Goal: Task Accomplishment & Management: Manage account settings

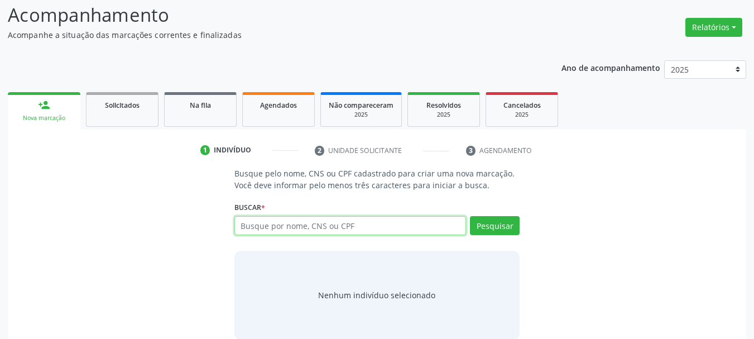
scroll to position [91, 0]
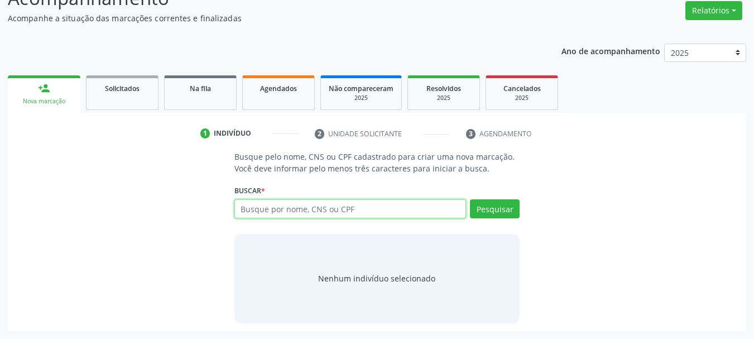
click at [294, 214] on input "text" at bounding box center [350, 208] width 232 height 19
click at [293, 214] on input "text" at bounding box center [350, 208] width 232 height 19
click at [292, 211] on input "text" at bounding box center [350, 208] width 232 height 19
type input "r"
click at [339, 206] on input "text" at bounding box center [350, 208] width 232 height 19
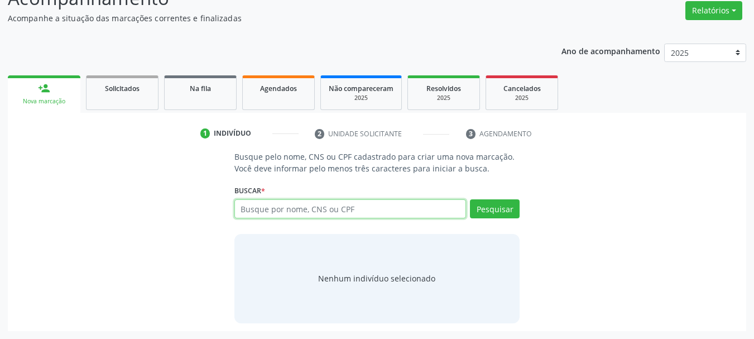
drag, startPoint x: 281, startPoint y: 205, endPoint x: 271, endPoint y: 214, distance: 13.5
click at [278, 206] on input "text" at bounding box center [350, 208] width 232 height 19
type input "[PERSON_NAME]"
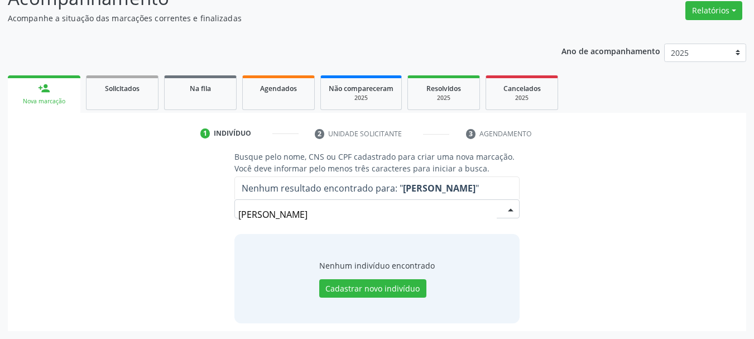
click at [299, 213] on input "[PERSON_NAME]" at bounding box center [367, 214] width 259 height 22
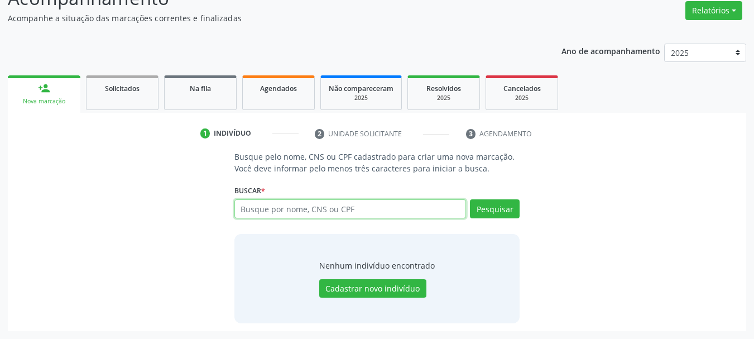
click at [271, 207] on input "text" at bounding box center [350, 208] width 232 height 19
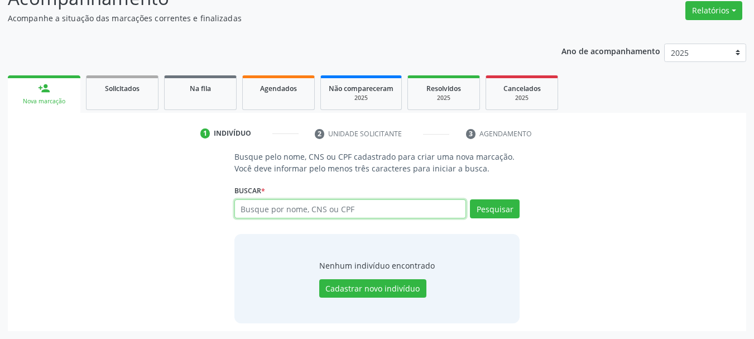
click at [271, 207] on input "text" at bounding box center [350, 208] width 232 height 19
type input "704101278745250"
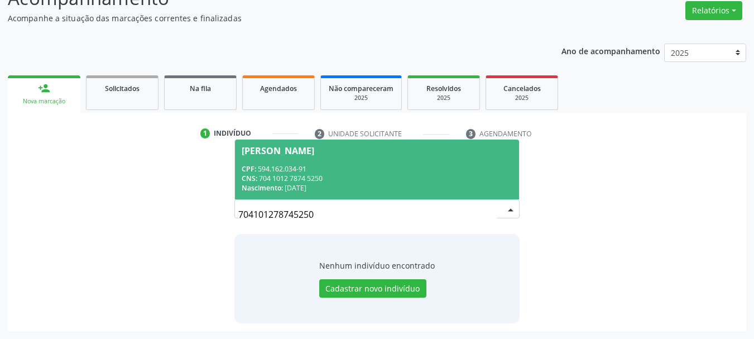
click at [325, 172] on div "CPF: 594.162.034-91" at bounding box center [377, 168] width 271 height 9
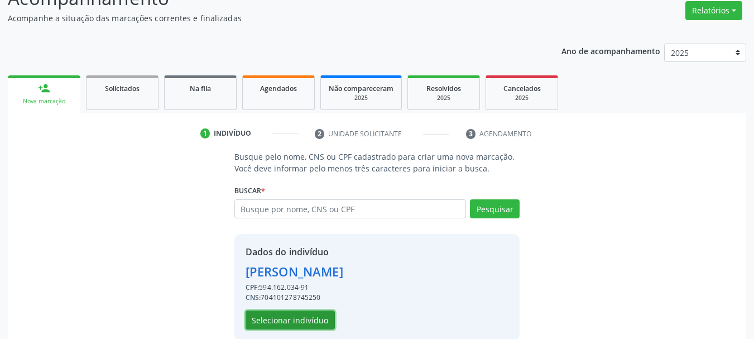
click at [304, 318] on button "Selecionar indivíduo" at bounding box center [289, 319] width 89 height 19
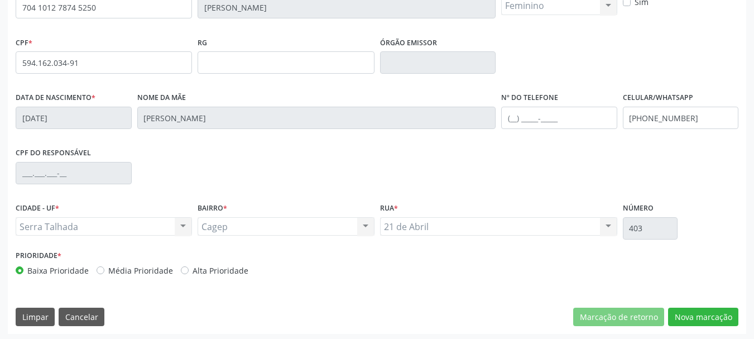
scroll to position [266, 0]
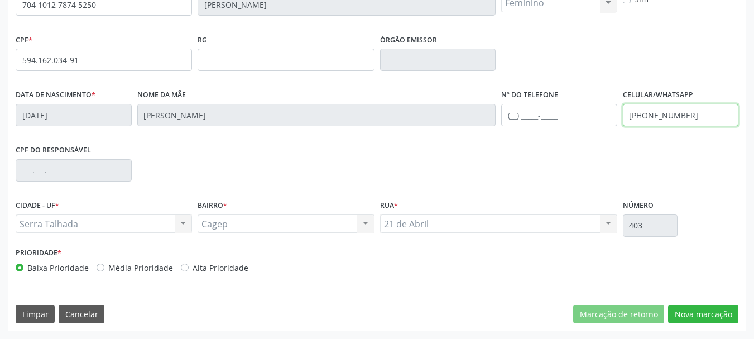
click at [691, 105] on input "(87) 99933-6243" at bounding box center [681, 115] width 116 height 22
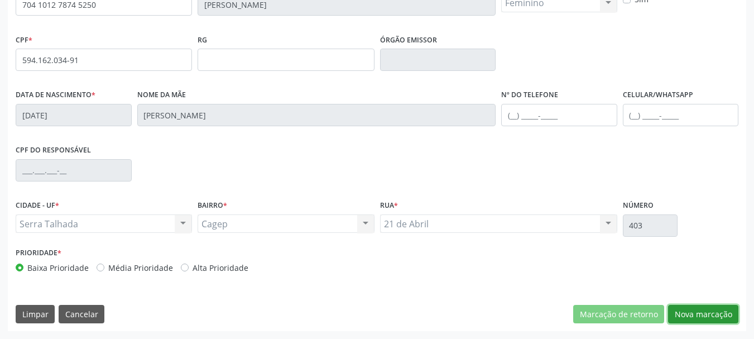
click at [694, 320] on button "Nova marcação" at bounding box center [703, 314] width 70 height 19
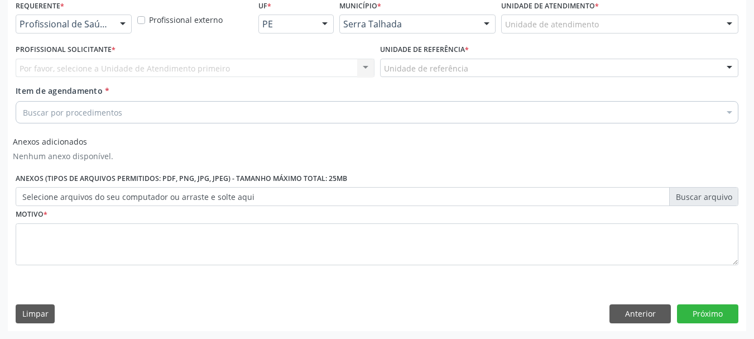
scroll to position [245, 0]
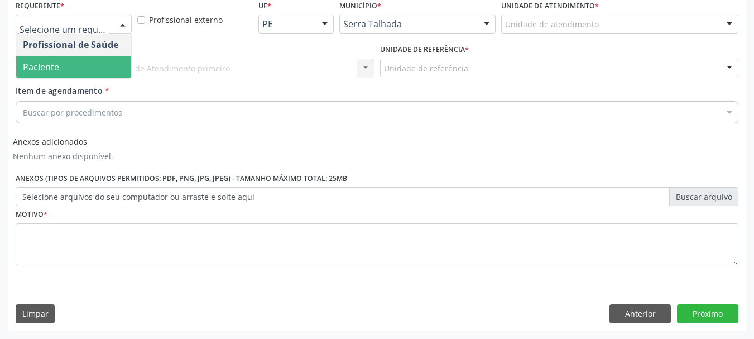
click at [83, 63] on span "Paciente" at bounding box center [73, 67] width 115 height 22
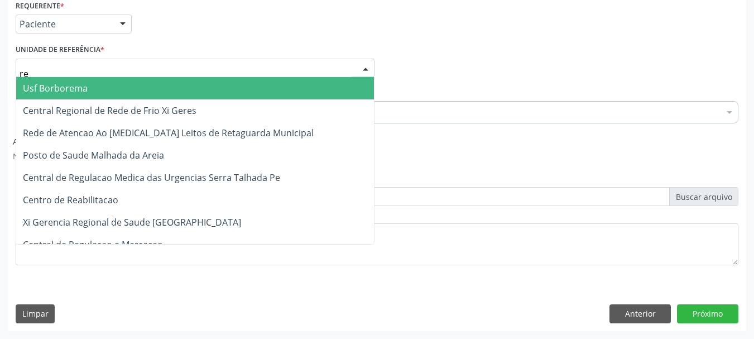
type input "rea"
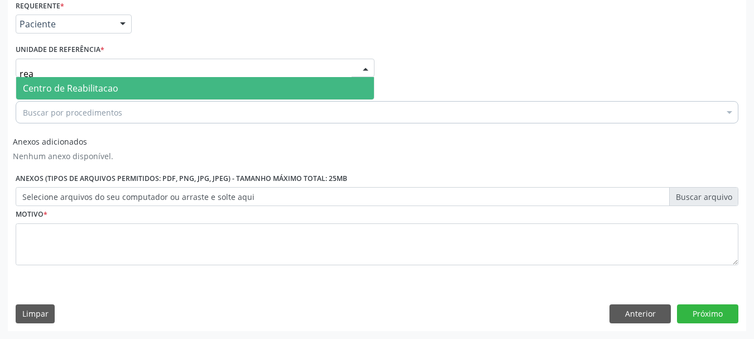
click at [80, 88] on span "Centro de Reabilitacao" at bounding box center [70, 88] width 95 height 12
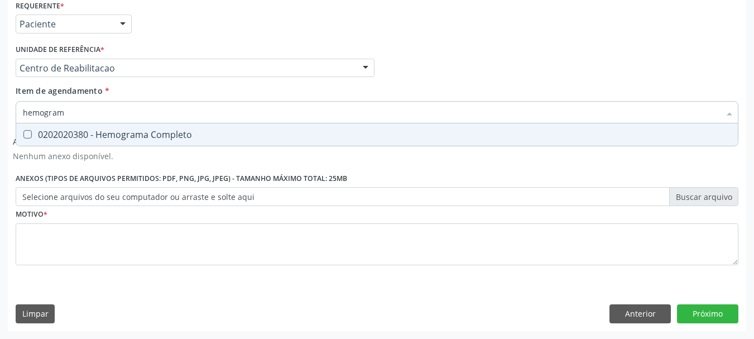
type input "hemograma"
click at [121, 134] on div "0202020380 - Hemograma Completo" at bounding box center [377, 134] width 708 height 9
checkbox Completo "true"
click at [88, 103] on input "hemograma" at bounding box center [371, 112] width 697 height 22
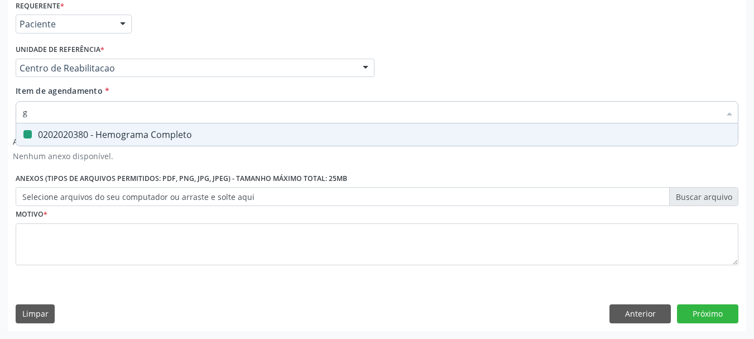
type input "gl"
checkbox Completo "false"
type input "glicosila"
drag, startPoint x: 85, startPoint y: 128, endPoint x: 76, endPoint y: 118, distance: 13.4
click at [85, 128] on span "0202010503 - Dosagem de Hemoglobina Glicosilada" at bounding box center [376, 134] width 721 height 22
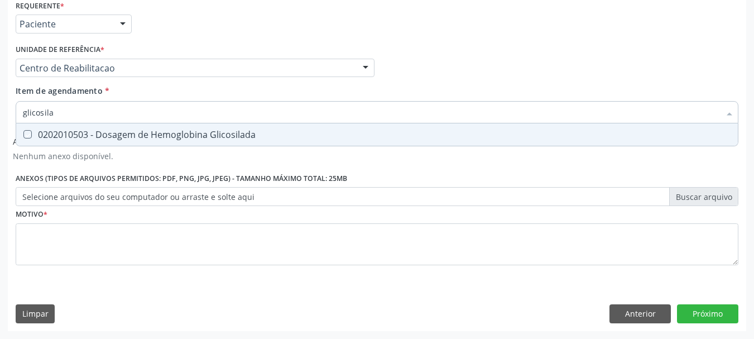
checkbox Glicosilada "true"
click at [71, 111] on input "glicosila" at bounding box center [371, 112] width 697 height 22
checkbox Glicosilada "false"
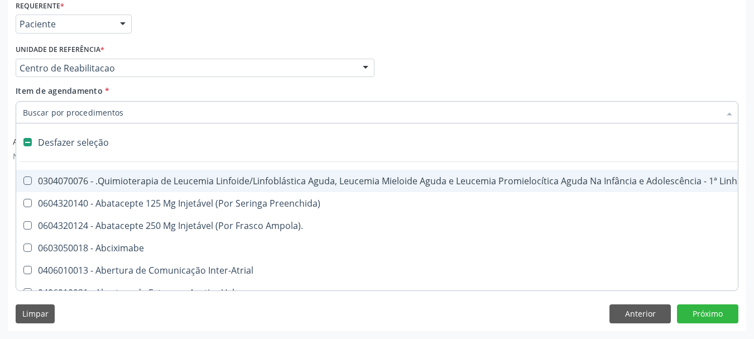
type input "f"
type input "g"
checkbox 8F "true"
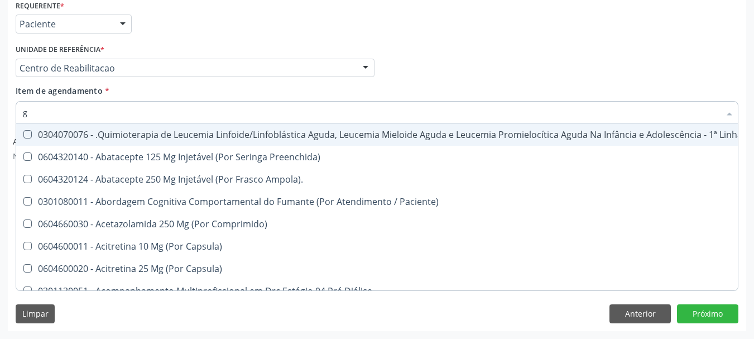
type input "gl"
checkbox Capsula\) "true"
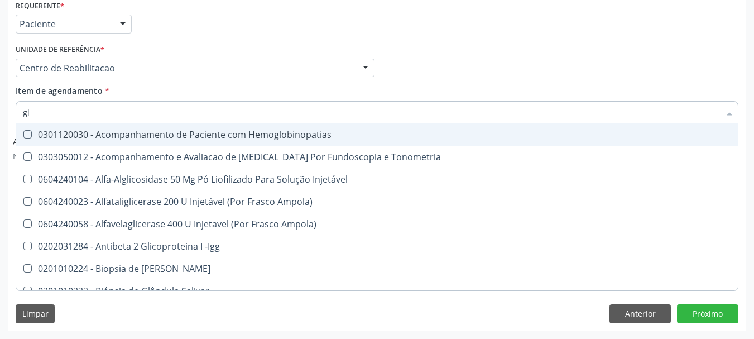
type input "gli"
checkbox Dosagens\) "true"
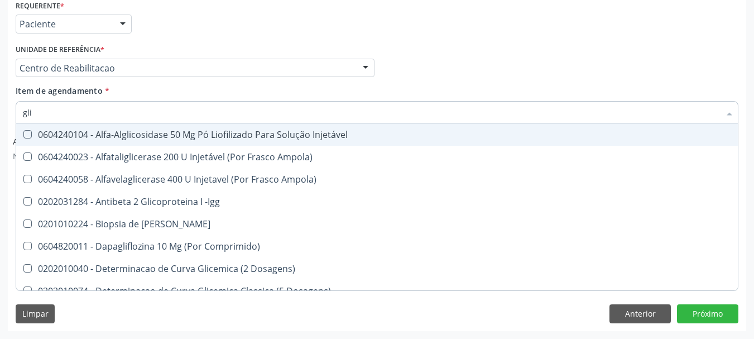
type input "glic"
checkbox Glicose "true"
checkbox Glicosilada "false"
type input "glico"
checkbox Dosagens\) "true"
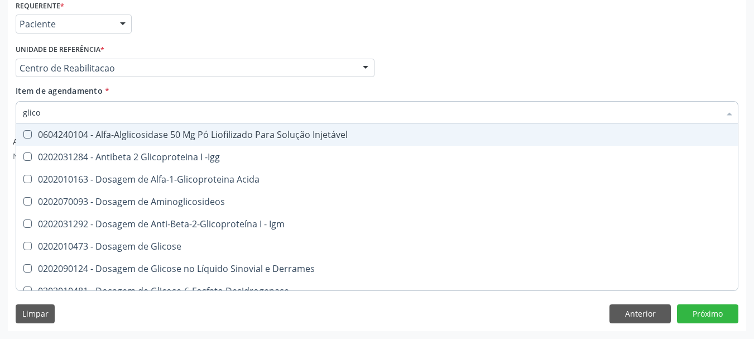
type input "glicos"
checkbox Glicose "true"
checkbox Glicosilada "false"
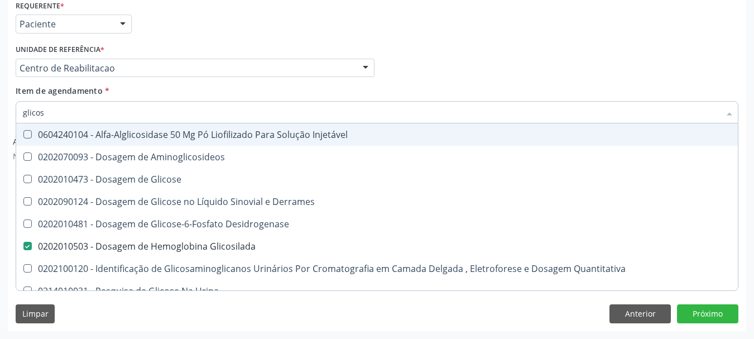
type input "glicose"
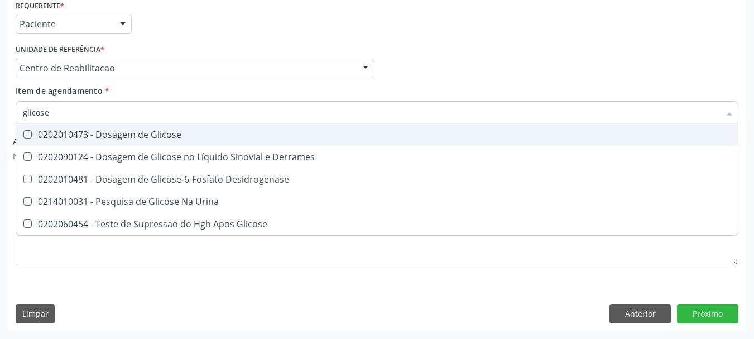
click at [65, 131] on div "0202010473 - Dosagem de Glicose" at bounding box center [377, 134] width 708 height 9
checkbox Glicose "true"
click at [65, 112] on input "glicose" at bounding box center [371, 112] width 697 height 22
checkbox Glicose "false"
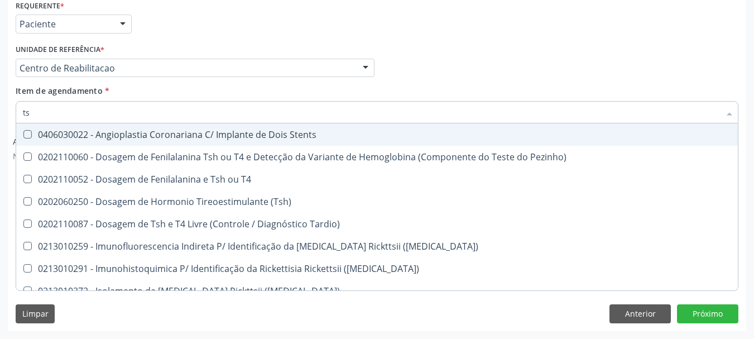
type input "tsh"
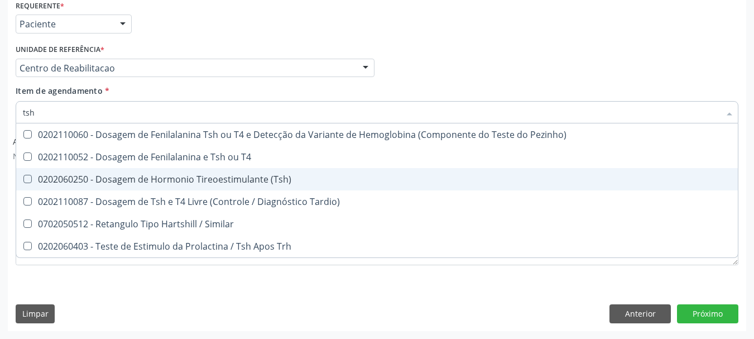
click at [127, 177] on div "0202060250 - Dosagem de Hormonio Tireoestimulante (Tsh)" at bounding box center [377, 179] width 708 height 9
checkbox \(Tsh\) "true"
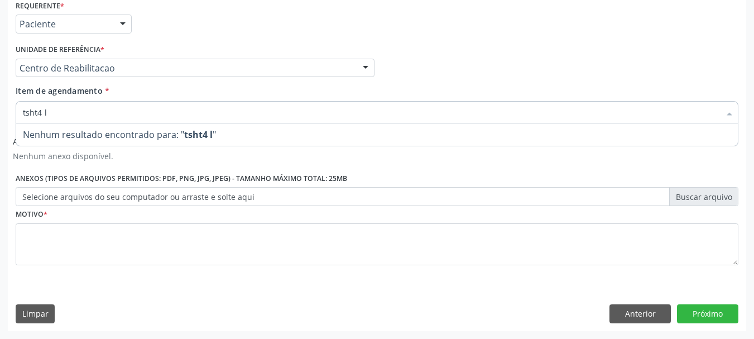
click at [35, 118] on input "tsht4 l" at bounding box center [371, 112] width 697 height 22
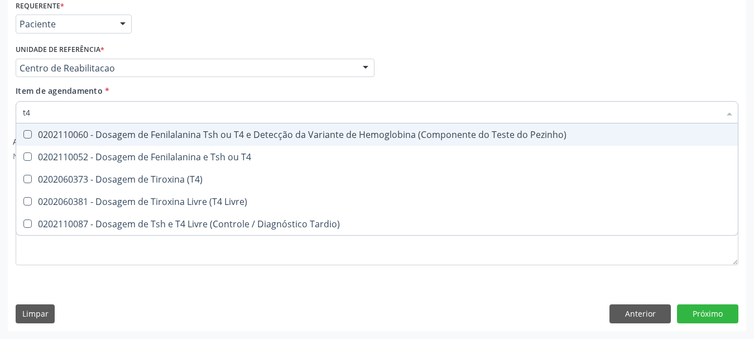
type input "t4 l"
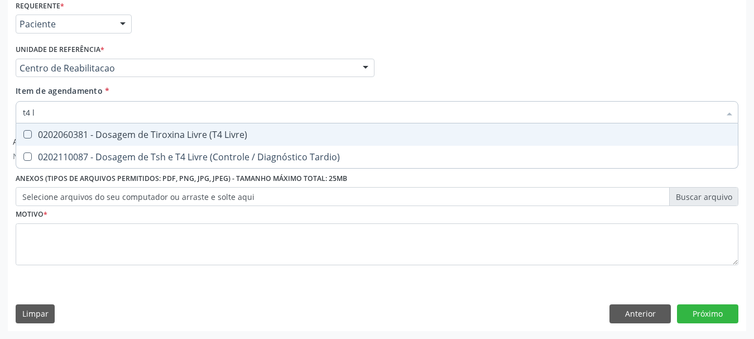
click at [139, 142] on span "0202060381 - Dosagem de Tiroxina Livre (T4 Livre)" at bounding box center [376, 134] width 721 height 22
checkbox Livre\) "true"
click at [141, 111] on input "t4 l" at bounding box center [371, 112] width 697 height 22
click at [139, 111] on input "t4 l" at bounding box center [371, 112] width 697 height 22
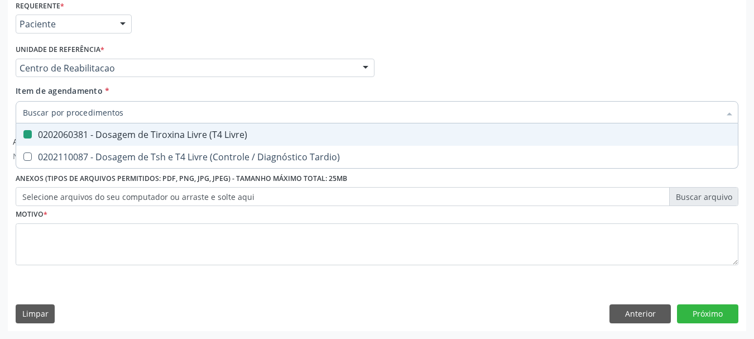
checkbox Livre\) "false"
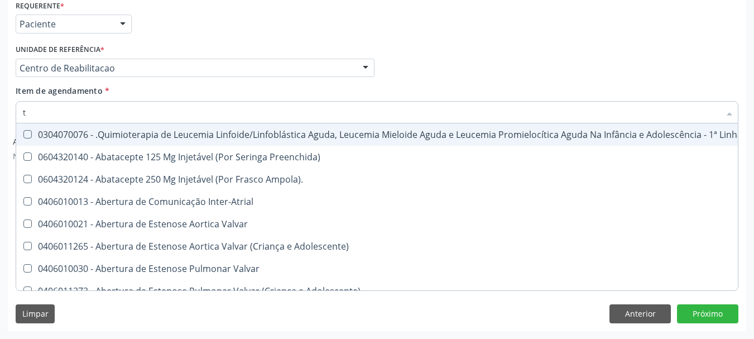
type input "t4"
checkbox Inter-Atrial "true"
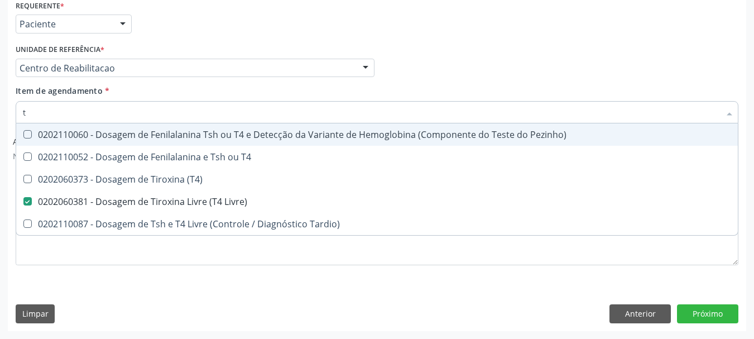
type input "t3"
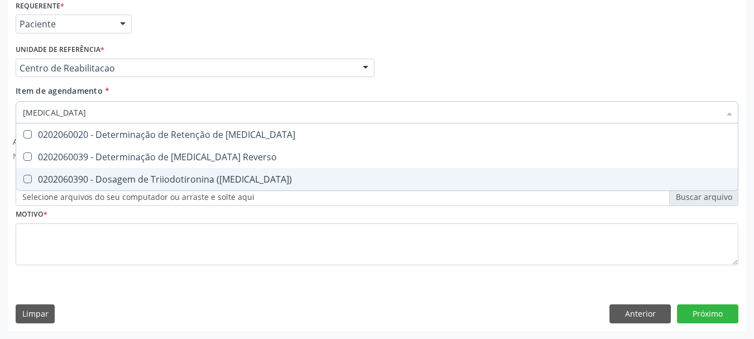
drag, startPoint x: 189, startPoint y: 186, endPoint x: 185, endPoint y: 182, distance: 5.9
click at [186, 185] on span "0202060390 - Dosagem de Triiodotironina (T3)" at bounding box center [376, 179] width 721 height 22
checkbox \(T3\) "true"
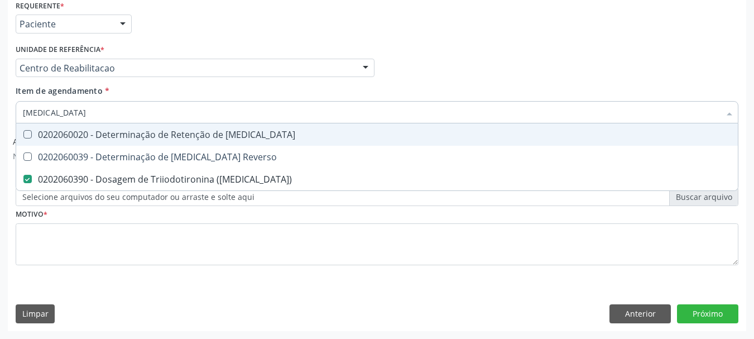
click at [62, 109] on input "t3" at bounding box center [371, 112] width 697 height 22
checkbox \(T3\) "false"
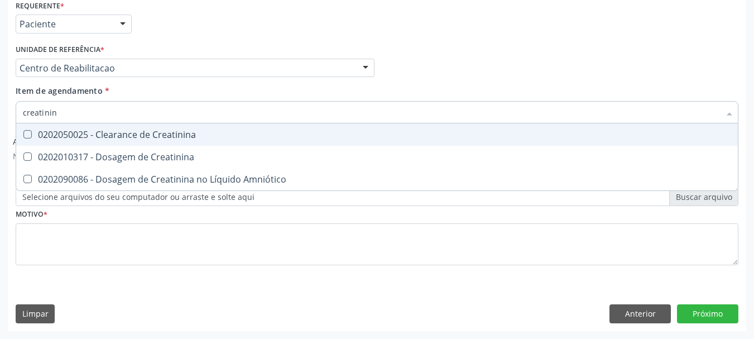
type input "creatinina"
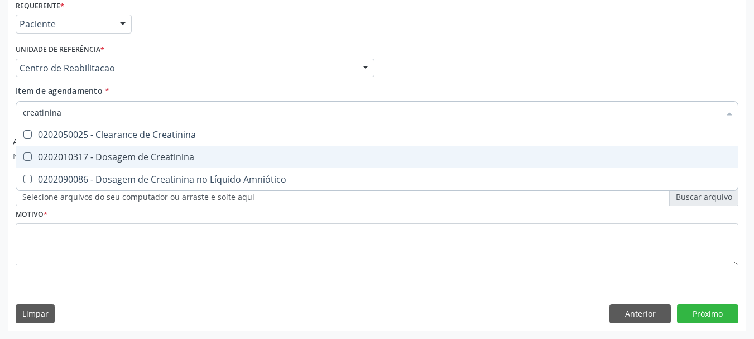
drag, startPoint x: 67, startPoint y: 152, endPoint x: 65, endPoint y: 120, distance: 32.4
click at [67, 152] on div "0202010317 - Dosagem de Creatinina" at bounding box center [377, 156] width 708 height 9
checkbox Creatinina "true"
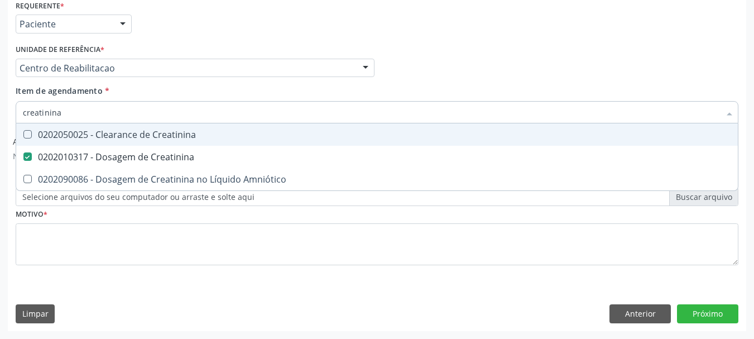
click at [65, 110] on input "creatinina" at bounding box center [371, 112] width 697 height 22
type input "u"
checkbox Creatinina "false"
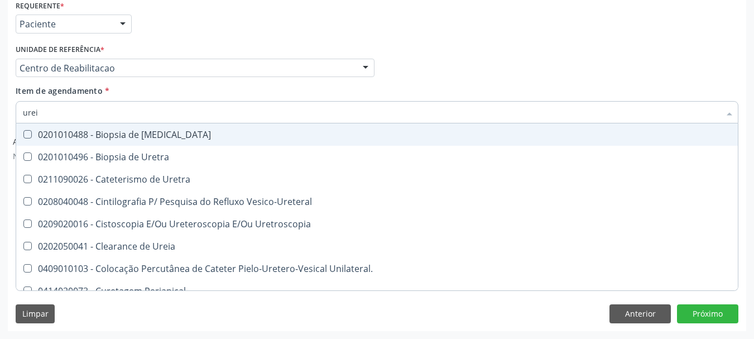
type input "ureia"
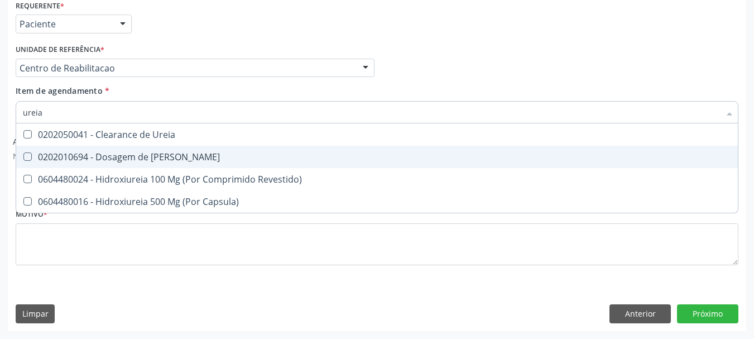
click at [41, 153] on div "0202010694 - Dosagem de Ureia" at bounding box center [377, 156] width 708 height 9
checkbox Ureia "true"
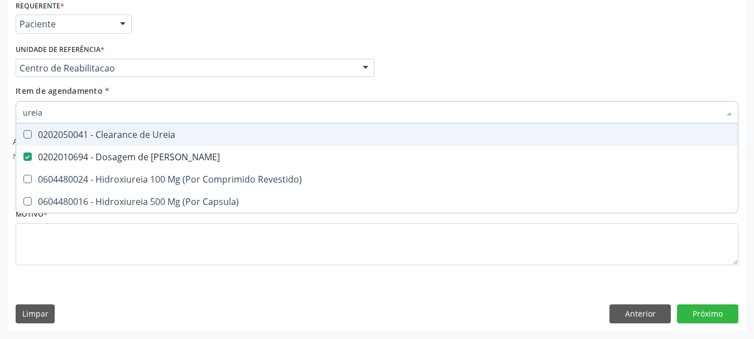
type input "ureia"
click at [37, 95] on span "Item de agendamento" at bounding box center [59, 90] width 87 height 11
click at [37, 101] on input "ureia" at bounding box center [371, 112] width 697 height 22
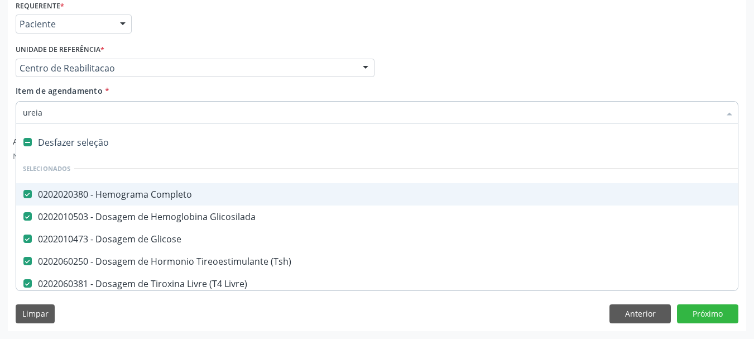
checkbox Glicosilada "true"
checkbox Glicose "true"
click at [37, 111] on input "Item de agendamento *" at bounding box center [371, 112] width 697 height 22
type input "t"
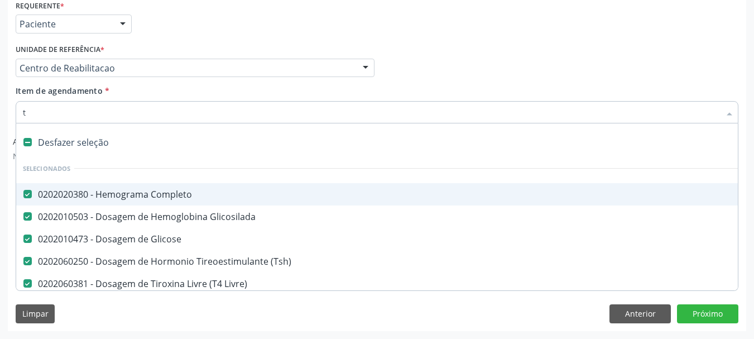
checkbox Creatinina "false"
checkbox Ureia "false"
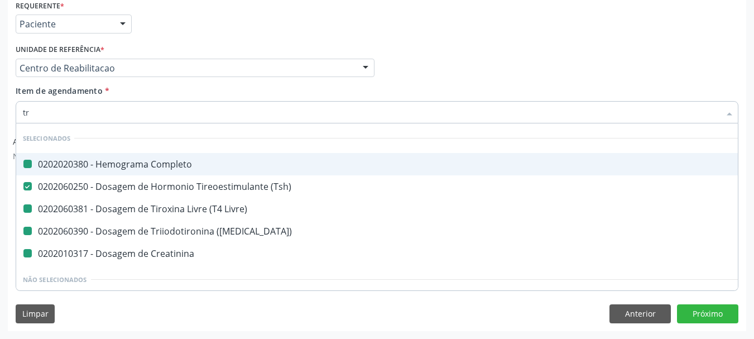
type input "tra"
checkbox Completo "false"
checkbox Livre\) "false"
checkbox \(T3\) "false"
checkbox Creatinina "false"
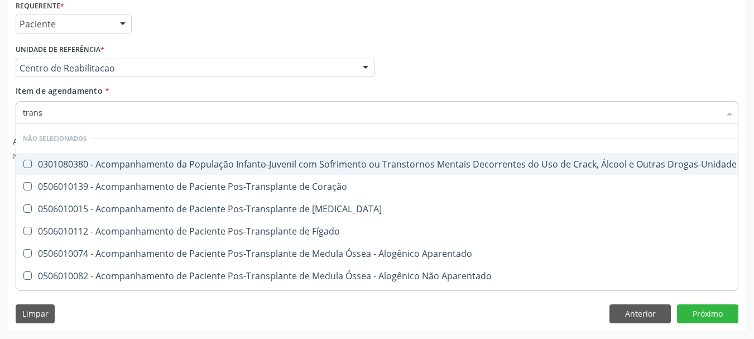
type input "transa"
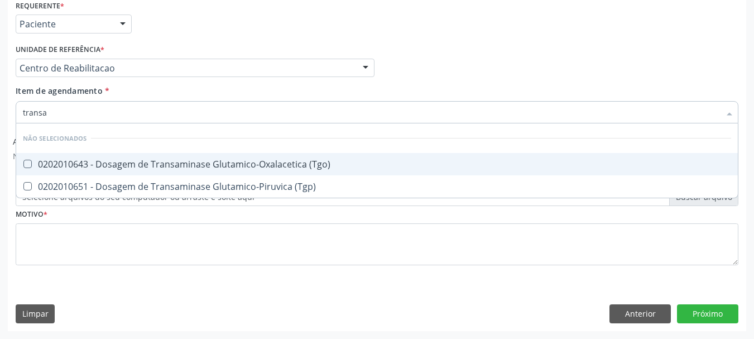
click at [65, 170] on span "0202010643 - Dosagem de Transaminase Glutamico-Oxalacetica (Tgo)" at bounding box center [376, 164] width 721 height 22
checkbox \(Tgo\) "true"
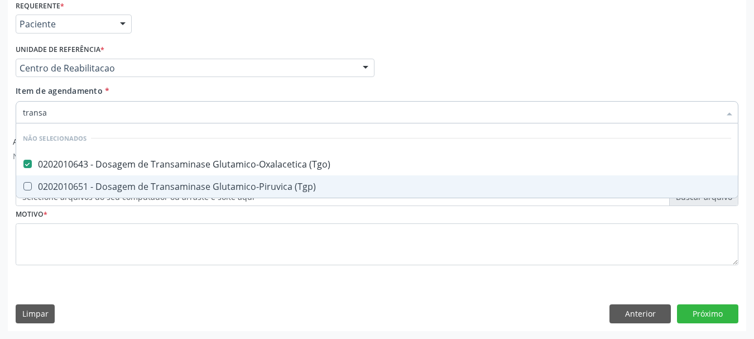
click at [62, 190] on div "0202010651 - Dosagem de Transaminase Glutamico-Piruvica (Tgp)" at bounding box center [377, 186] width 708 height 9
checkbox \(Tgp\) "true"
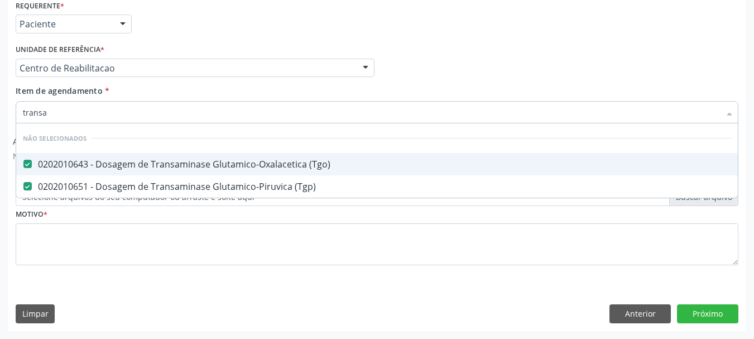
click at [42, 108] on input "transa" at bounding box center [371, 112] width 697 height 22
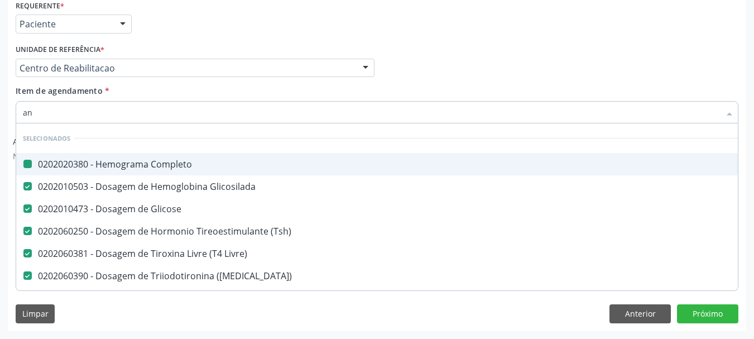
type input "ana"
checkbox Completo "false"
checkbox Glicose "false"
checkbox \(Tsh\) "false"
checkbox Livre\) "false"
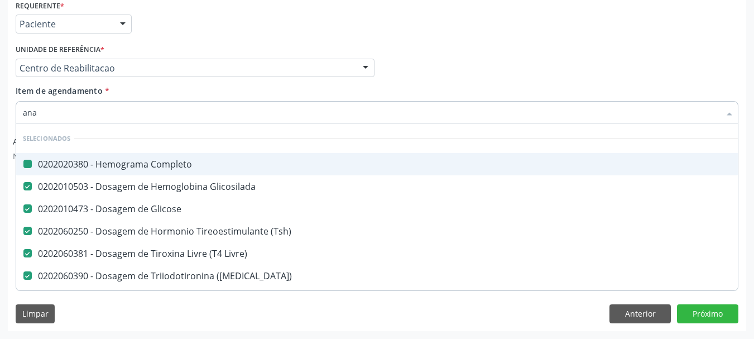
checkbox \(T3\) "false"
checkbox Creatinina "false"
checkbox Ureia "false"
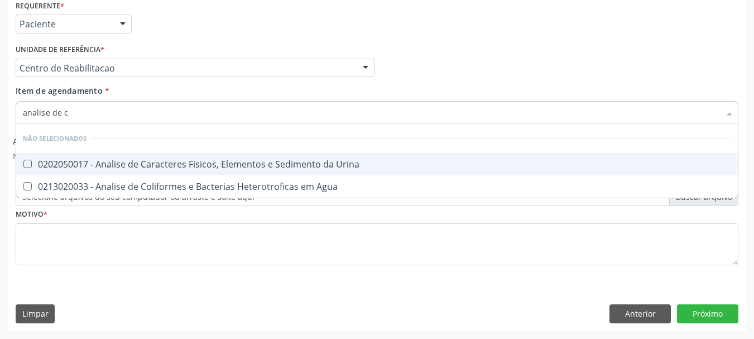
type input "analise de ca"
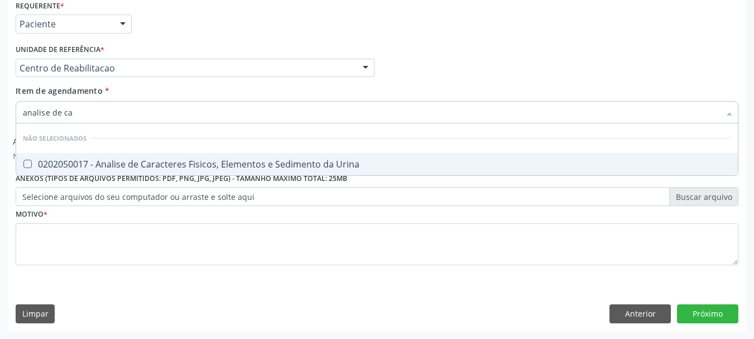
click at [150, 162] on div "0202050017 - Analise de Caracteres Fisicos, Elementos e Sedimento da Urina" at bounding box center [377, 164] width 708 height 9
checkbox Urina "true"
click at [107, 105] on input "analise de ca" at bounding box center [371, 112] width 697 height 22
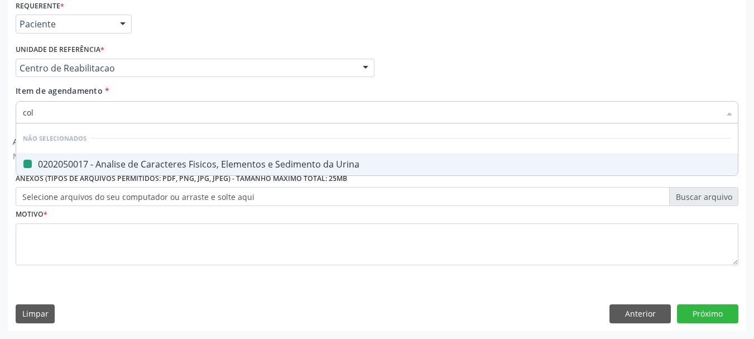
type input "cole"
checkbox Urina "false"
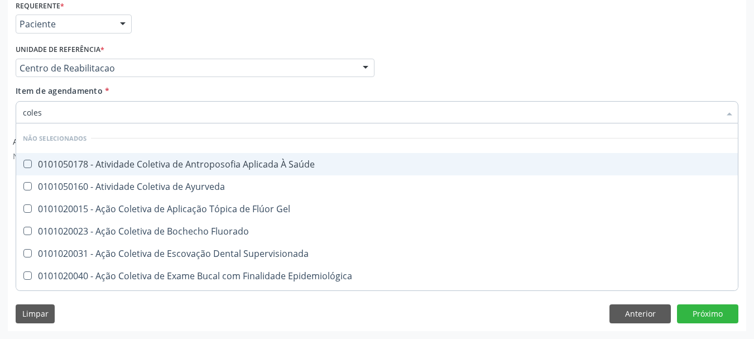
type input "colest"
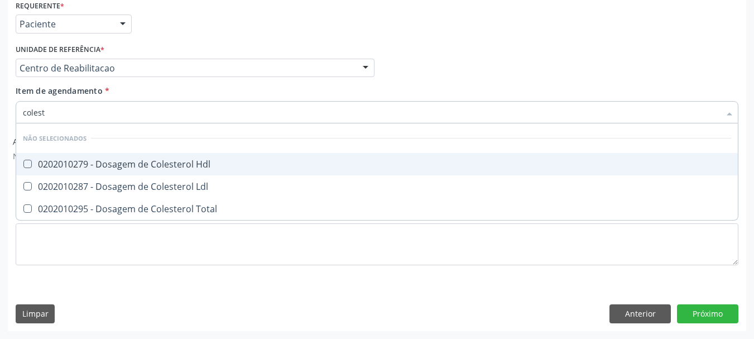
click at [139, 166] on div "0202010279 - Dosagem de Colesterol Hdl" at bounding box center [377, 164] width 708 height 9
checkbox Hdl "true"
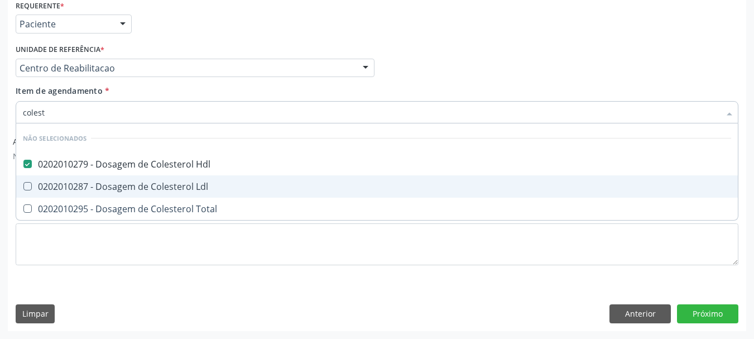
click at [132, 185] on div "0202010287 - Dosagem de Colesterol Ldl" at bounding box center [377, 186] width 708 height 9
checkbox Ldl "true"
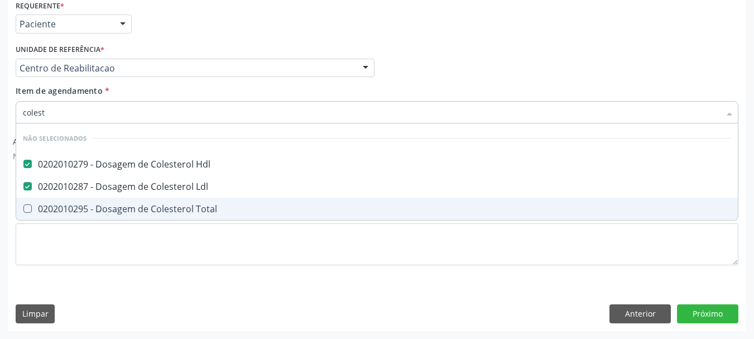
click at [120, 211] on div "0202010295 - Dosagem de Colesterol Total" at bounding box center [377, 208] width 708 height 9
checkbox Total "true"
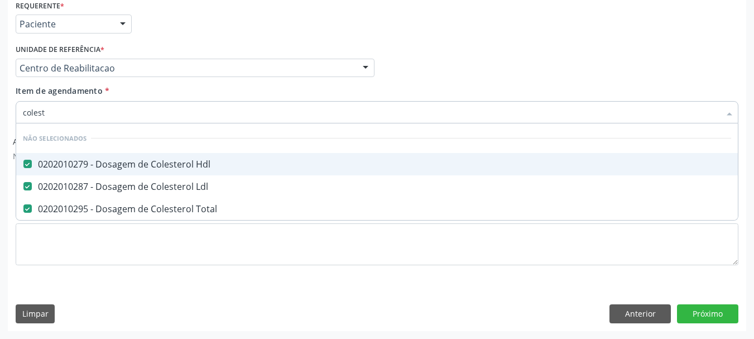
click at [96, 108] on input "colest" at bounding box center [371, 112] width 697 height 22
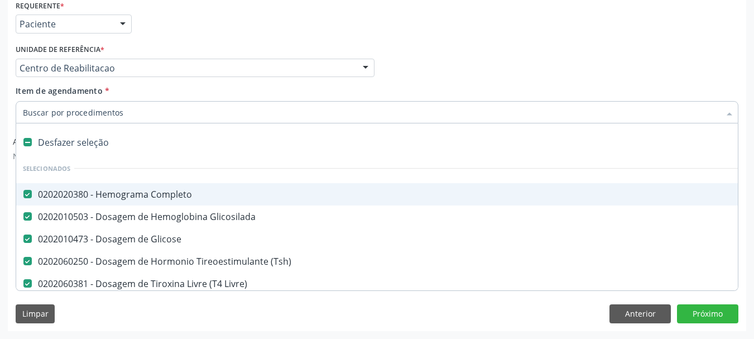
type input "t"
checkbox Creatinina "false"
checkbox Ureia "false"
checkbox Punho "true"
checkbox Urina "false"
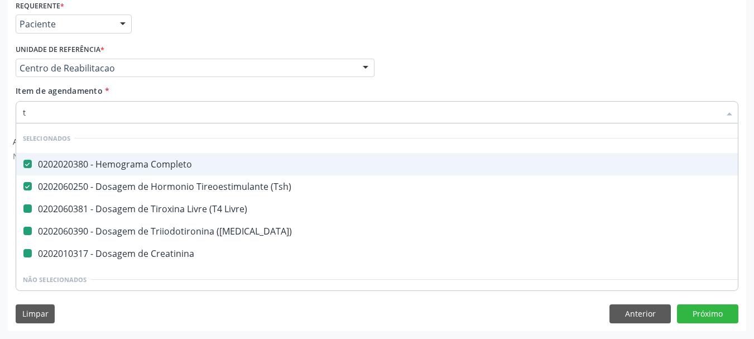
type input "tr"
checkbox Livre\) "false"
checkbox \(T3\) "false"
checkbox Creatinina "false"
checkbox Urina "false"
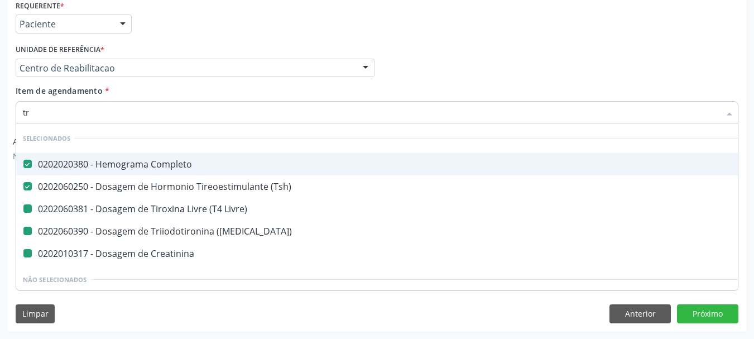
checkbox Ii\) "true"
checkbox Grupo "true"
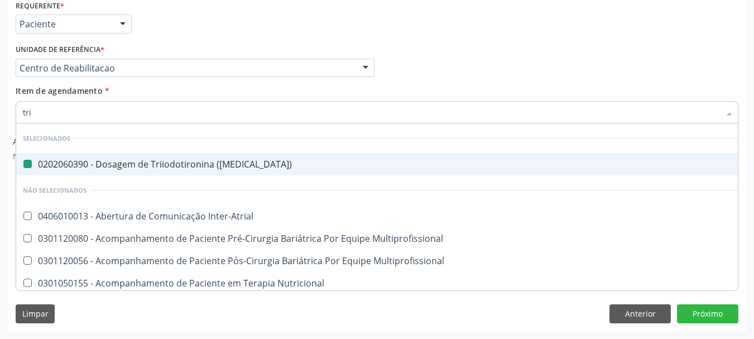
type input "trig"
checkbox \(T3\) "false"
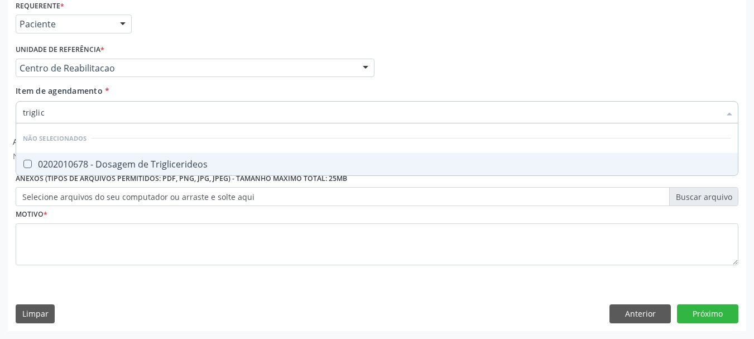
type input "triglice"
click at [72, 164] on div "0202010678 - Dosagem de Triglicerideos" at bounding box center [377, 164] width 708 height 9
checkbox Triglicerideos "true"
click at [57, 107] on input "triglice" at bounding box center [371, 112] width 697 height 22
click at [57, 106] on input "triglice" at bounding box center [371, 112] width 697 height 22
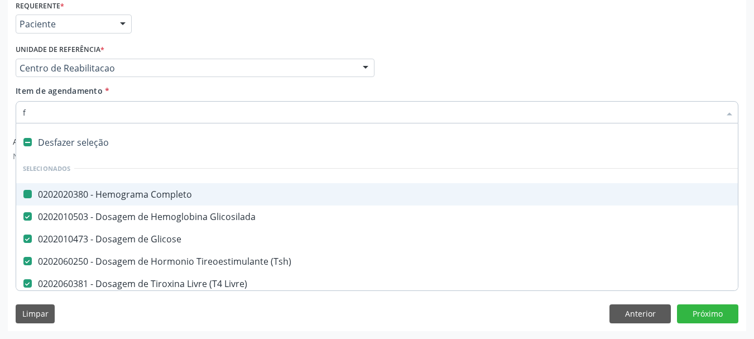
type input "fe"
checkbox Completo "false"
checkbox Glicosilada "false"
checkbox Glicose "false"
checkbox \(Tsh\) "false"
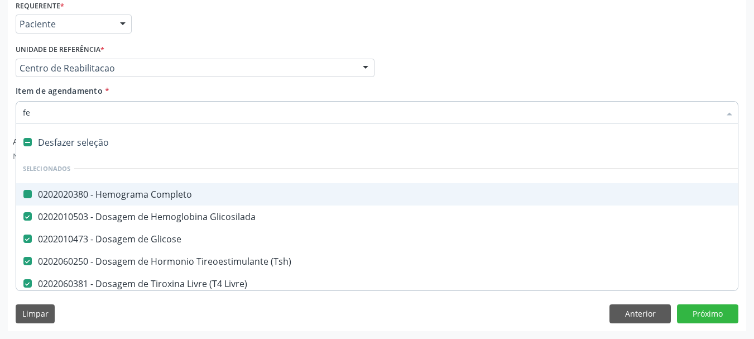
checkbox Livre\) "false"
checkbox \(T3\) "false"
checkbox Creatinina "false"
checkbox Ureia "false"
checkbox Osso "false"
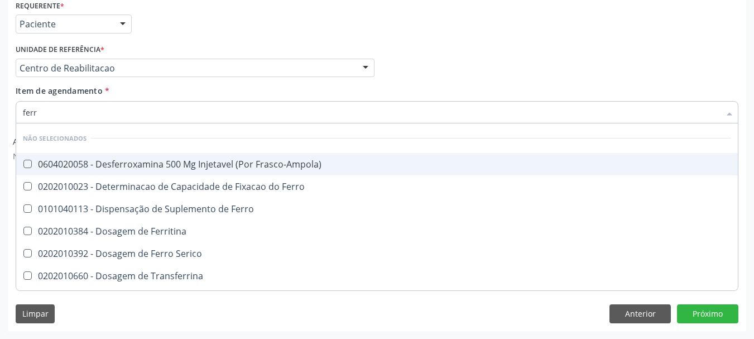
type input "ferro"
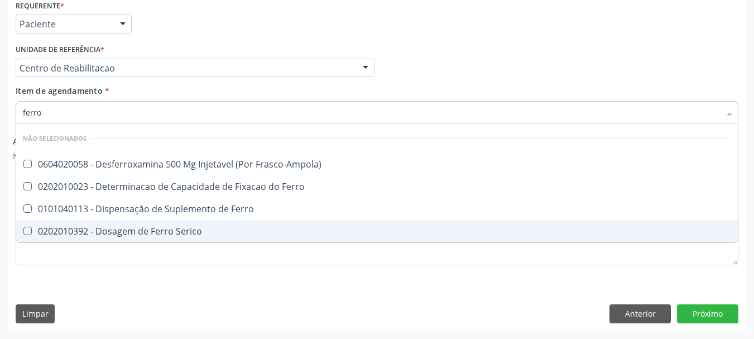
click at [176, 235] on div "0202010392 - Dosagem de Ferro Serico" at bounding box center [377, 230] width 708 height 9
checkbox Serico "true"
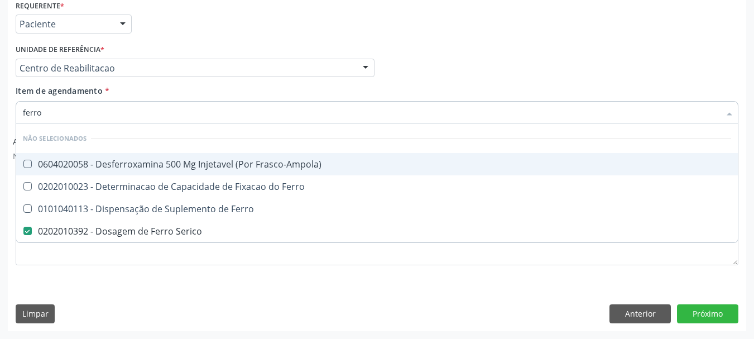
click at [70, 103] on input "ferro" at bounding box center [371, 112] width 697 height 22
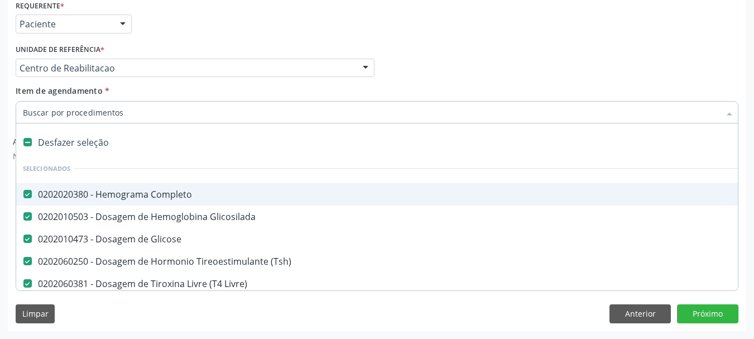
checkbox Completo "true"
checkbox Glicosilada "true"
checkbox Glicose "true"
type input "p"
checkbox Glicose "false"
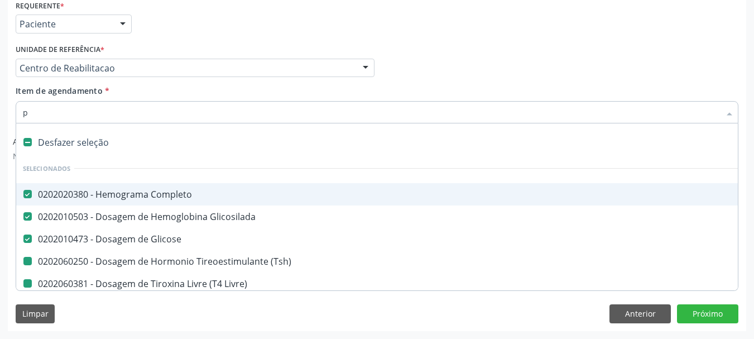
checkbox \(Tsh\) "false"
checkbox Livre\) "false"
checkbox \(T3\) "false"
checkbox Creatinina "false"
checkbox Ureia "false"
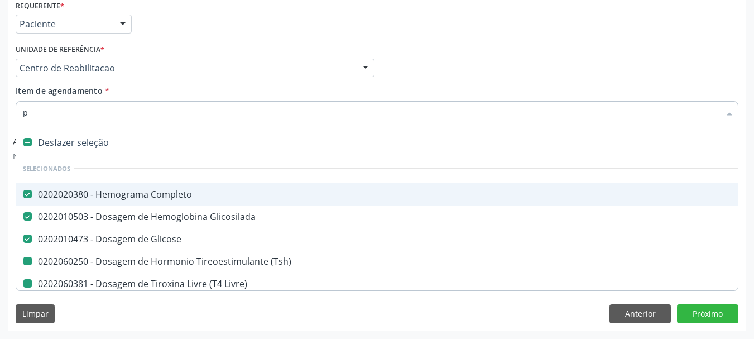
checkbox Urina "false"
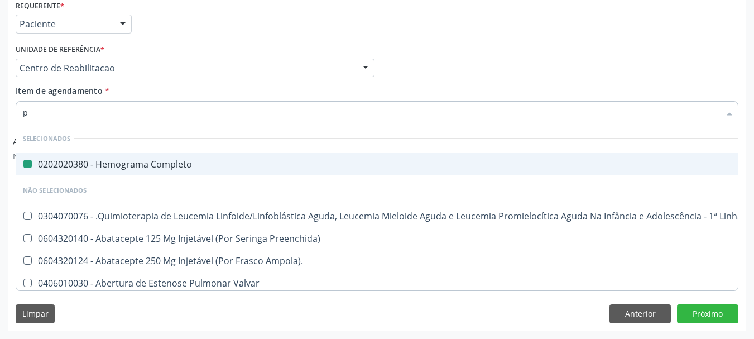
type input "pe"
checkbox Completo "false"
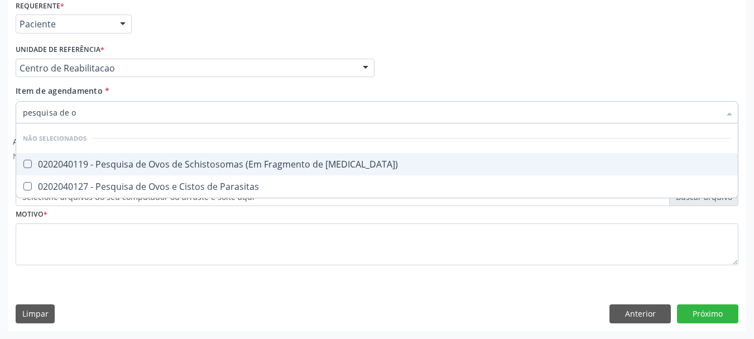
type input "pesquisa de ov"
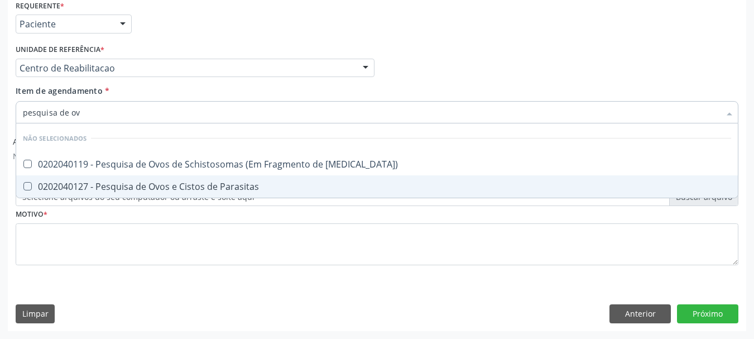
click at [157, 189] on div "0202040127 - Pesquisa de Ovos e Cistos de Parasitas" at bounding box center [377, 186] width 708 height 9
checkbox Parasitas "true"
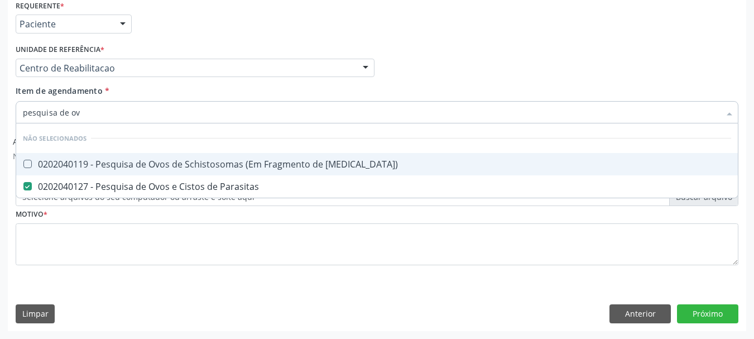
click at [136, 113] on input "pesquisa de ov" at bounding box center [371, 112] width 697 height 22
checkbox Mucosa\) "true"
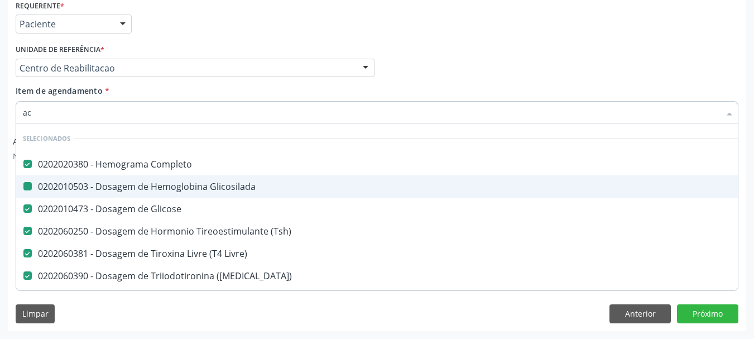
type input "aci"
checkbox Completo "false"
checkbox Glicosilada "false"
checkbox Glicose "false"
checkbox \(Tsh\) "false"
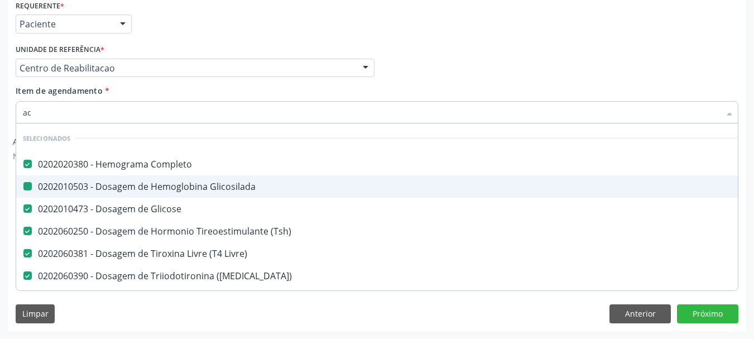
checkbox Livre\) "false"
checkbox \(T3\) "false"
checkbox Creatinina "false"
checkbox Ureia "false"
checkbox A\) "false"
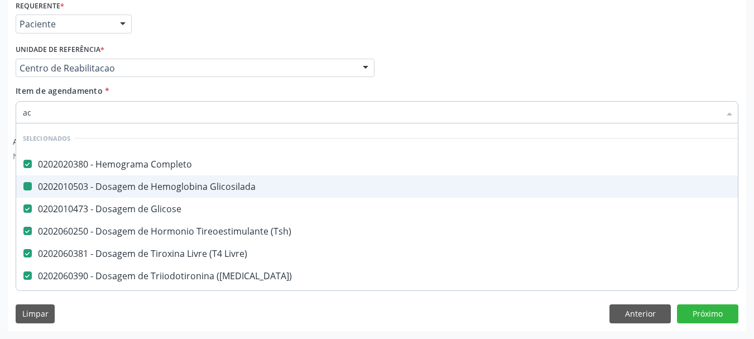
checkbox Urina "false"
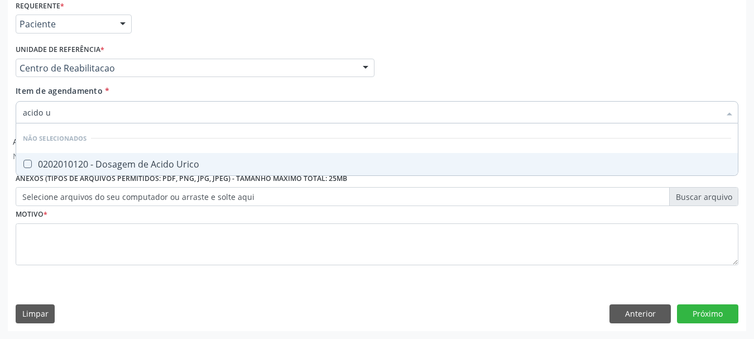
type input "acido ur"
click at [209, 158] on span "0202010120 - Dosagem de Acido Urico" at bounding box center [376, 164] width 721 height 22
checkbox Urico "true"
click at [155, 120] on input "acido ur" at bounding box center [371, 112] width 697 height 22
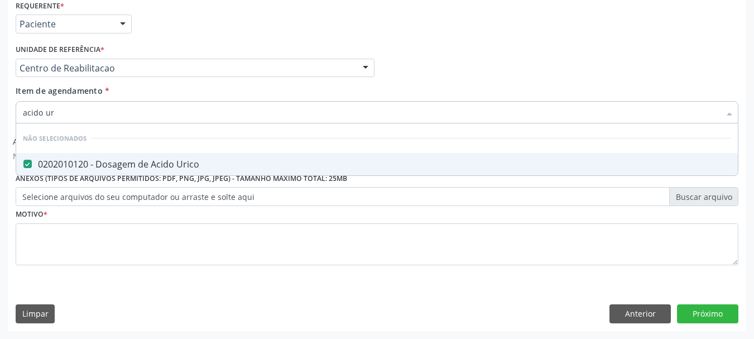
click at [154, 119] on input "acido ur" at bounding box center [371, 112] width 697 height 22
type input "pr"
checkbox Urico "false"
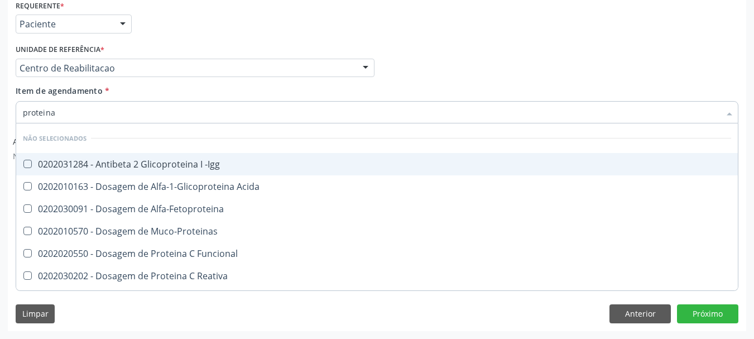
type input "proteina c"
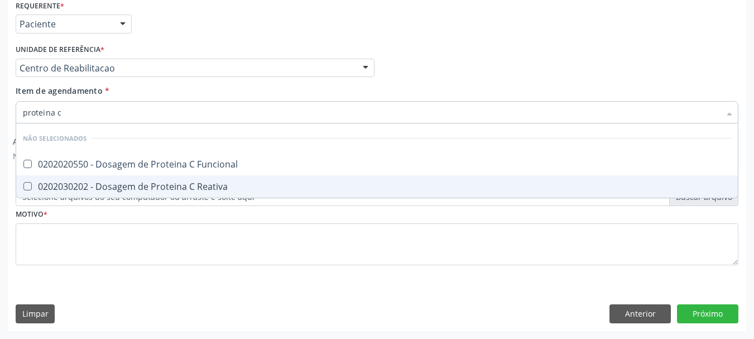
click at [235, 182] on div "0202030202 - Dosagem de Proteina C Reativa" at bounding box center [377, 186] width 708 height 9
checkbox Reativa "true"
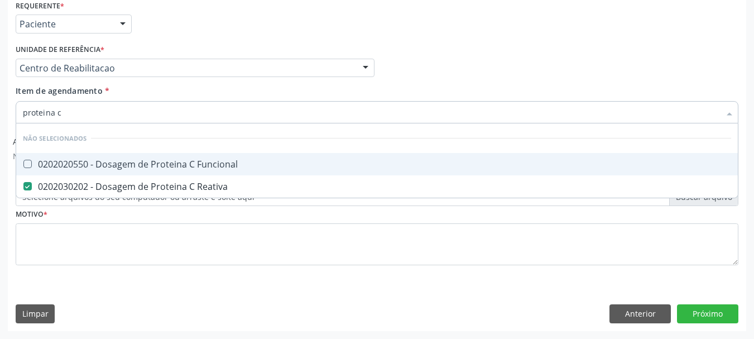
click at [127, 107] on input "proteina c" at bounding box center [371, 112] width 697 height 22
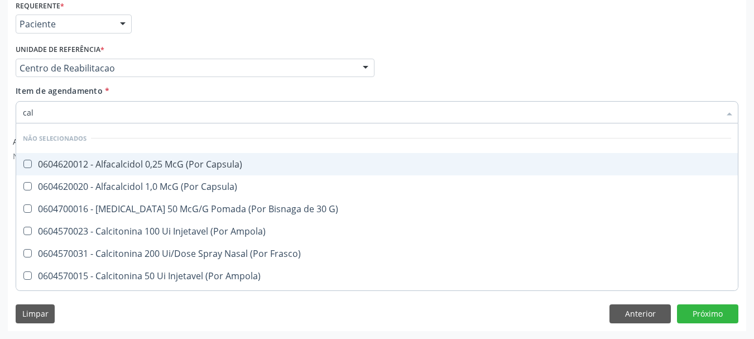
type input "calc"
checkbox Capsula\) "false"
type input "calcio"
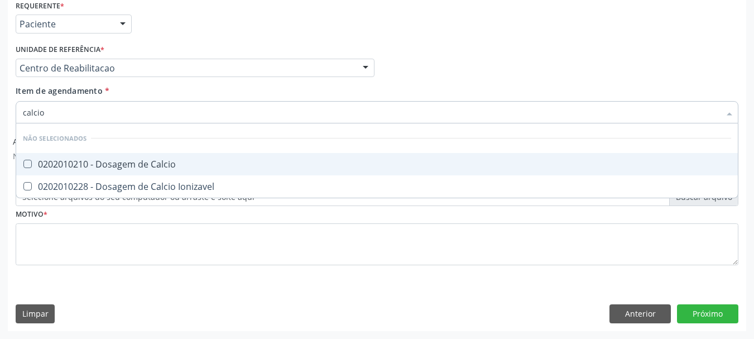
drag, startPoint x: 139, startPoint y: 168, endPoint x: 188, endPoint y: 121, distance: 67.8
click at [141, 166] on div "0202010210 - Dosagem de Calcio" at bounding box center [377, 164] width 708 height 9
checkbox Calcio "true"
click at [161, 26] on div "Requerente * Paciente Profissional de Saúde Paciente Nenhum resultado encontrad…" at bounding box center [377, 19] width 728 height 44
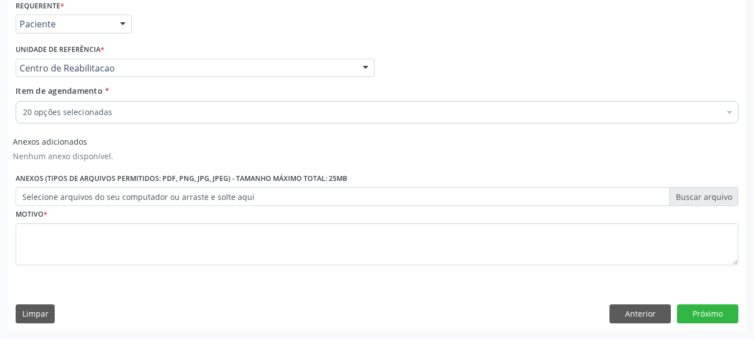
click at [90, 247] on div "Requerente * Paciente Profissional de Saúde Paciente Nenhum resultado encontrad…" at bounding box center [377, 138] width 722 height 283
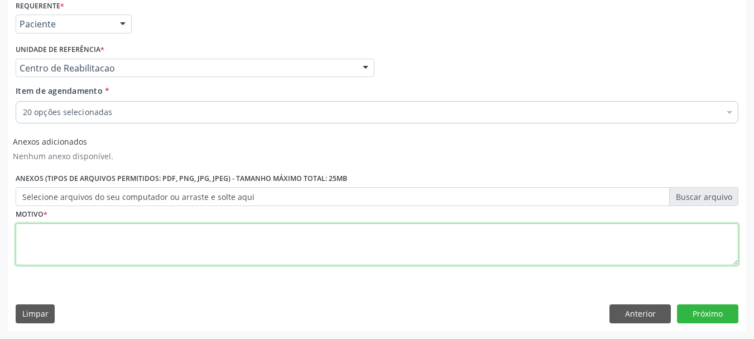
click at [170, 254] on textarea at bounding box center [377, 244] width 722 height 42
type textarea "s"
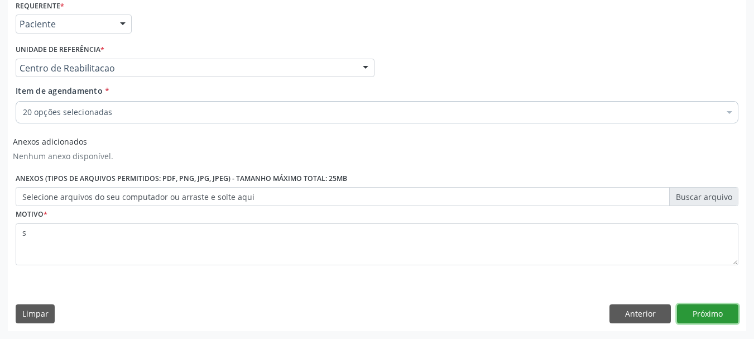
click at [712, 312] on button "Próximo" at bounding box center [707, 313] width 61 height 19
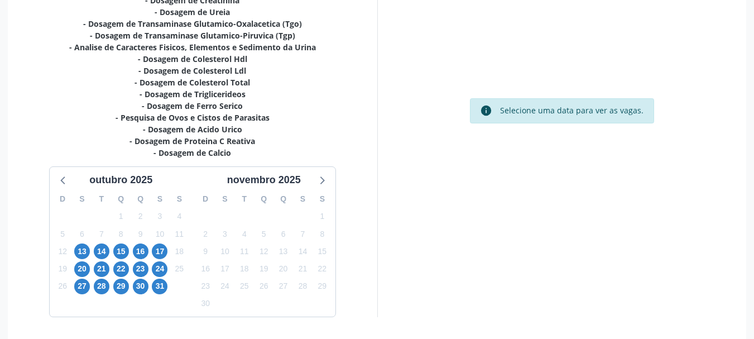
scroll to position [369, 0]
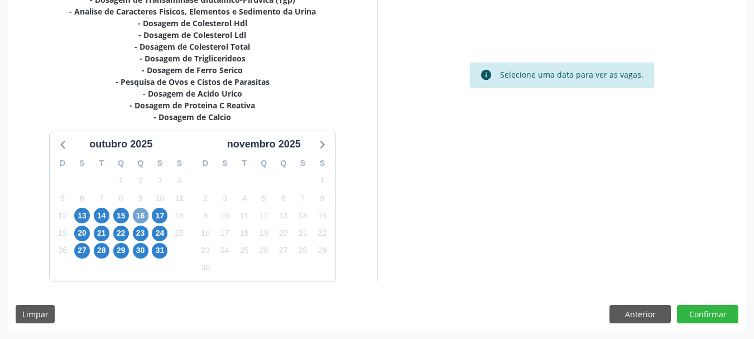
click at [142, 215] on span "16" at bounding box center [141, 216] width 16 height 16
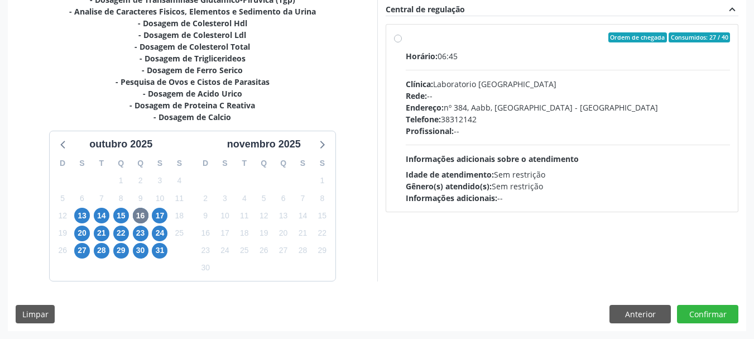
click at [497, 109] on div "Endereço: nº 384, Aabb, Serra Talhada - PE" at bounding box center [568, 108] width 325 height 12
click at [402, 42] on input "Ordem de chegada Consumidos: 27 / 40 Horário: 06:45 Clínica: Laboratorio Sao Fr…" at bounding box center [398, 37] width 8 height 10
radio input "true"
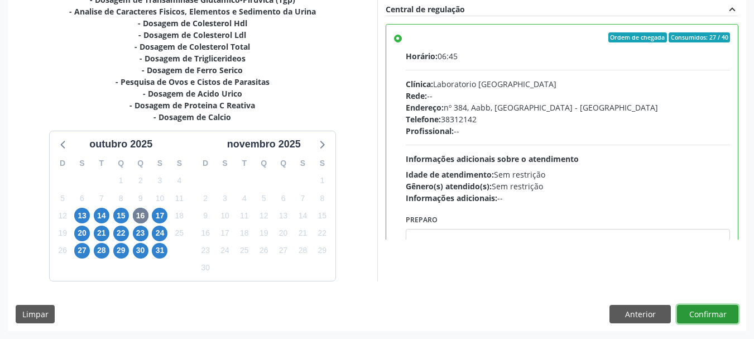
click at [732, 311] on button "Confirmar" at bounding box center [707, 314] width 61 height 19
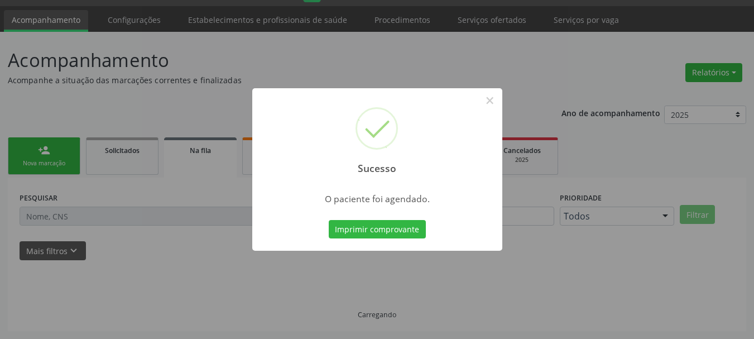
scroll to position [30, 0]
click at [348, 226] on button "Imprimir comprovante" at bounding box center [377, 229] width 97 height 19
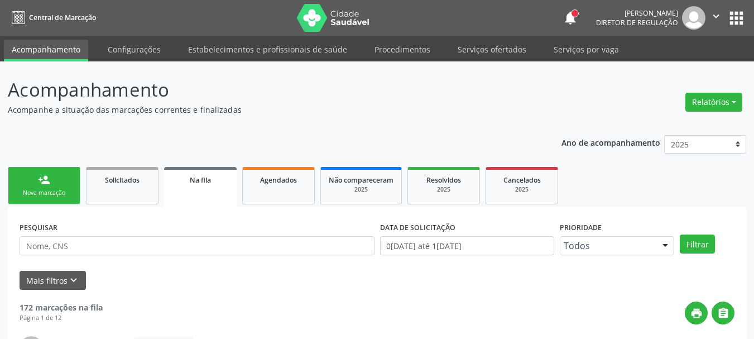
click at [43, 186] on link "person_add Nova marcação" at bounding box center [44, 185] width 73 height 37
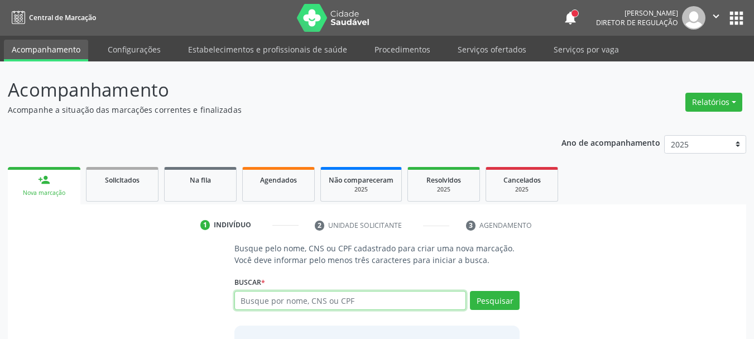
click at [293, 301] on input "text" at bounding box center [350, 300] width 232 height 19
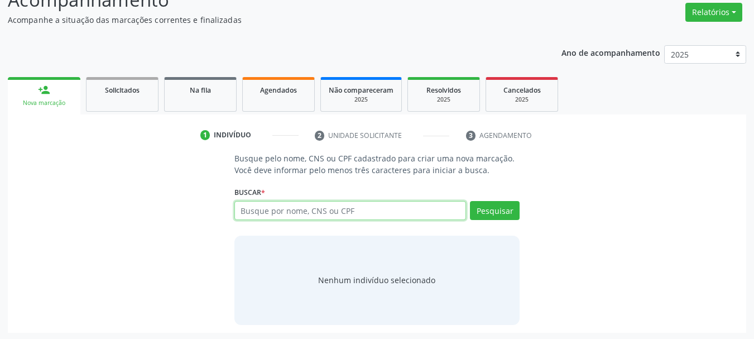
scroll to position [91, 0]
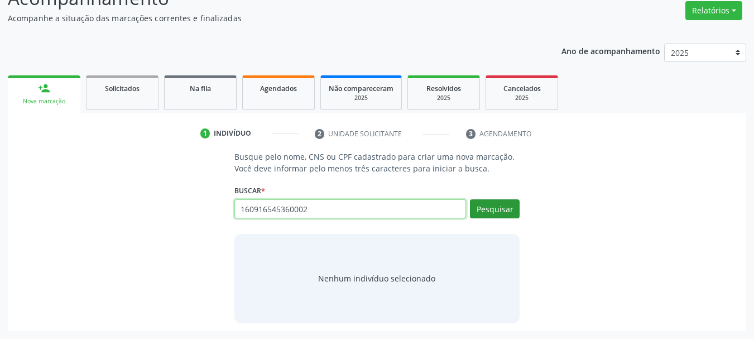
type input "160916545360002"
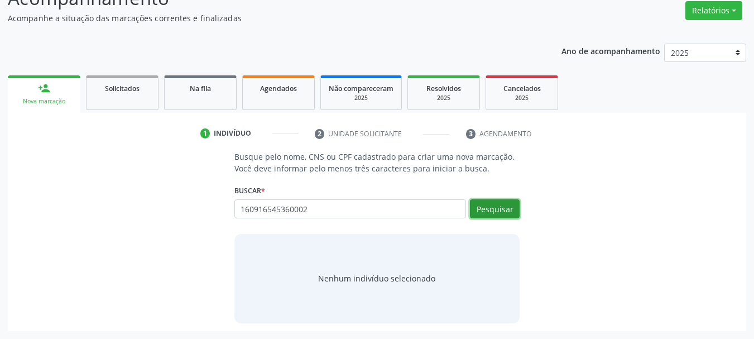
click at [478, 206] on button "Pesquisar" at bounding box center [495, 208] width 50 height 19
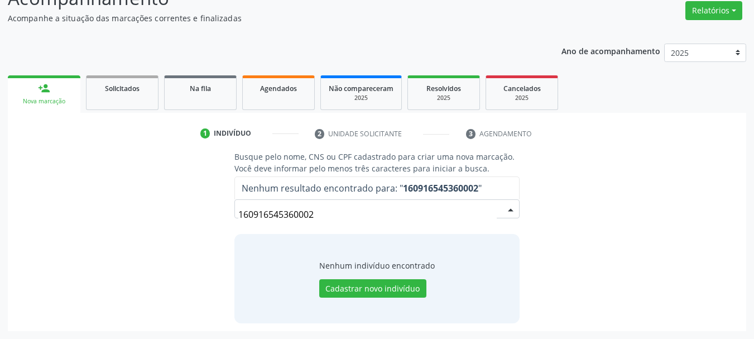
click at [343, 218] on input "160916545360002" at bounding box center [367, 214] width 259 height 22
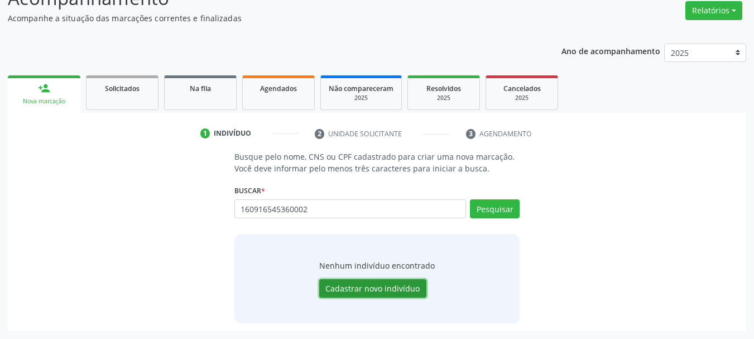
click at [373, 293] on button "Cadastrar novo indivíduo" at bounding box center [372, 288] width 107 height 19
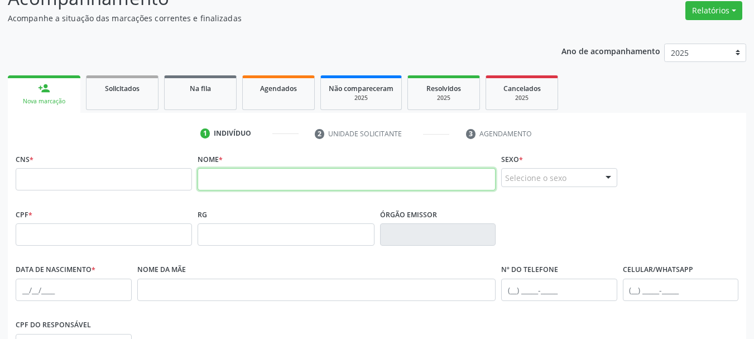
click at [277, 170] on input "text" at bounding box center [346, 179] width 298 height 22
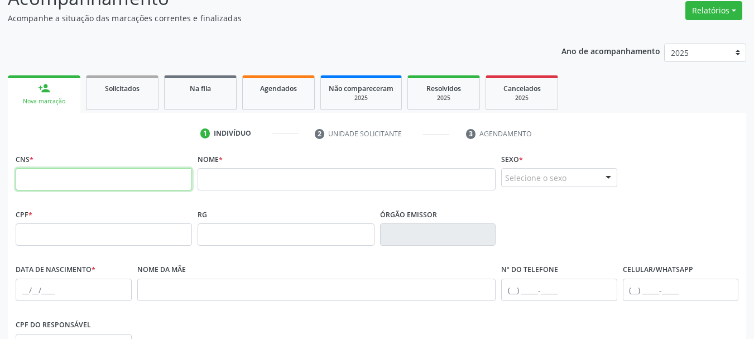
click at [71, 188] on input "text" at bounding box center [104, 179] width 176 height 22
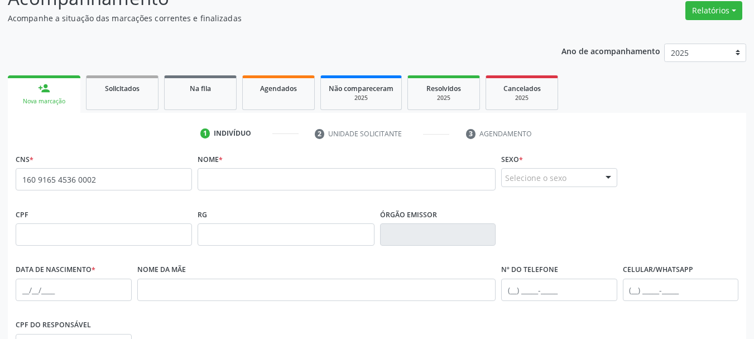
type input "160 9165 4536 0002"
click at [232, 201] on div "Nome *" at bounding box center [346, 178] width 303 height 55
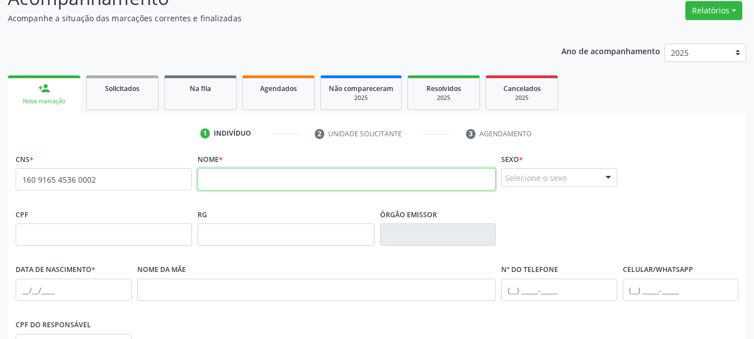
click at [215, 182] on input "text" at bounding box center [346, 179] width 298 height 22
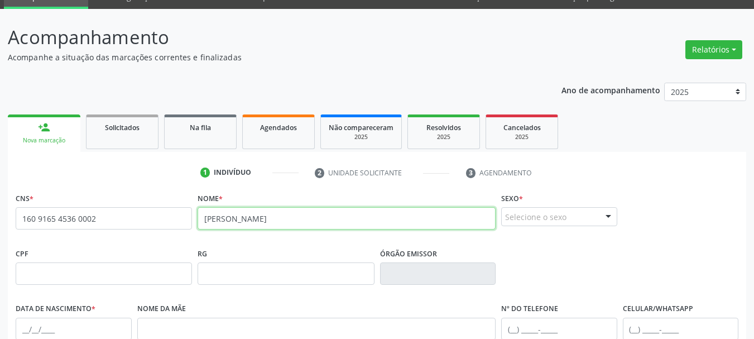
scroll to position [36, 0]
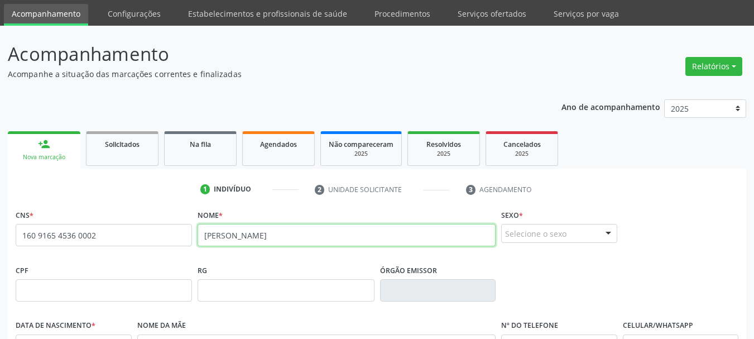
type input "EMMILY RAYANNE DE SOUSA OLIVEIRA"
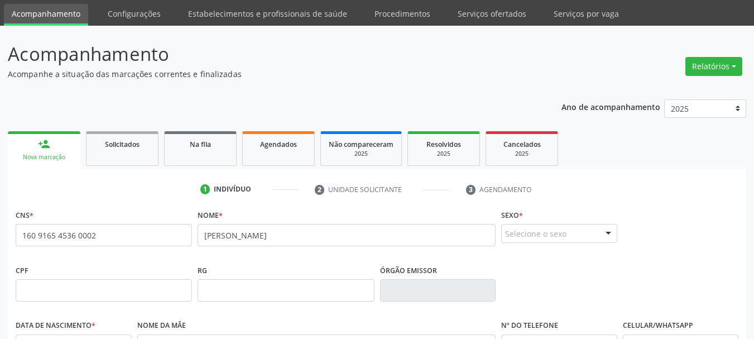
click at [523, 234] on div "Selecione o sexo" at bounding box center [559, 233] width 116 height 19
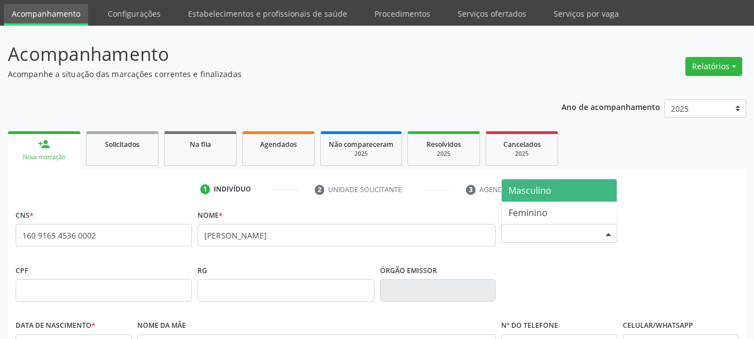
click at [524, 199] on span "Masculino" at bounding box center [558, 190] width 115 height 22
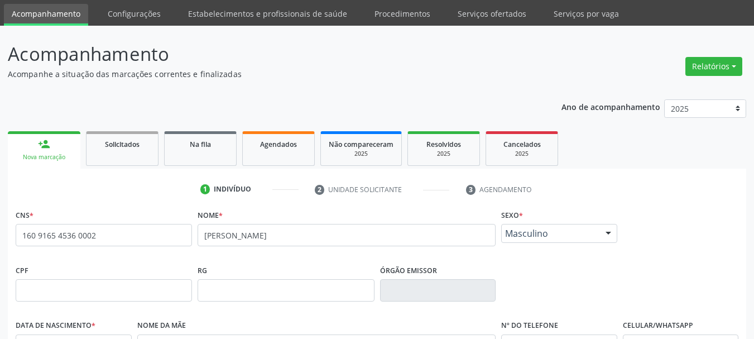
click at [524, 231] on span "Masculino" at bounding box center [549, 233] width 89 height 11
click at [527, 234] on span "Masculino" at bounding box center [549, 233] width 89 height 11
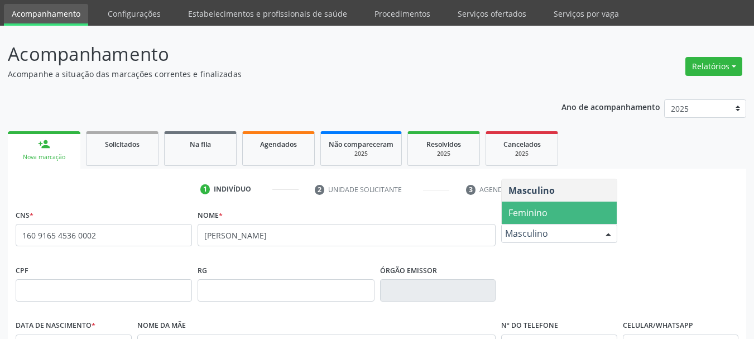
click at [527, 234] on span "Masculino" at bounding box center [549, 233] width 89 height 11
click at [528, 214] on span "Feminino" at bounding box center [527, 212] width 39 height 12
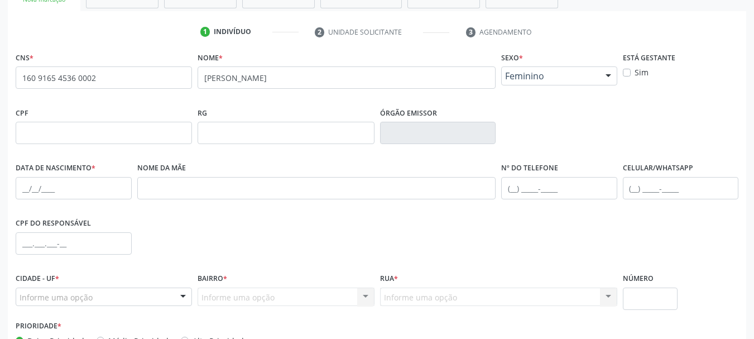
scroll to position [259, 0]
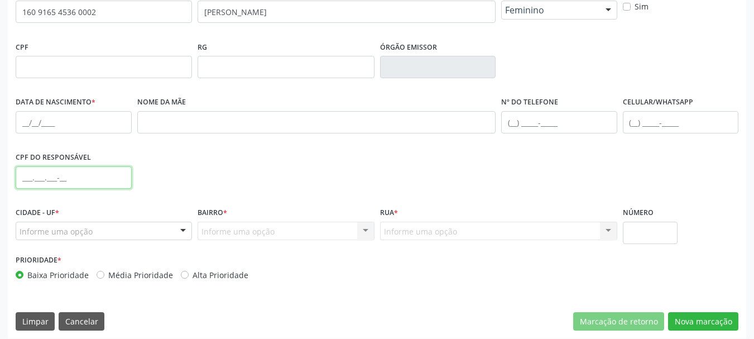
click at [22, 173] on input "text" at bounding box center [74, 177] width 116 height 22
click at [27, 117] on input "text" at bounding box center [74, 122] width 116 height 22
type input "22/01/2001"
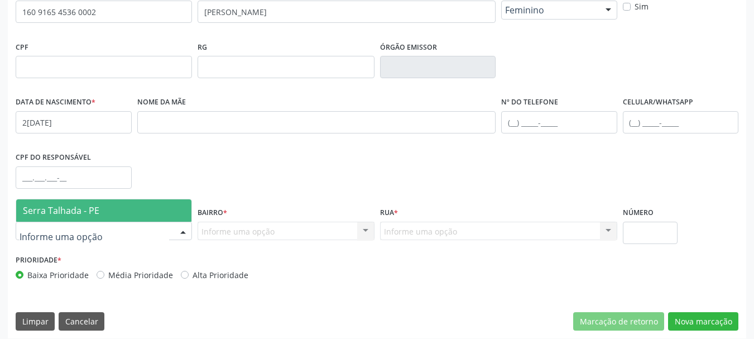
click at [76, 207] on span "Serra Talhada - PE" at bounding box center [61, 210] width 76 height 12
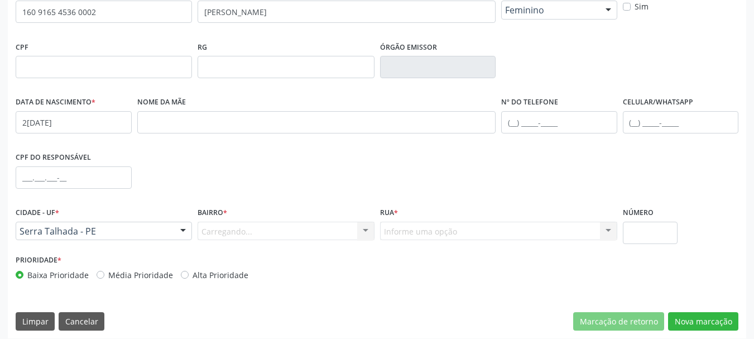
click at [220, 230] on div "Carregando... Nenhum resultado encontrado para: " " Nenhuma opção encontrada. D…" at bounding box center [285, 230] width 176 height 19
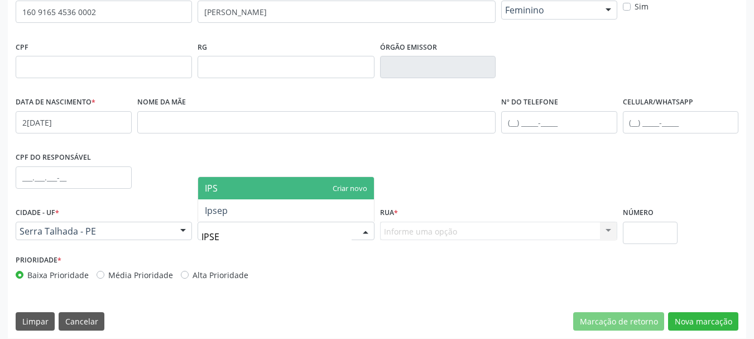
type input "IPSEP"
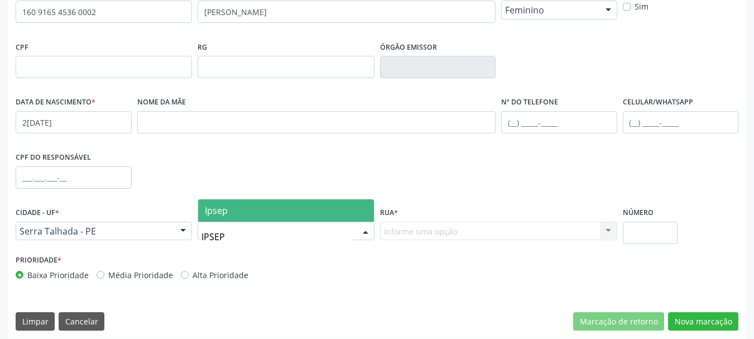
click at [230, 220] on span "Ipsep" at bounding box center [285, 210] width 175 height 22
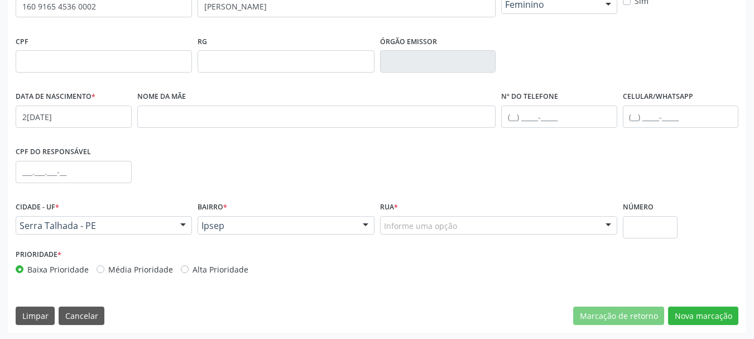
scroll to position [266, 0]
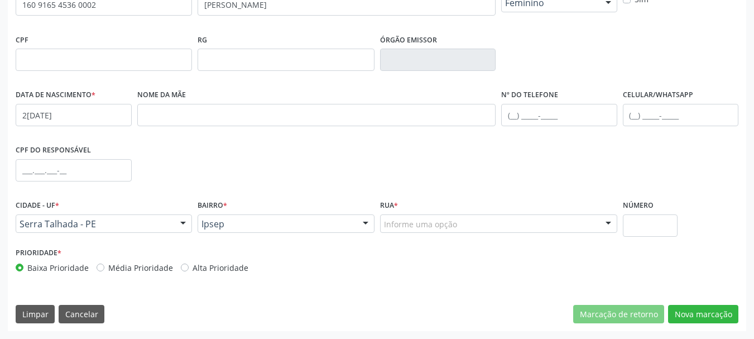
click at [448, 231] on div "Informe uma opção" at bounding box center [498, 223] width 237 height 19
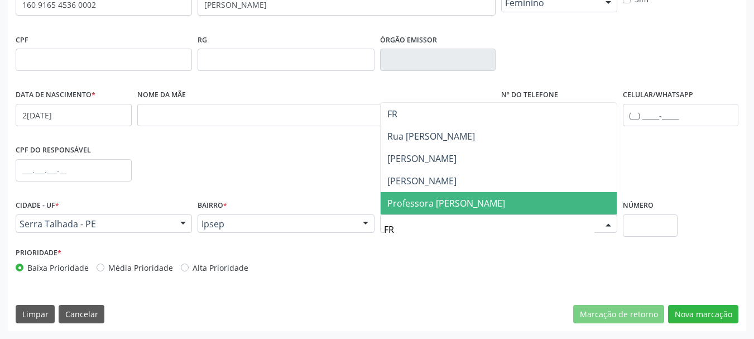
type input "F"
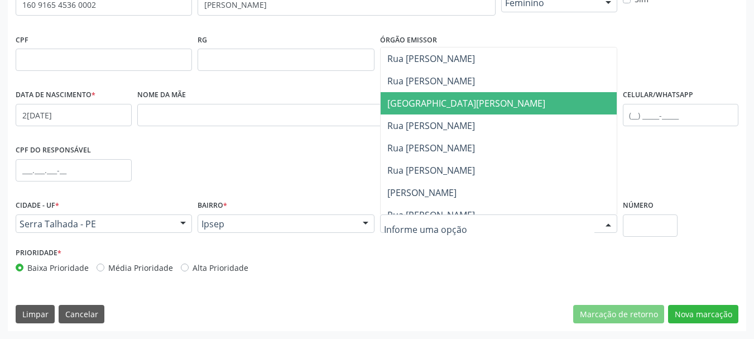
click at [460, 106] on span "Avenida Monsenhor João Kerhle" at bounding box center [466, 103] width 158 height 12
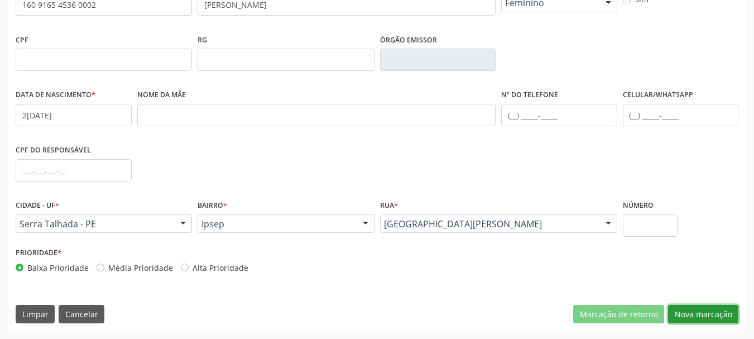
click at [701, 317] on button "Nova marcação" at bounding box center [703, 314] width 70 height 19
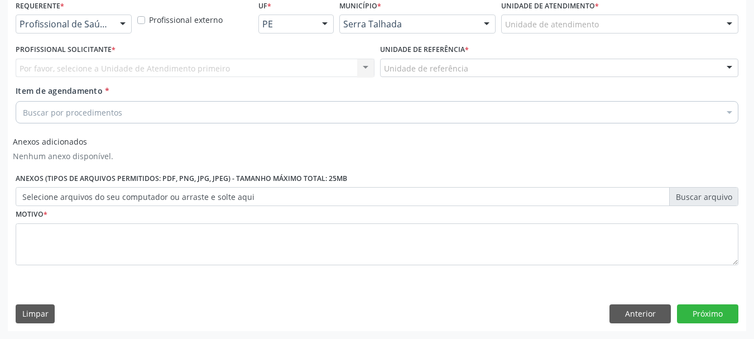
scroll to position [245, 0]
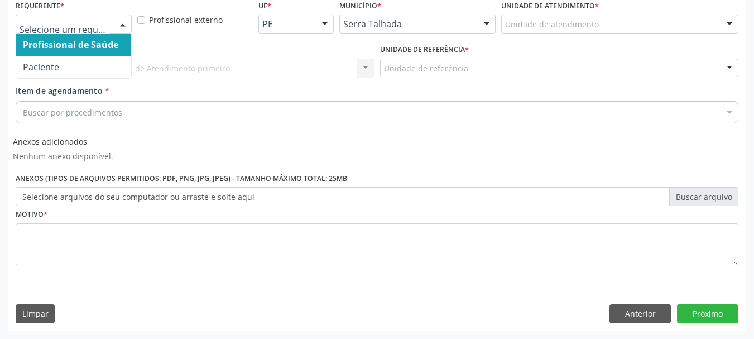
click at [72, 31] on div at bounding box center [74, 24] width 116 height 19
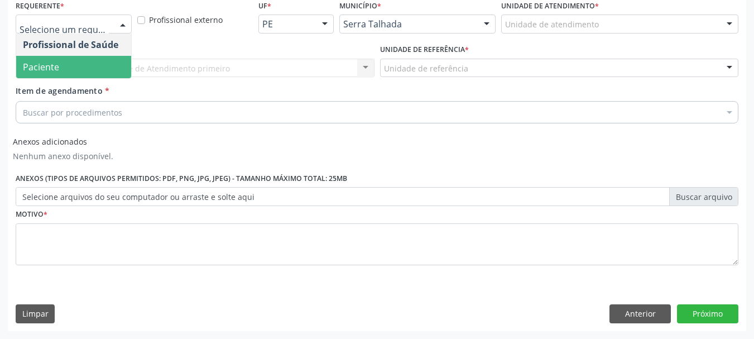
click at [60, 64] on span "Paciente" at bounding box center [73, 67] width 115 height 22
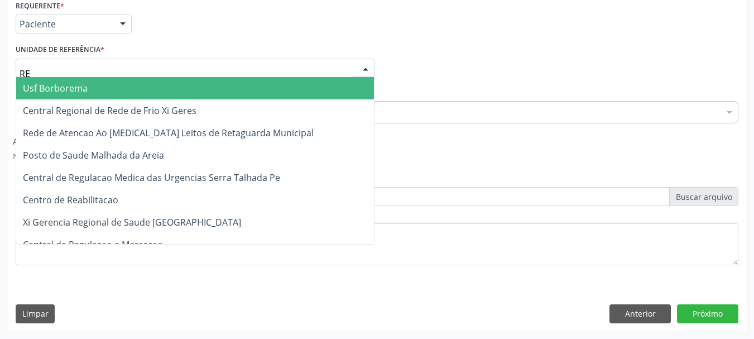
type input "REA"
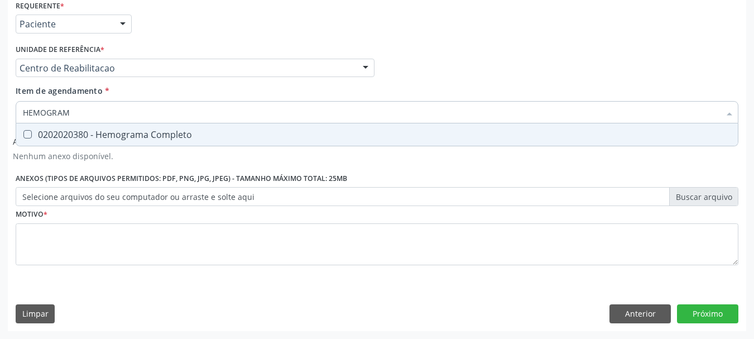
type input "HEMOGRAMA"
click at [101, 133] on div "0202020380 - Hemograma Completo" at bounding box center [377, 134] width 708 height 9
checkbox Completo "true"
click at [89, 112] on input "HEMOGRAMA" at bounding box center [371, 112] width 697 height 22
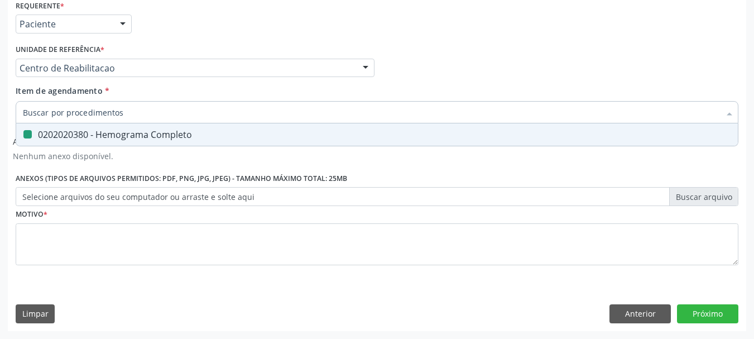
checkbox Completo "false"
type input "GLICOSILADA"
drag, startPoint x: 150, startPoint y: 137, endPoint x: 123, endPoint y: 124, distance: 29.7
click at [146, 136] on div "0202010503 - Dosagem de Hemoglobina Glicosilada" at bounding box center [377, 134] width 708 height 9
checkbox Glicosilada "true"
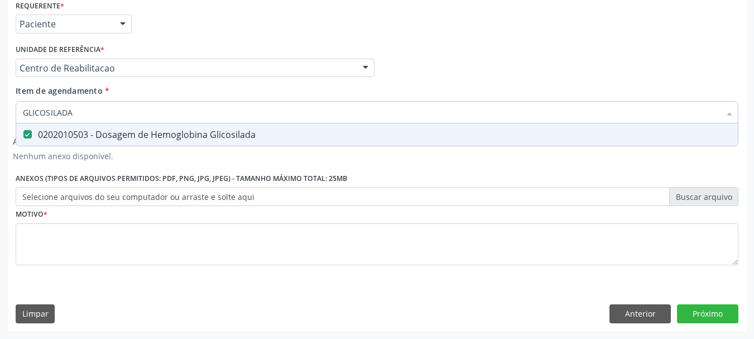
click at [104, 114] on input "GLICOSILADA" at bounding box center [371, 112] width 697 height 22
type input "GL"
checkbox Glicosilada "false"
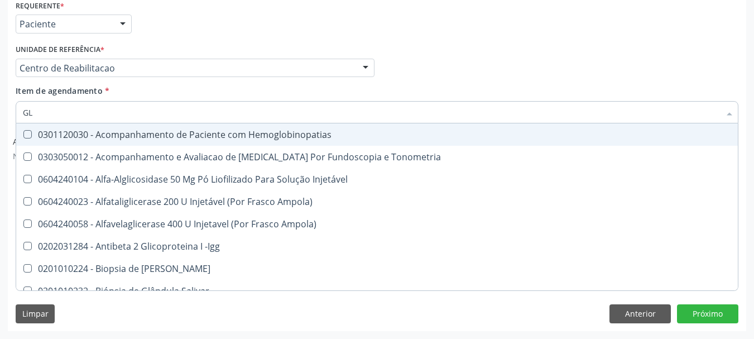
type input "GLI"
checkbox Dosagens\) "true"
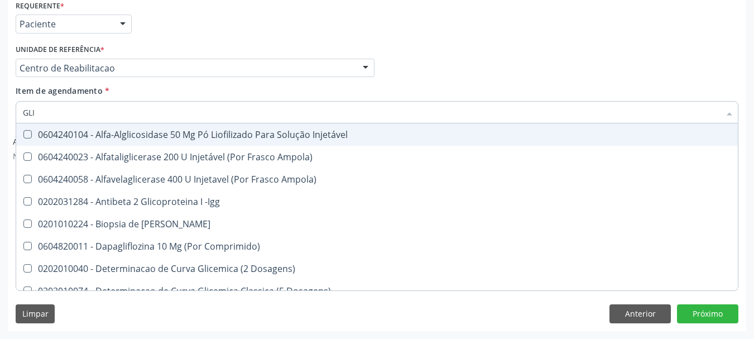
type input "GLIC"
checkbox Glicose "true"
checkbox Glicosilada "false"
type input "GLICO"
checkbox Dosagens\) "true"
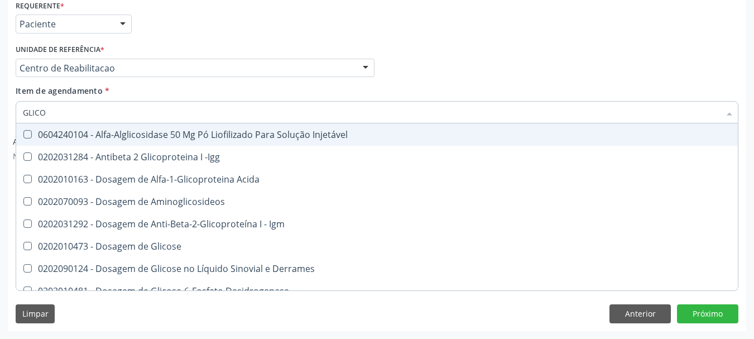
type input "GLICOS"
checkbox Glicose "true"
checkbox Glicosilada "false"
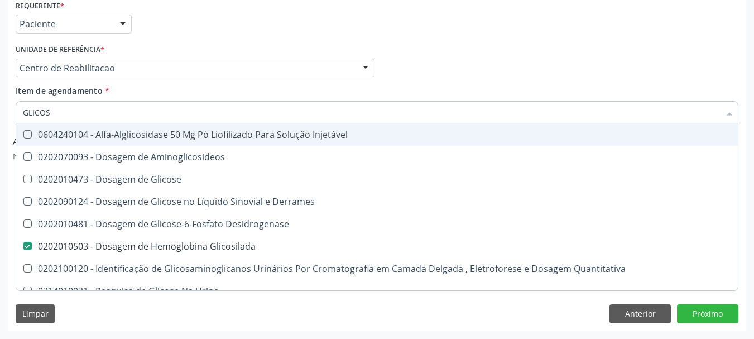
type input "GLICOSE"
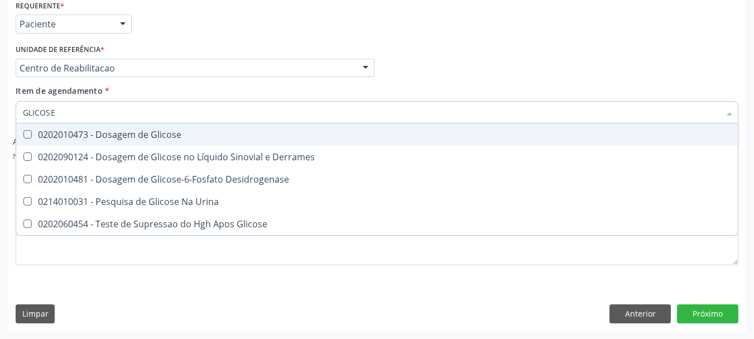
click at [169, 127] on span "0202010473 - Dosagem de Glicose" at bounding box center [376, 134] width 721 height 22
checkbox Glicose "true"
click at [132, 106] on input "GLICOSE" at bounding box center [371, 112] width 697 height 22
type input "T"
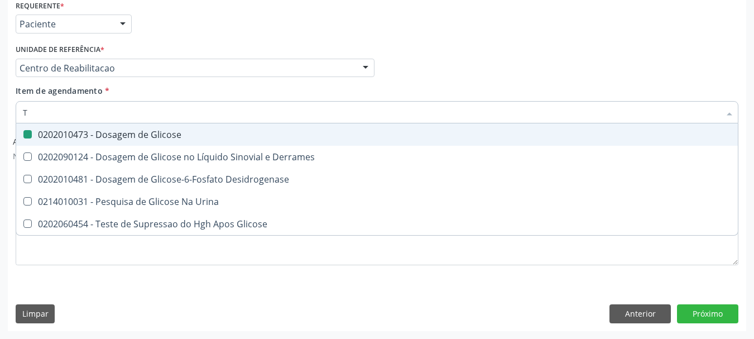
checkbox Glicose "false"
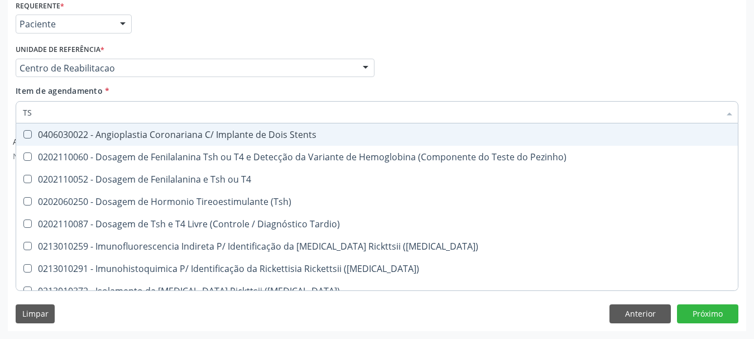
type input "TSH"
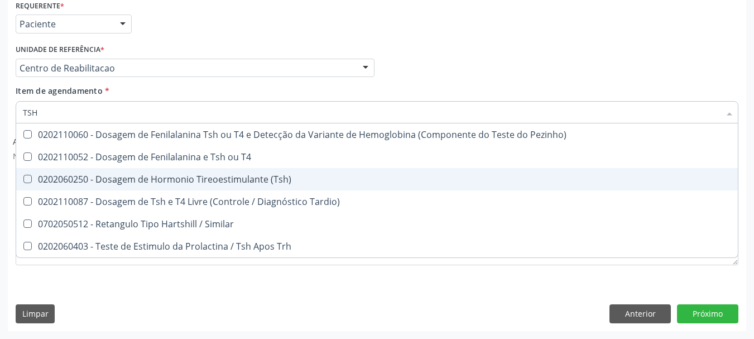
click at [91, 186] on span "0202060250 - Dosagem de Hormonio Tireoestimulante (Tsh)" at bounding box center [376, 179] width 721 height 22
checkbox \(Tsh\) "true"
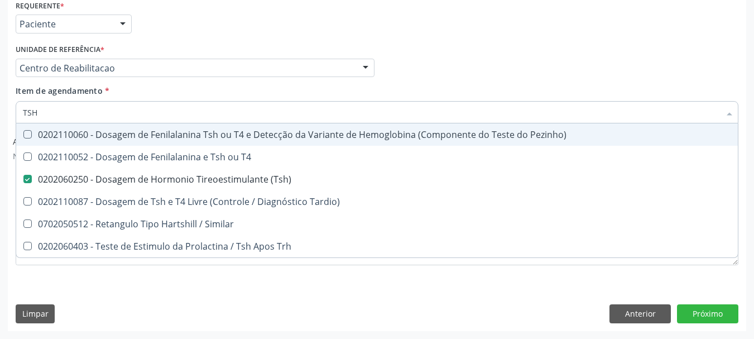
click at [59, 113] on input "TSH" at bounding box center [371, 112] width 697 height 22
type input "T"
checkbox \(Tsh\) "false"
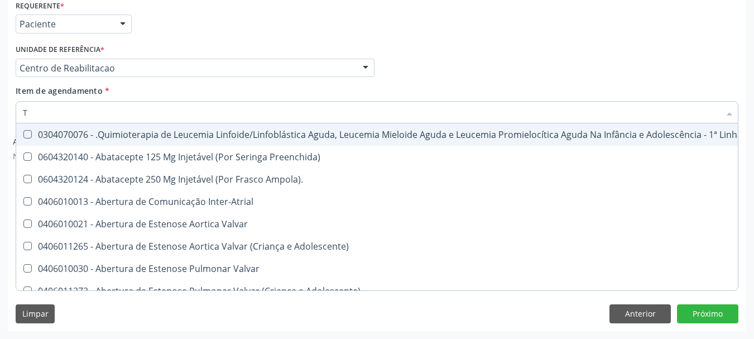
type input "T4"
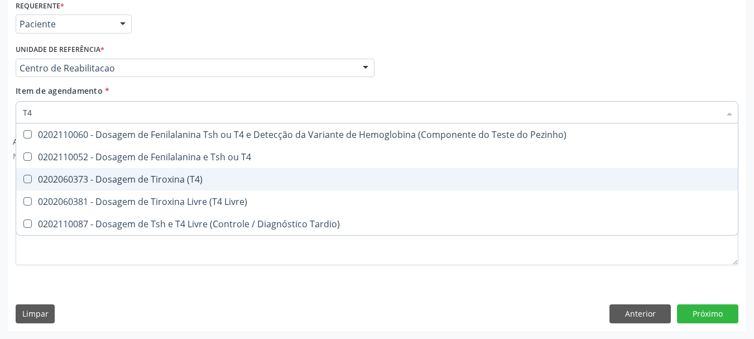
click at [158, 182] on div "0202060373 - Dosagem de Tiroxina (T4)" at bounding box center [377, 179] width 708 height 9
checkbox \(T4\) "true"
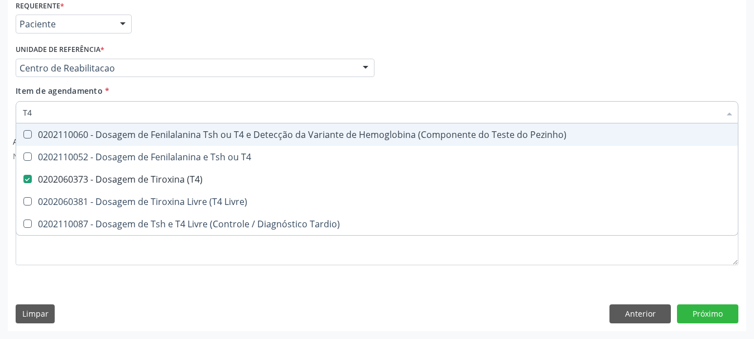
click at [69, 112] on input "T4" at bounding box center [371, 112] width 697 height 22
type input "T"
checkbox \(T4\) "false"
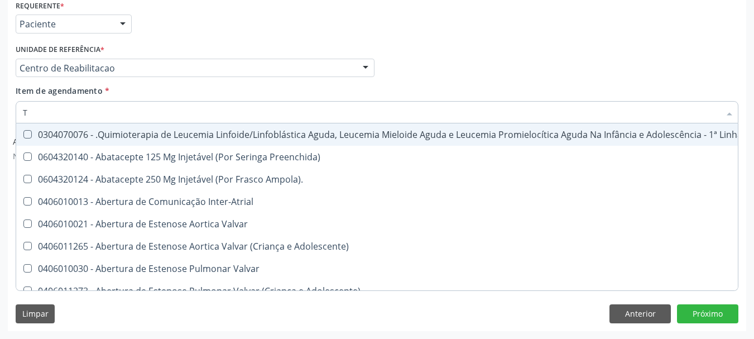
type input "T3"
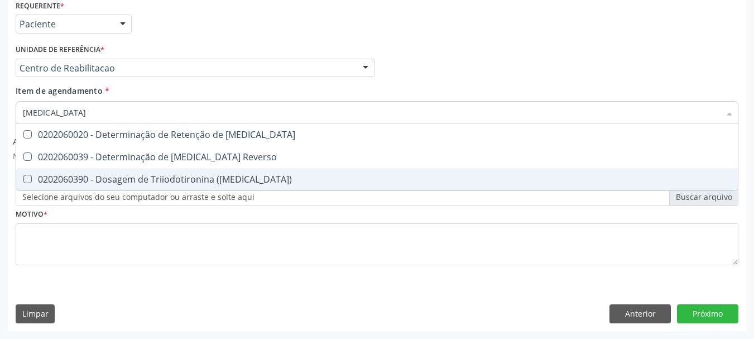
click at [112, 175] on div "0202060390 - Dosagem de Triiodotironina (T3)" at bounding box center [377, 179] width 708 height 9
checkbox \(T3\) "true"
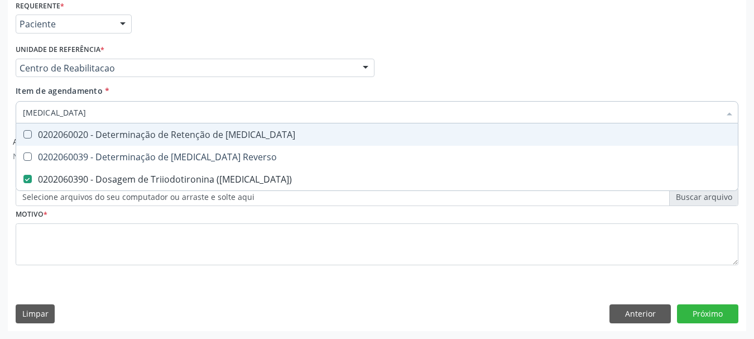
click at [73, 110] on input "T3" at bounding box center [371, 112] width 697 height 22
type input "CRE"
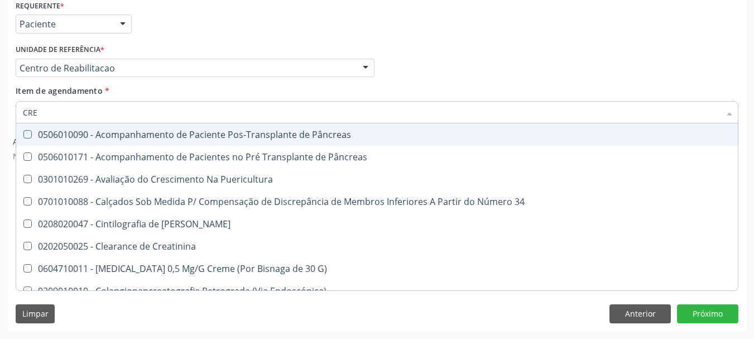
checkbox Puericultura "false"
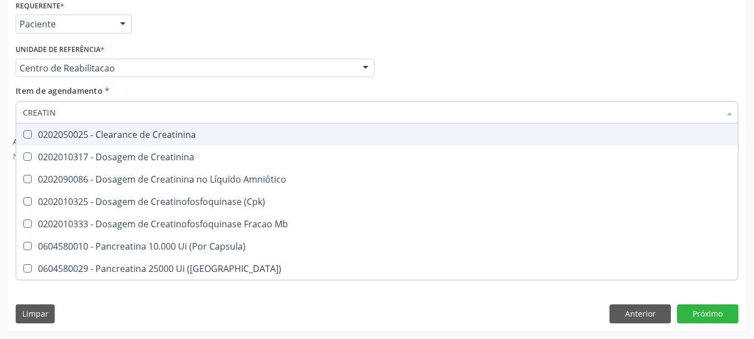
type input "CREATINI"
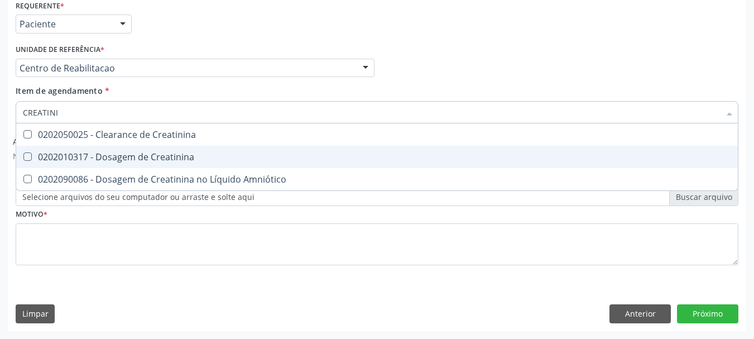
click at [115, 163] on span "0202010317 - Dosagem de Creatinina" at bounding box center [376, 157] width 721 height 22
checkbox Creatinina "true"
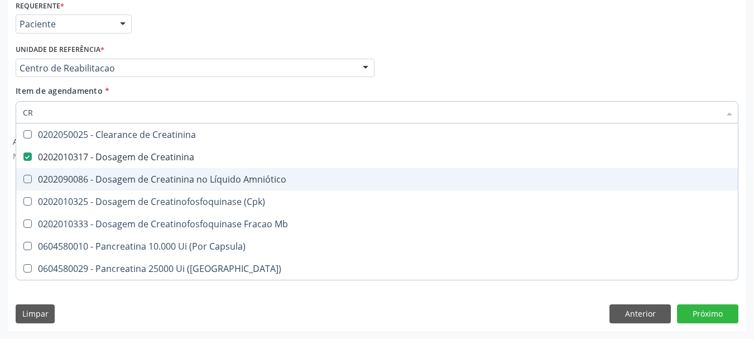
type input "C"
checkbox Creatinina "false"
checkbox \(Cpk\) "false"
checkbox Capsula\) "false"
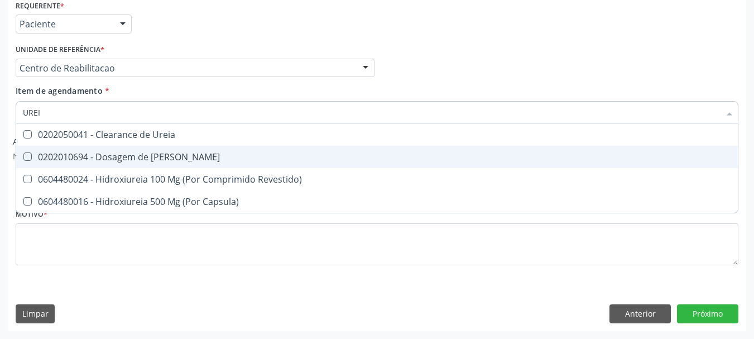
type input "UREIA"
click at [112, 158] on div "0202010694 - Dosagem de Ureia" at bounding box center [377, 156] width 708 height 9
checkbox Ureia "true"
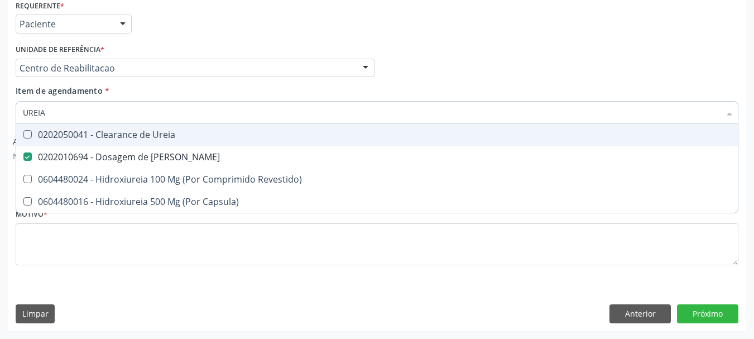
click at [79, 105] on input "UREIA" at bounding box center [371, 112] width 697 height 22
type input "TRANS"
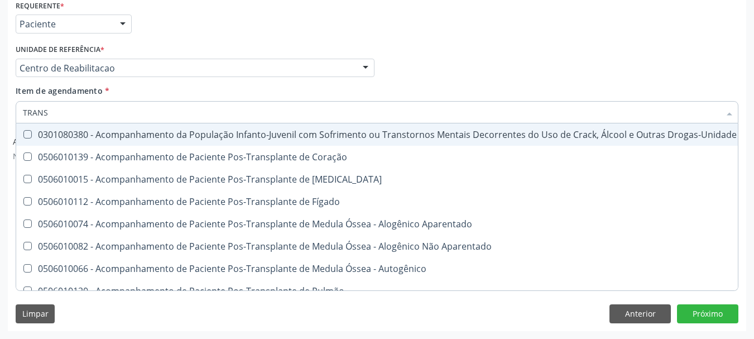
checkbox Coração "false"
type input "TRANSA"
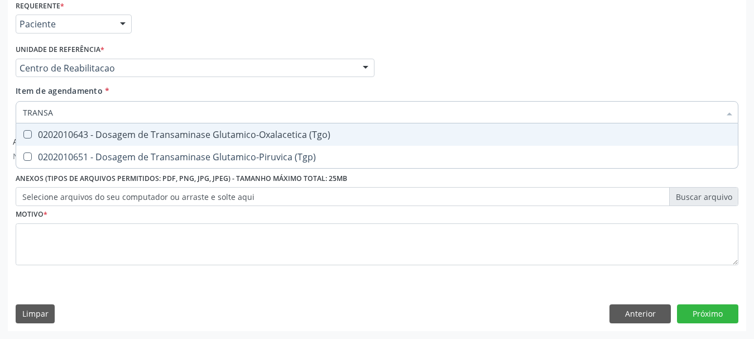
click at [28, 139] on div "0202010643 - Dosagem de Transaminase Glutamico-Oxalacetica (Tgo)" at bounding box center [377, 134] width 708 height 9
checkbox \(Tgo\) "true"
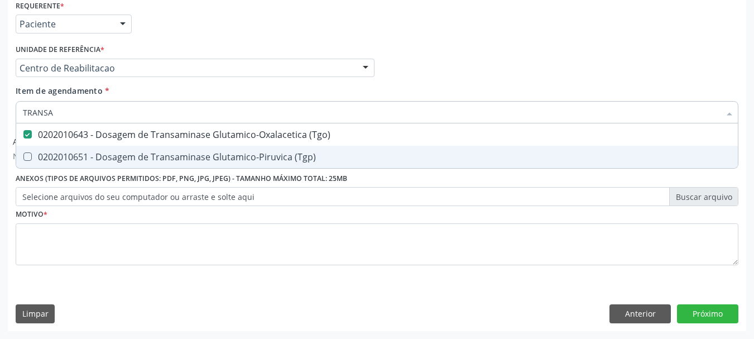
drag, startPoint x: 28, startPoint y: 157, endPoint x: 45, endPoint y: 132, distance: 29.9
click at [29, 157] on \(Tgp\) at bounding box center [27, 156] width 8 height 8
click at [23, 157] on \(Tgp\) "checkbox" at bounding box center [19, 156] width 7 height 7
checkbox \(Tgp\) "true"
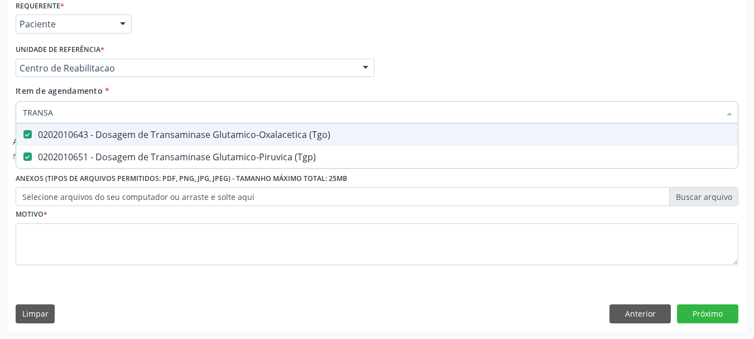
click at [50, 113] on input "TRANSA" at bounding box center [371, 112] width 697 height 22
type input "ANAL"
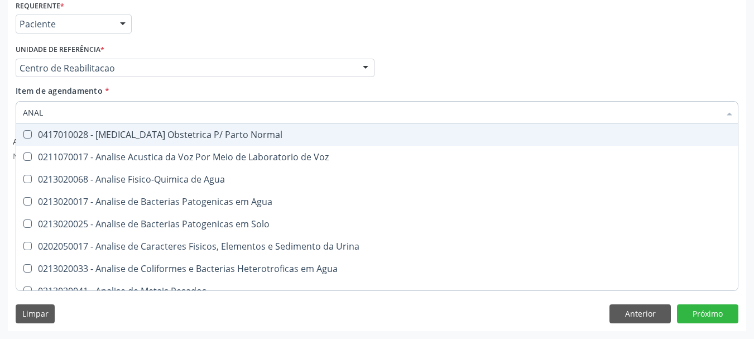
checkbox Normal "false"
checkbox Voz "false"
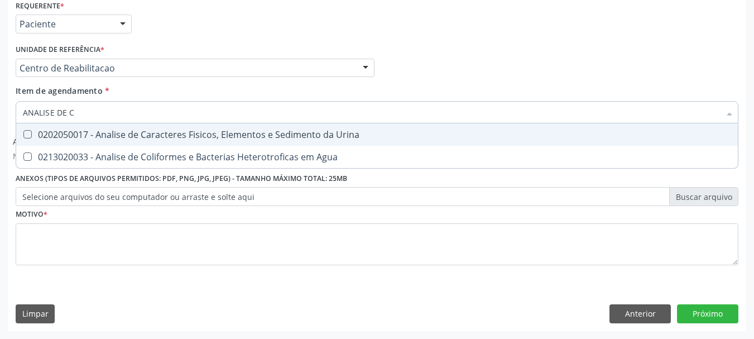
type input "ANALISE DE CA"
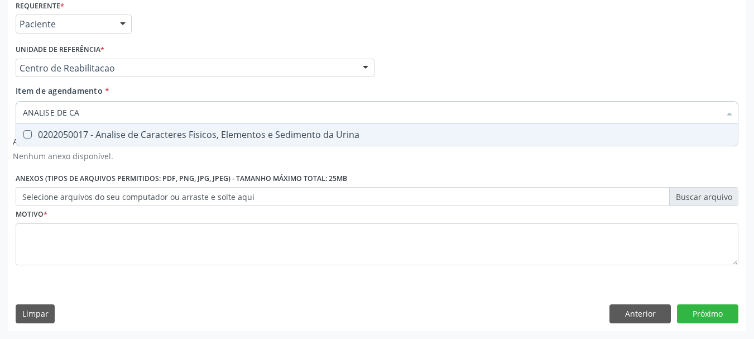
click at [81, 139] on div "0202050017 - Analise de Caracteres Fisicos, Elementos e Sedimento da Urina" at bounding box center [377, 134] width 708 height 9
checkbox Urina "true"
click at [77, 112] on input "ANALISE DE CA" at bounding box center [371, 112] width 697 height 22
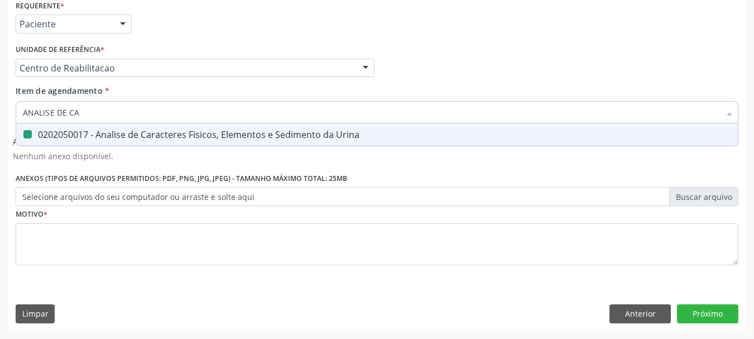
type input "F"
checkbox Urina "false"
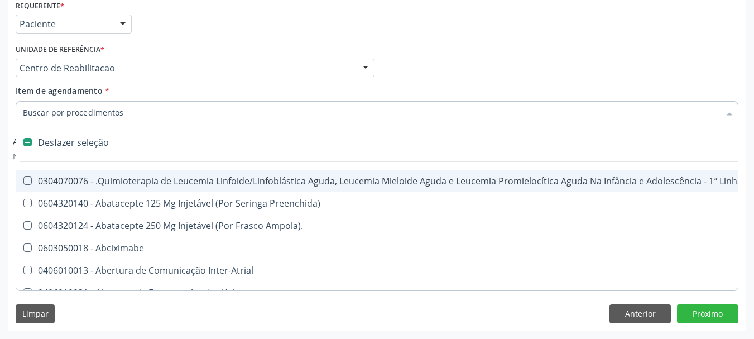
checkbox Pâncreas "false"
checkbox Urina "true"
type input "F"
checkbox Pâncreas "true"
checkbox Urina "false"
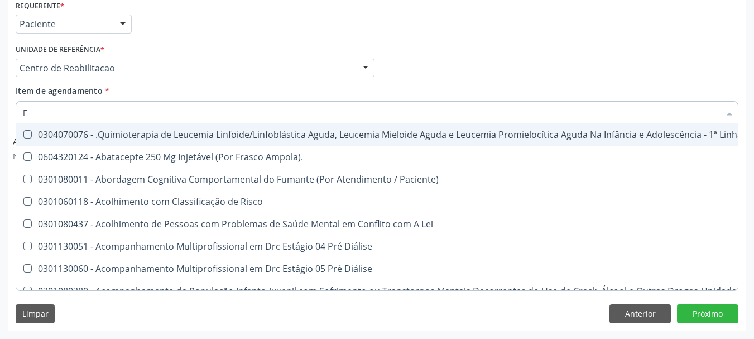
type input "FE"
checkbox Urina "false"
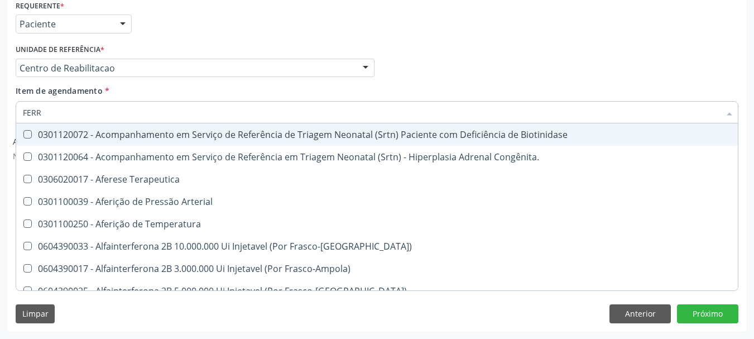
type input "FERRO"
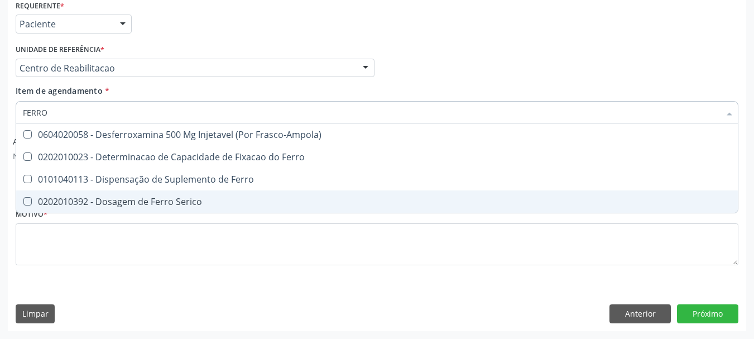
click at [209, 196] on span "0202010392 - Dosagem de Ferro Serico" at bounding box center [376, 201] width 721 height 22
checkbox Serico "true"
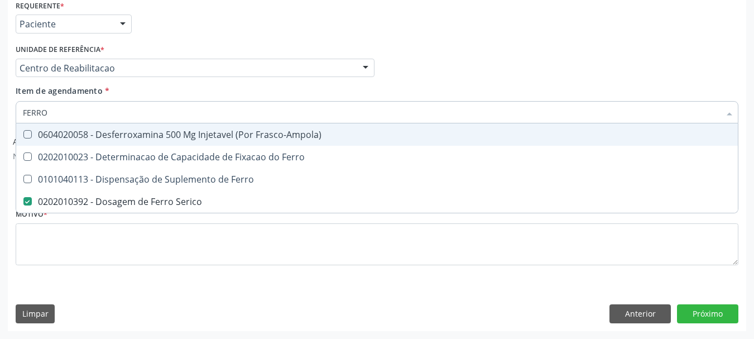
click at [74, 107] on input "FERRO" at bounding box center [371, 112] width 697 height 22
checkbox Serico "false"
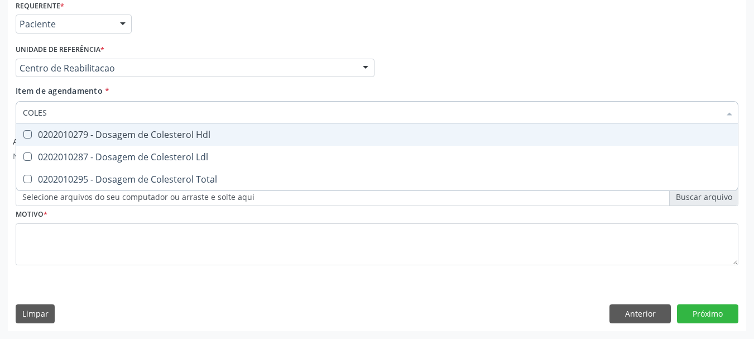
type input "COLEST"
click at [60, 122] on input "COLEST" at bounding box center [371, 112] width 697 height 22
click at [59, 126] on span "0202010279 - Dosagem de Colesterol Hdl" at bounding box center [376, 134] width 721 height 22
checkbox Hdl "true"
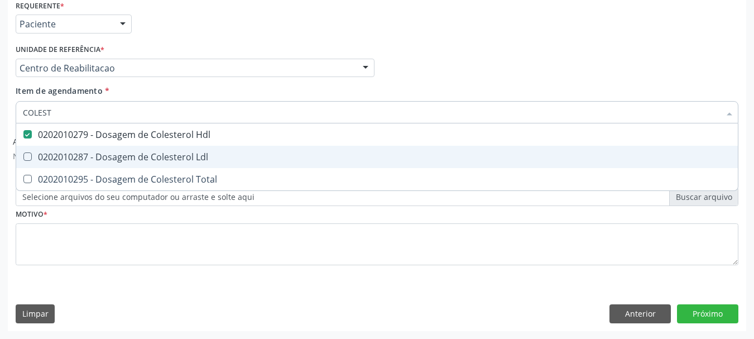
click at [51, 157] on div "0202010287 - Dosagem de Colesterol Ldl" at bounding box center [377, 156] width 708 height 9
checkbox Ldl "true"
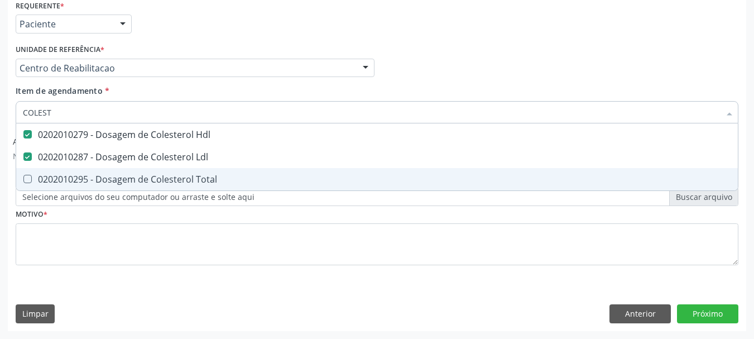
drag, startPoint x: 51, startPoint y: 177, endPoint x: 37, endPoint y: 123, distance: 55.9
click at [46, 175] on div "0202010295 - Dosagem de Colesterol Total" at bounding box center [377, 179] width 708 height 9
checkbox Total "true"
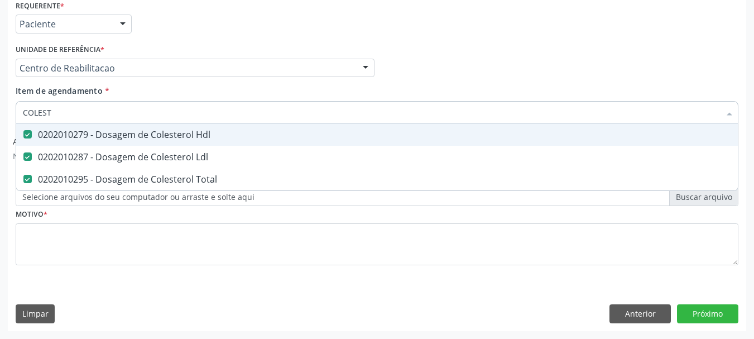
click at [37, 119] on input "COLEST" at bounding box center [371, 112] width 697 height 22
type input "TR"
checkbox Hdl "false"
checkbox Ldl "false"
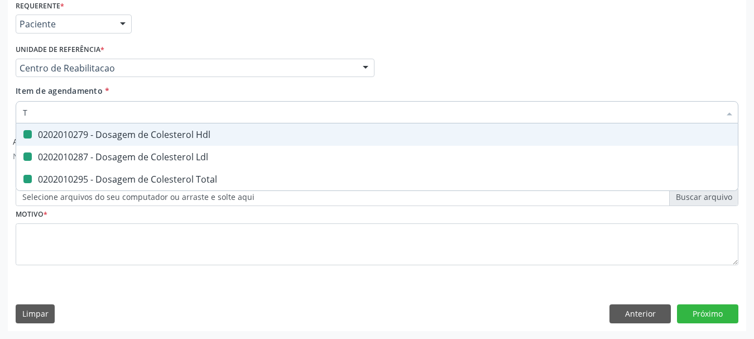
checkbox Total "false"
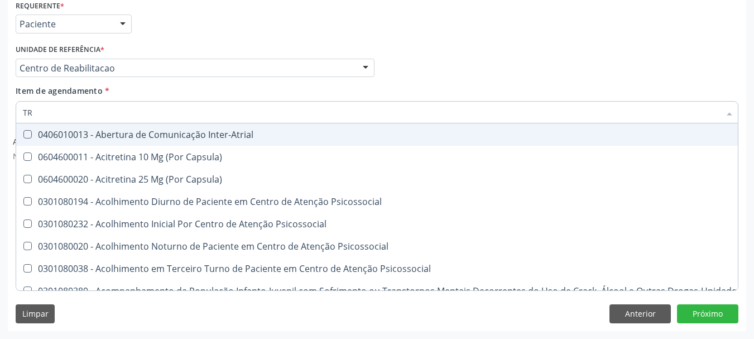
type input "TRI"
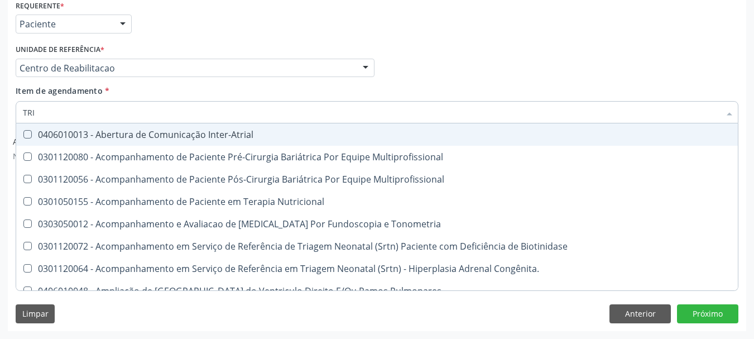
checkbox \(T3\) "true"
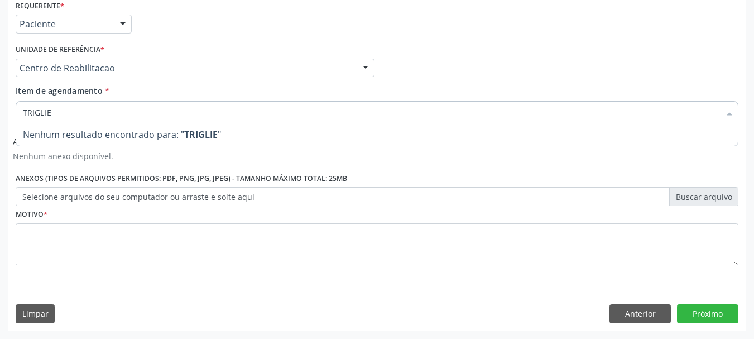
type input "TRIGLI"
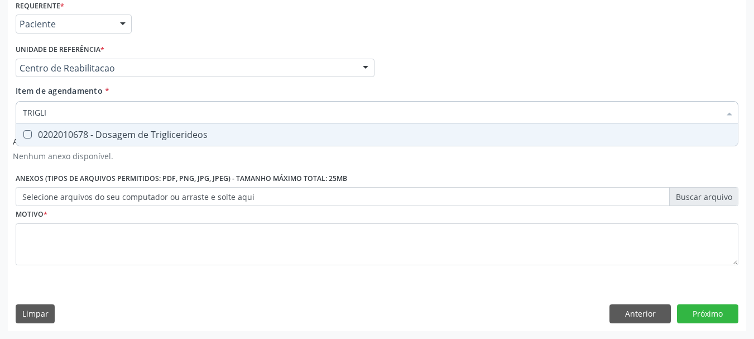
click at [73, 134] on div "0202010678 - Dosagem de Triglicerideos" at bounding box center [377, 134] width 708 height 9
checkbox Triglicerideos "true"
click at [67, 104] on input "TRIGLI" at bounding box center [371, 112] width 697 height 22
checkbox Triglicerideos "false"
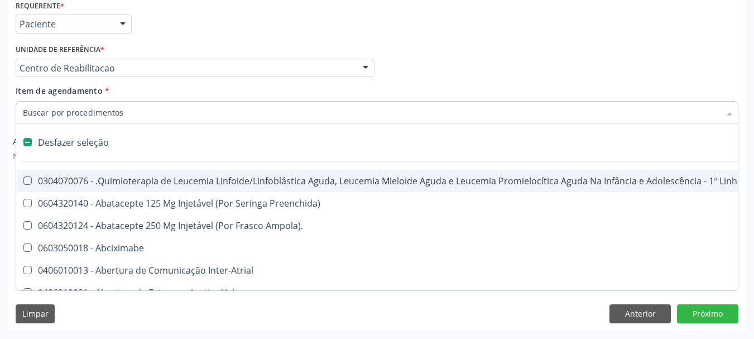
type input "F"
checkbox Pâncreas "true"
checkbox Urina "false"
checkbox Damalária "true"
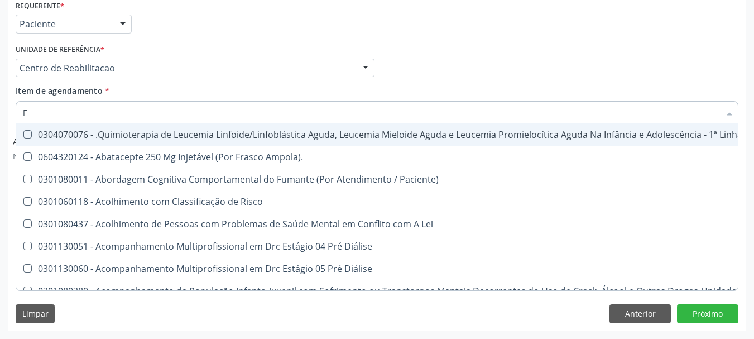
type input "FE"
checkbox Urina "false"
checkbox Aórtico "true"
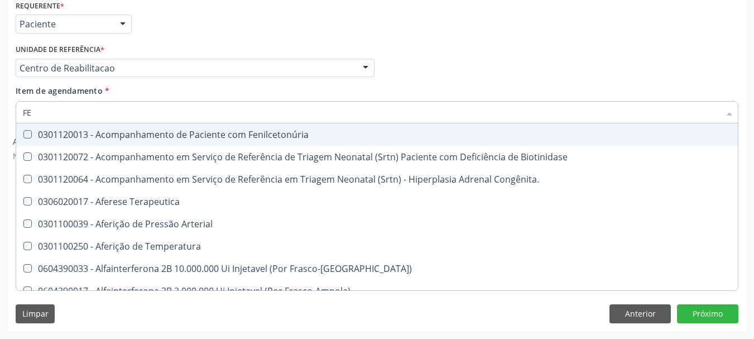
type input "FER"
checkbox Grama\) "true"
checkbox Serico "false"
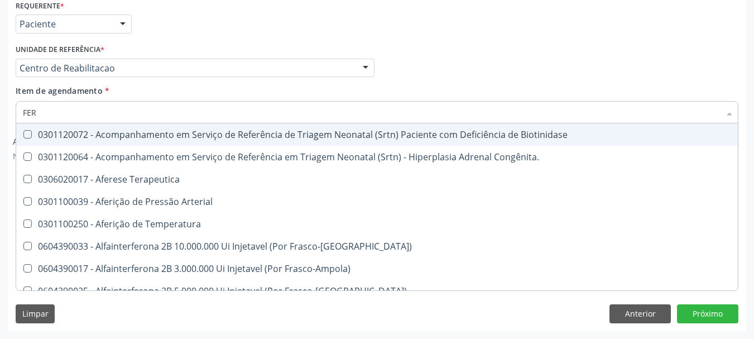
type input "FERR"
checkbox Temperatura "true"
type input "FERRO"
checkbox Arterial "true"
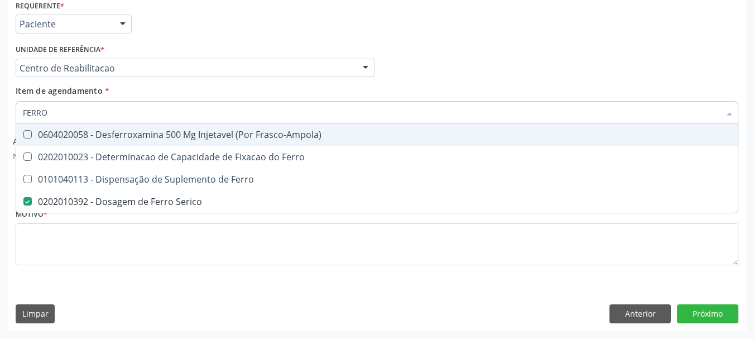
click at [33, 115] on input "FERRO" at bounding box center [371, 112] width 697 height 22
type input "PE"
checkbox Serico "false"
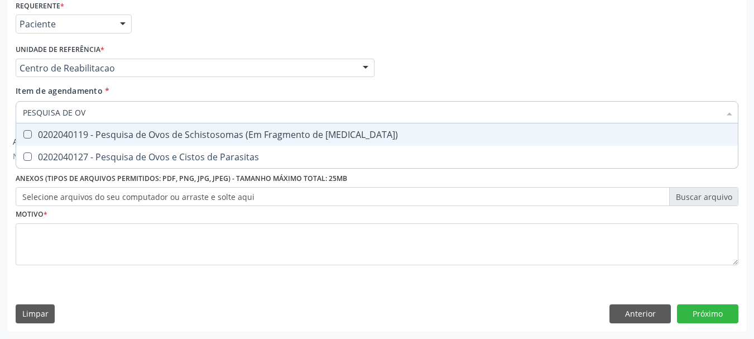
type input "PESQUISA DE OVO"
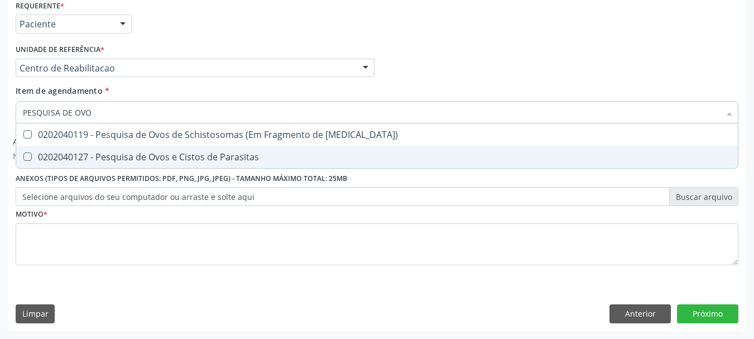
click at [88, 153] on div "0202040127 - Pesquisa de Ovos e Cistos de Parasitas" at bounding box center [377, 156] width 708 height 9
checkbox Parasitas "true"
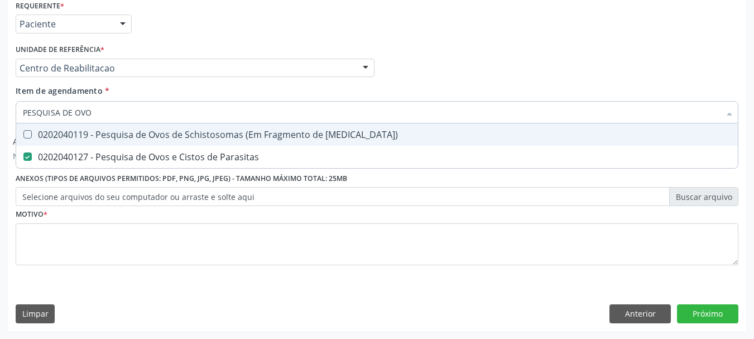
click at [85, 111] on input "PESQUISA DE OVO" at bounding box center [371, 112] width 697 height 22
type input "CAL"
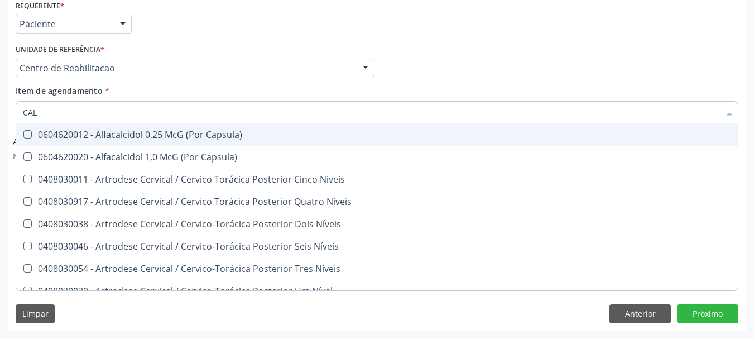
checkbox Capsula\) "false"
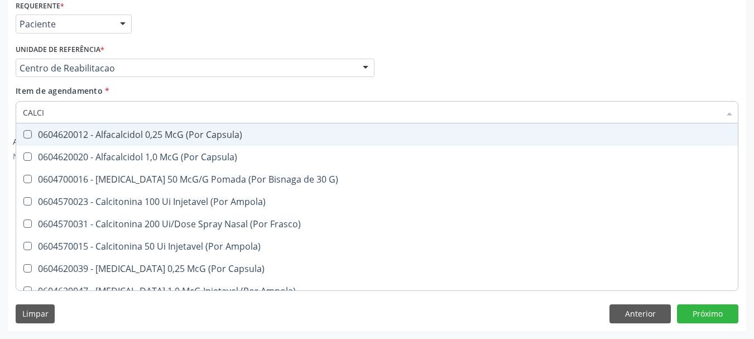
type input "CALCIO"
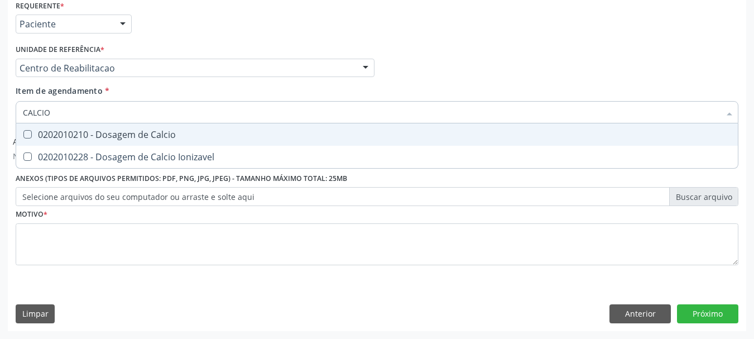
click at [75, 133] on div "0202010210 - Dosagem de Calcio" at bounding box center [377, 134] width 708 height 9
checkbox Calcio "true"
click at [215, 45] on div "Unidade de referência * Centro de Reabilitacao Usf do Mutirao Usf Cohab Usf Cai…" at bounding box center [195, 59] width 359 height 36
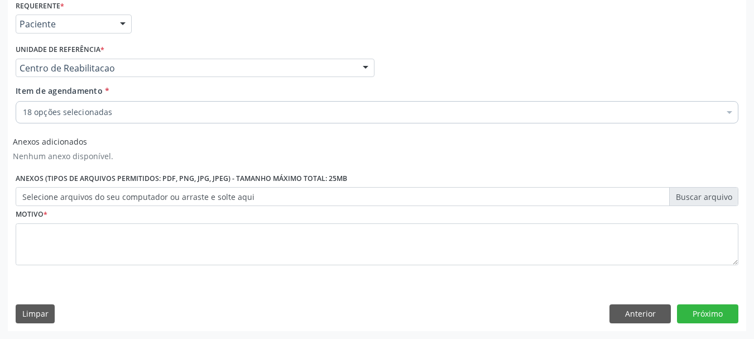
click at [67, 247] on div "Requerente * Paciente Profissional de Saúde Paciente Nenhum resultado encontrad…" at bounding box center [377, 138] width 722 height 283
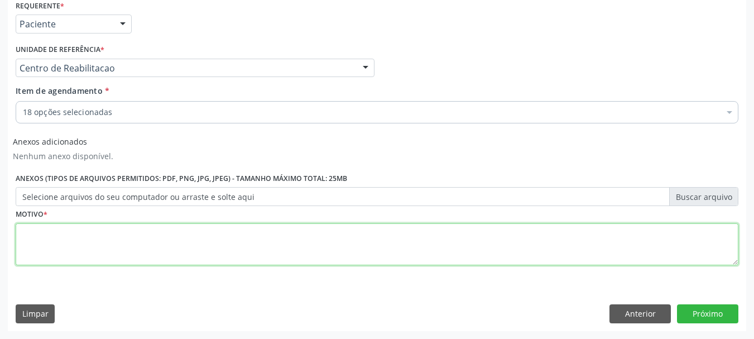
click at [67, 248] on textarea at bounding box center [377, 244] width 722 height 42
type textarea "S"
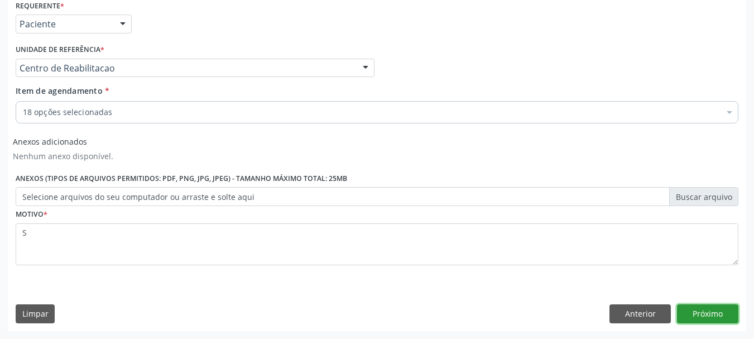
click at [707, 317] on button "Próximo" at bounding box center [707, 313] width 61 height 19
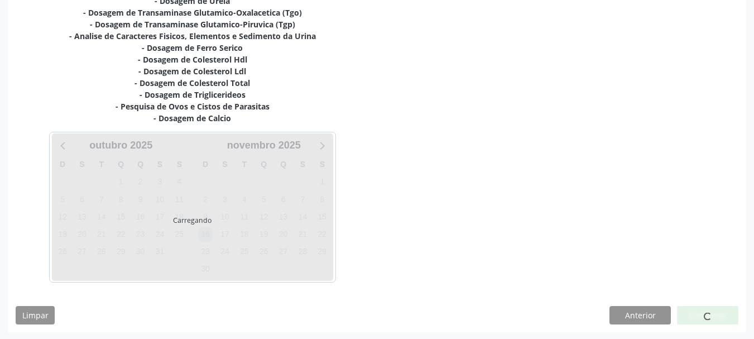
scroll to position [346, 0]
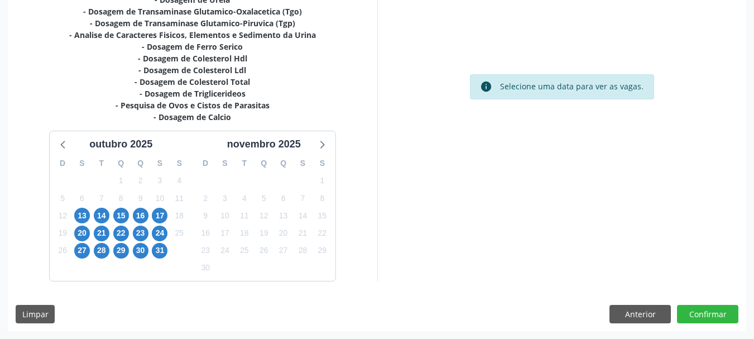
click at [132, 213] on div "16" at bounding box center [141, 215] width 20 height 17
click at [143, 214] on span "16" at bounding box center [141, 216] width 16 height 16
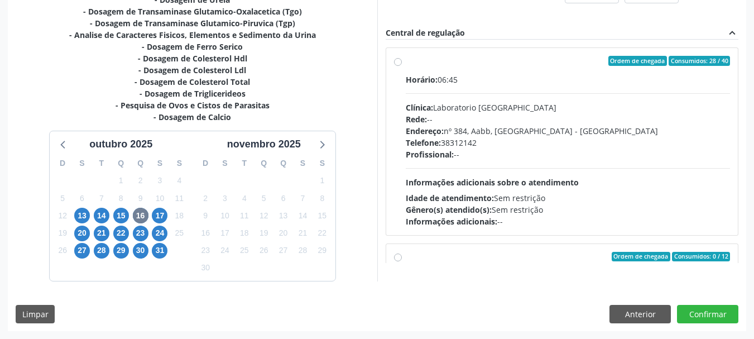
drag, startPoint x: 467, startPoint y: 150, endPoint x: 474, endPoint y: 140, distance: 11.6
click at [468, 149] on div "Profissional: --" at bounding box center [568, 154] width 325 height 12
click at [402, 66] on input "Ordem de chegada Consumidos: 28 / 40 Horário: 06:45 Clínica: Laboratorio Sao Fr…" at bounding box center [398, 61] width 8 height 10
radio input "true"
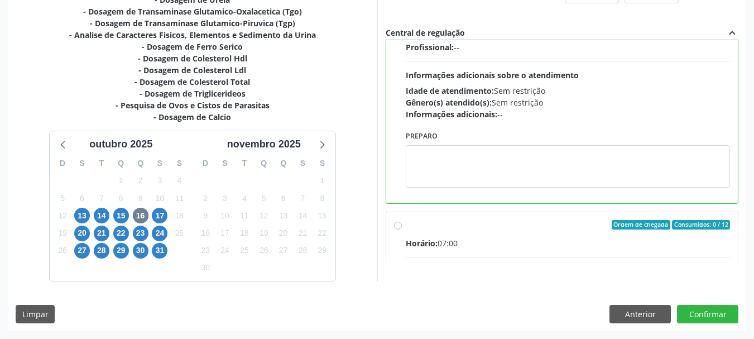
scroll to position [112, 0]
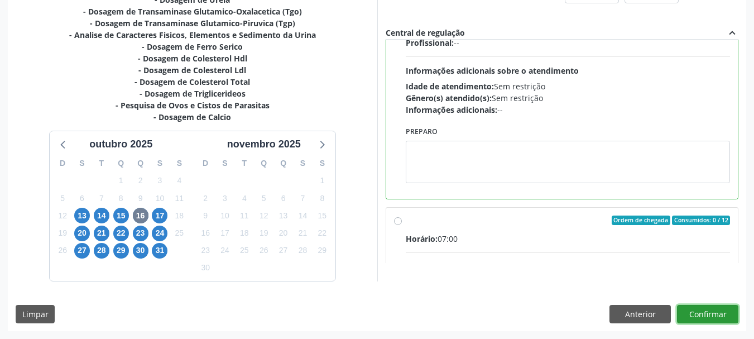
click at [701, 319] on button "Confirmar" at bounding box center [707, 314] width 61 height 19
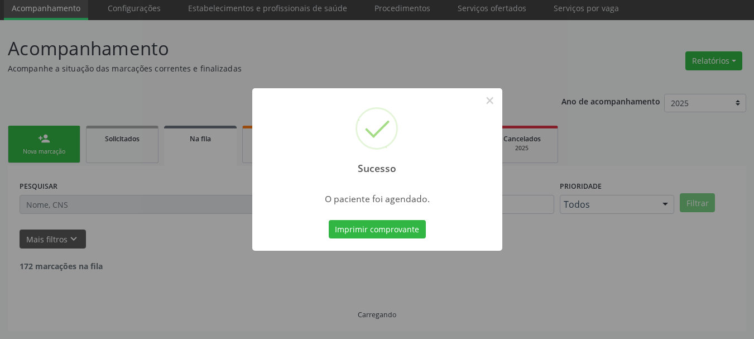
scroll to position [30, 0]
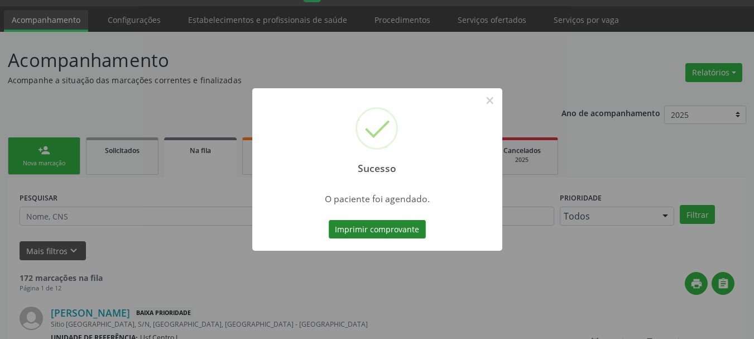
click at [342, 230] on button "Imprimir comprovante" at bounding box center [377, 229] width 97 height 19
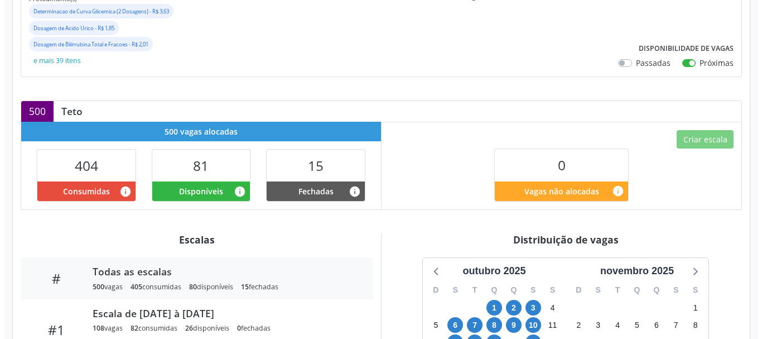
scroll to position [167, 0]
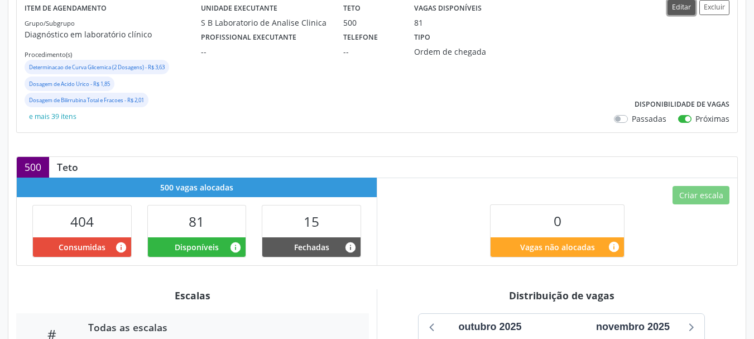
click at [681, 9] on button "Editar" at bounding box center [681, 7] width 28 height 15
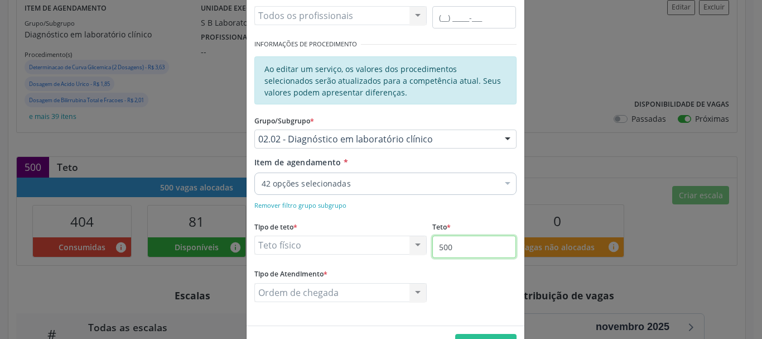
click at [462, 244] on input "500" at bounding box center [474, 246] width 84 height 22
type input "700"
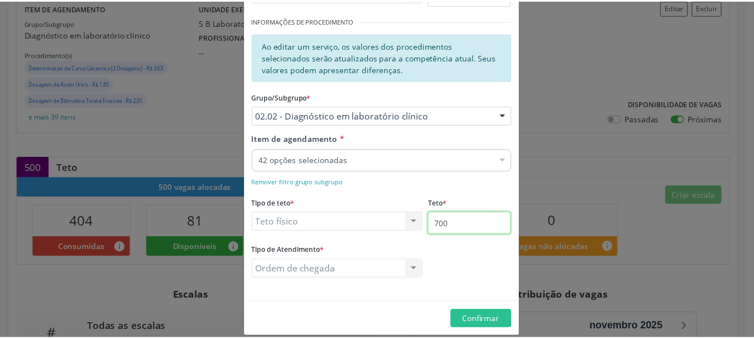
scroll to position [203, 0]
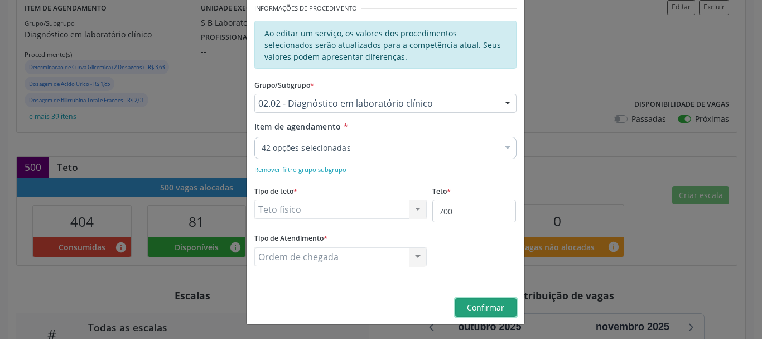
click at [483, 302] on span "Confirmar" at bounding box center [485, 307] width 37 height 11
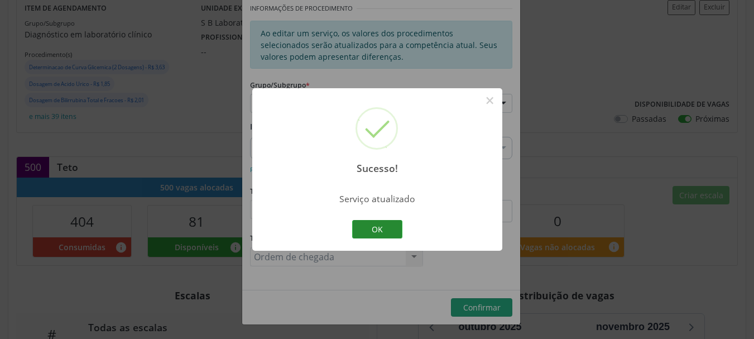
click at [369, 224] on button "OK" at bounding box center [377, 229] width 50 height 19
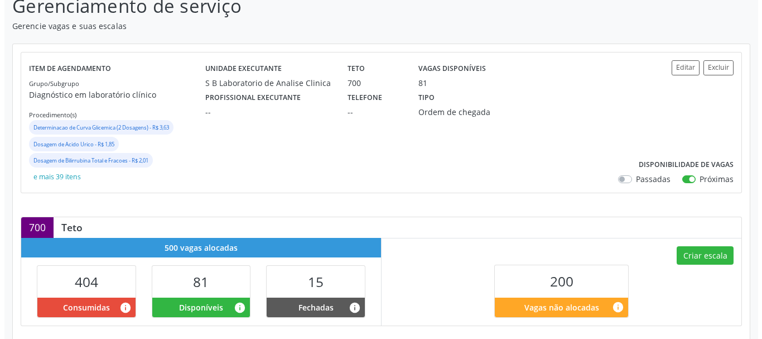
scroll to position [112, 0]
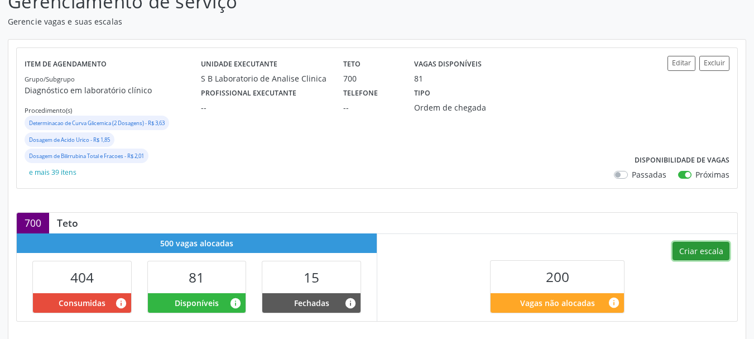
click at [702, 253] on button "Criar escala" at bounding box center [700, 251] width 57 height 19
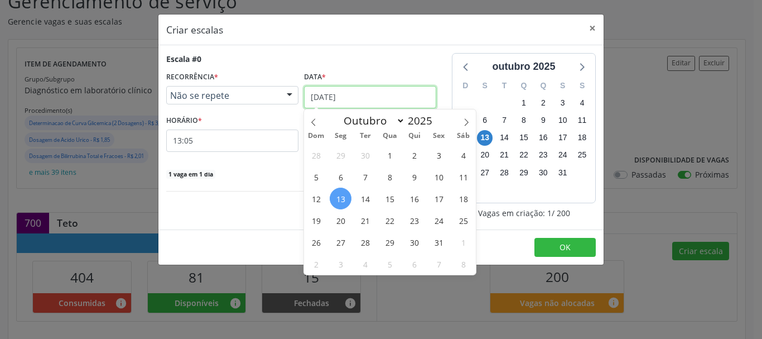
click at [333, 94] on input "13/10/2025" at bounding box center [370, 97] width 132 height 22
click at [413, 200] on span "16" at bounding box center [414, 198] width 22 height 22
click at [388, 102] on input "16[DATE]" at bounding box center [370, 97] width 132 height 22
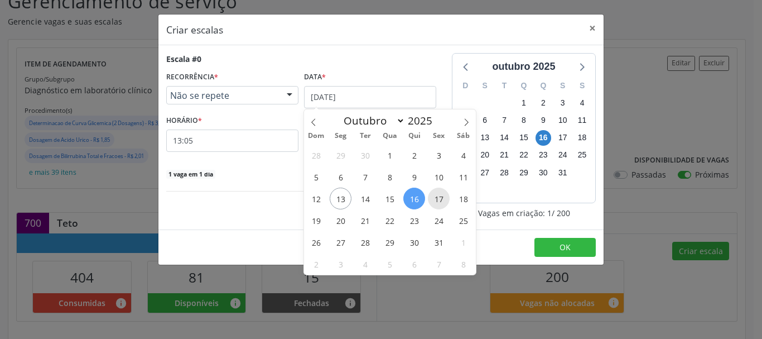
click at [442, 198] on span "17" at bounding box center [439, 198] width 22 height 22
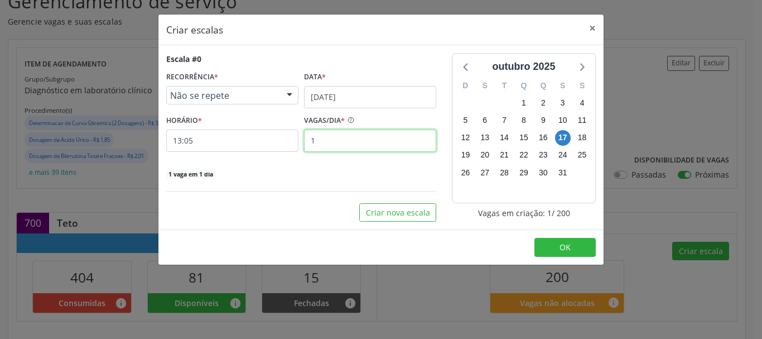
click at [319, 142] on input "1" at bounding box center [370, 140] width 132 height 22
type input "2"
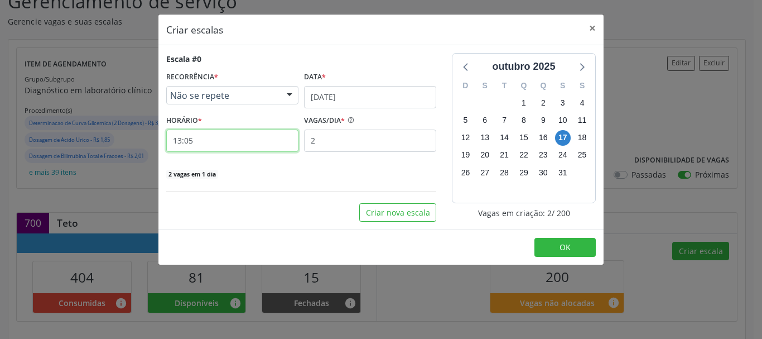
click at [216, 143] on input "13:05" at bounding box center [232, 140] width 132 height 22
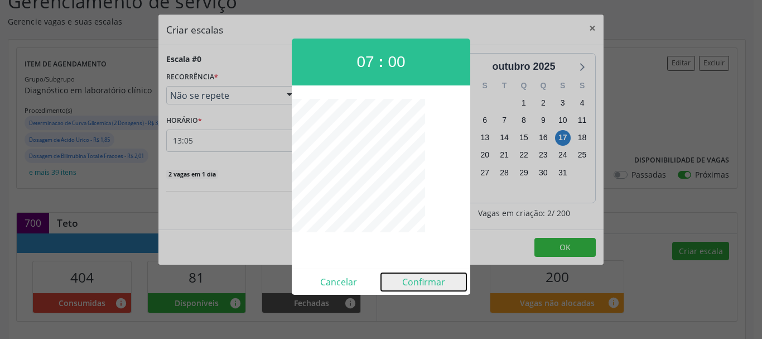
click at [412, 283] on button "Confirmar" at bounding box center [423, 282] width 85 height 18
type input "07:00"
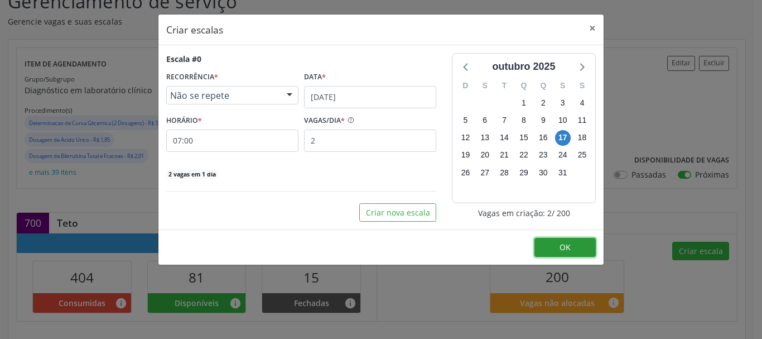
click at [574, 247] on button "OK" at bounding box center [564, 247] width 61 height 19
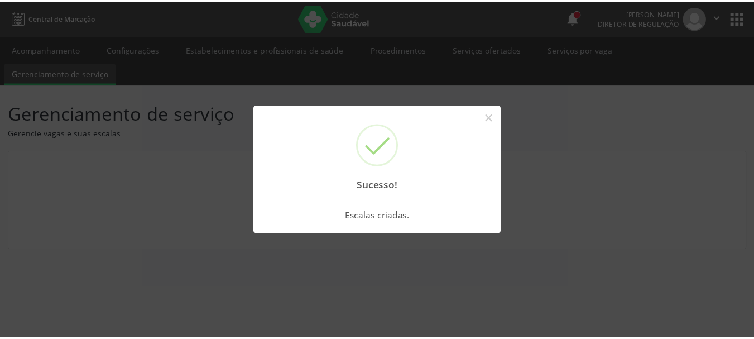
scroll to position [0, 0]
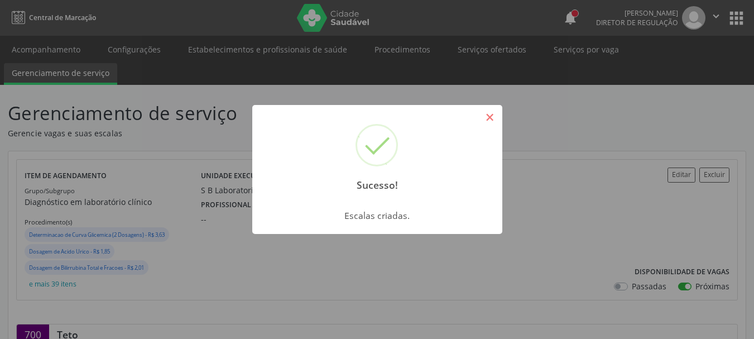
click at [488, 120] on button "×" at bounding box center [489, 117] width 19 height 19
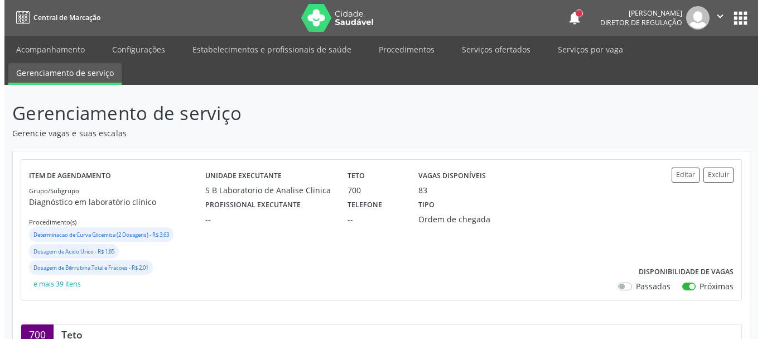
scroll to position [223, 0]
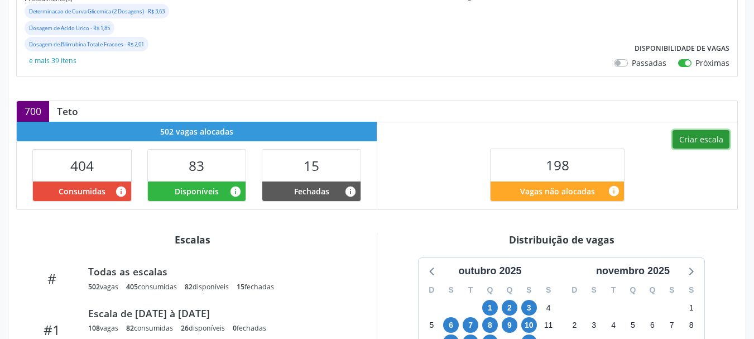
drag, startPoint x: 697, startPoint y: 142, endPoint x: 679, endPoint y: 146, distance: 18.3
click at [679, 146] on button "Criar escala" at bounding box center [700, 139] width 57 height 19
select select "9"
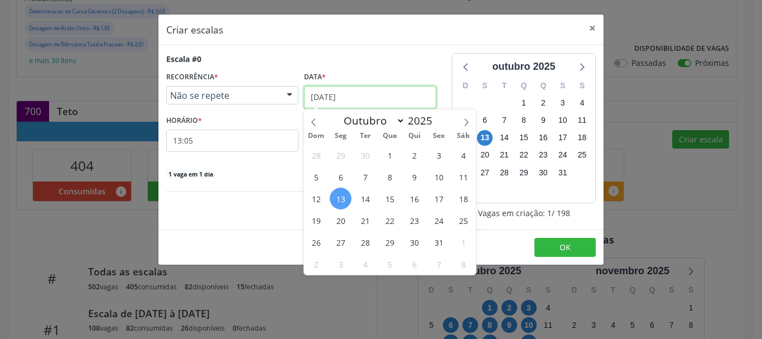
click at [368, 99] on input "13/10/2025" at bounding box center [370, 97] width 132 height 22
click at [415, 199] on span "16" at bounding box center [414, 198] width 22 height 22
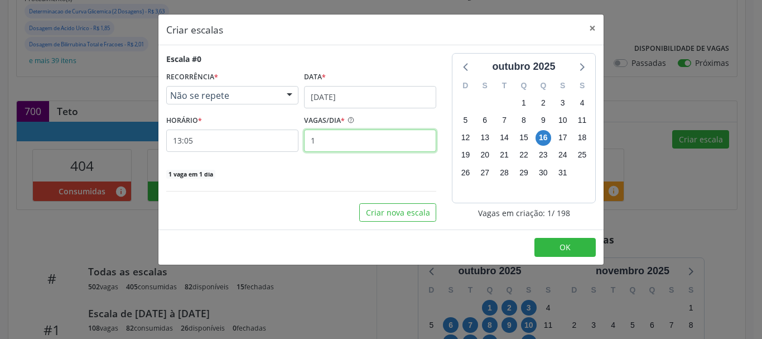
click at [324, 144] on input "1" at bounding box center [370, 140] width 132 height 22
type input "12"
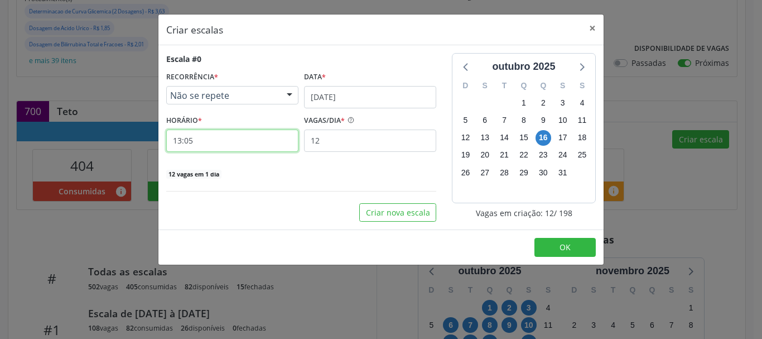
click at [254, 142] on input "13:05" at bounding box center [232, 140] width 132 height 22
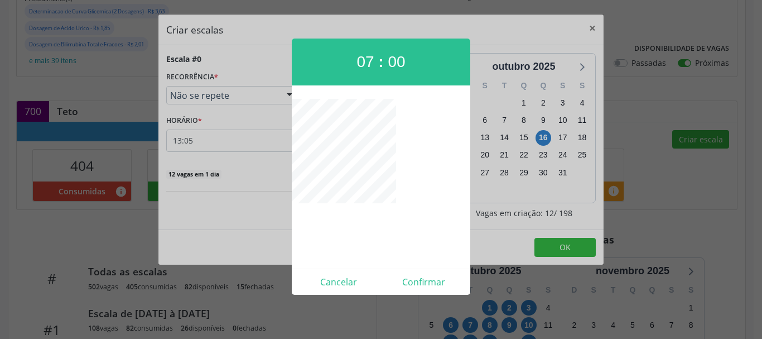
click at [411, 291] on div "Cancelar Confirmar" at bounding box center [381, 281] width 179 height 26
click at [411, 281] on button "Confirmar" at bounding box center [423, 282] width 85 height 18
type input "07:00"
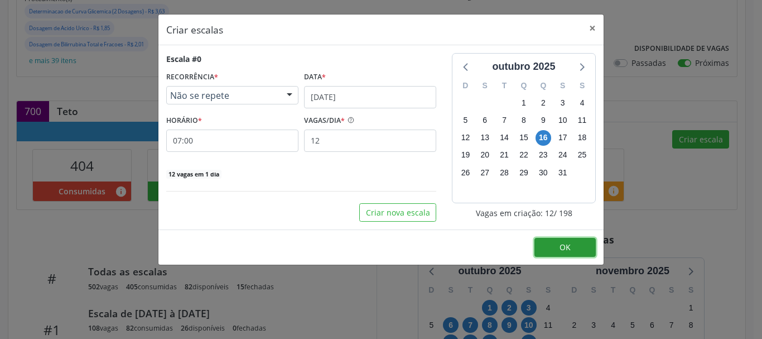
click at [553, 247] on button "OK" at bounding box center [564, 247] width 61 height 19
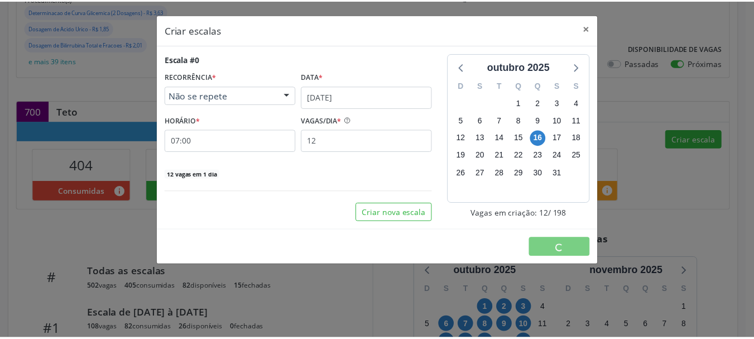
scroll to position [0, 0]
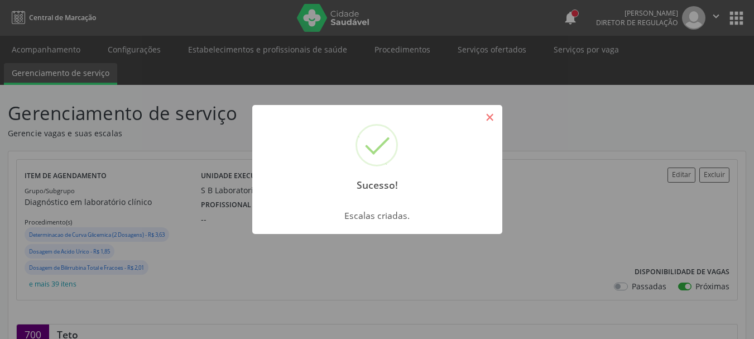
click at [491, 110] on button "×" at bounding box center [489, 117] width 19 height 19
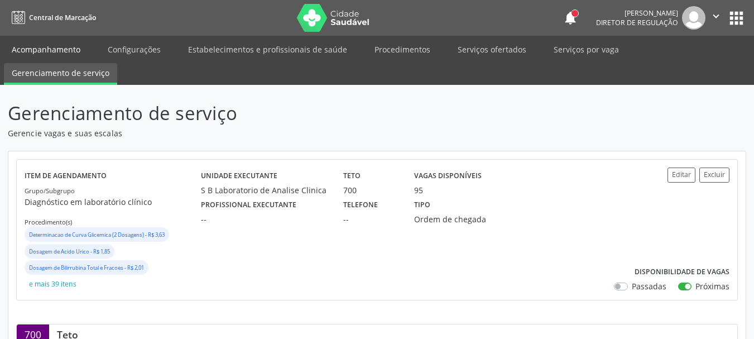
click at [36, 50] on link "Acompanhamento" at bounding box center [46, 50] width 84 height 20
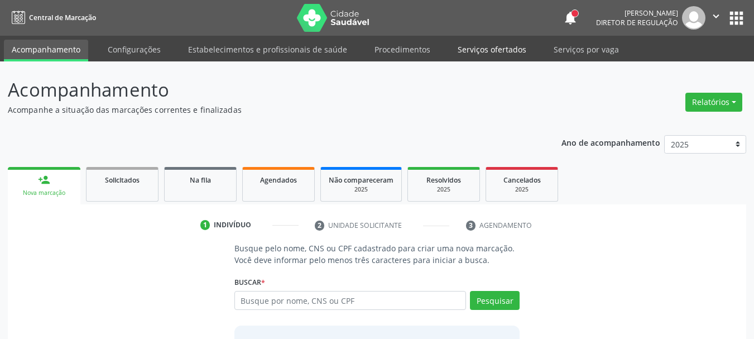
click at [498, 52] on link "Serviços ofertados" at bounding box center [492, 50] width 84 height 20
select select "9"
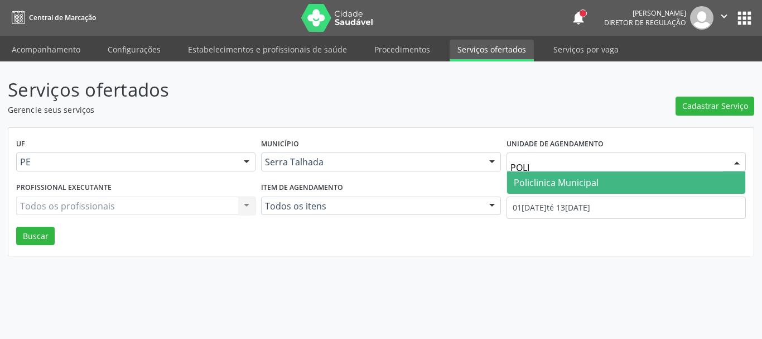
type input "POLIC"
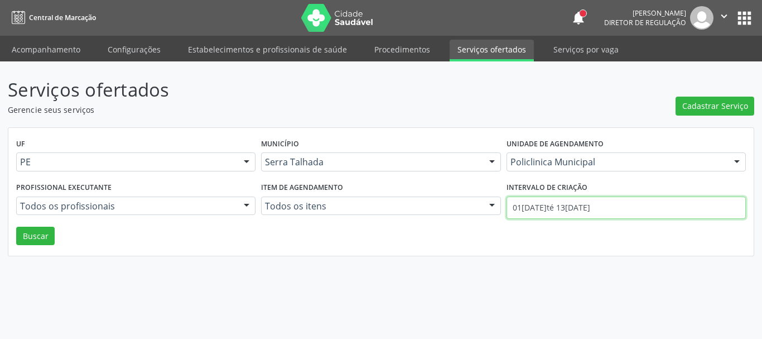
click at [521, 216] on input "01/10/2025 até 13/10/2025" at bounding box center [626, 207] width 239 height 22
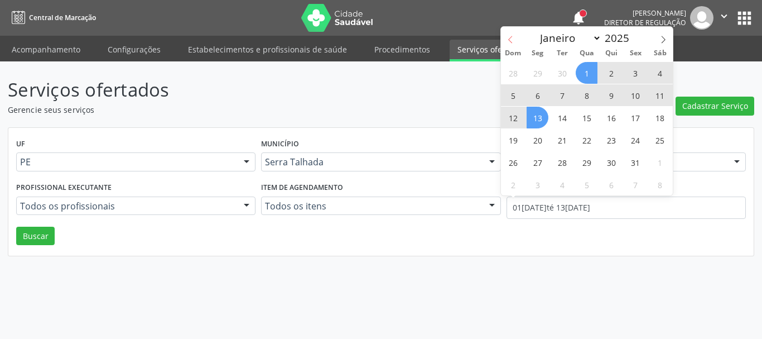
click at [512, 40] on icon at bounding box center [511, 40] width 8 height 8
select select "8"
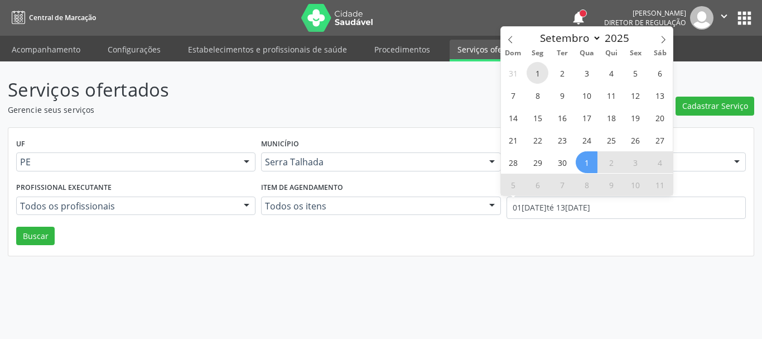
click at [542, 70] on span "1" at bounding box center [538, 73] width 22 height 22
type input "01/09/2025"
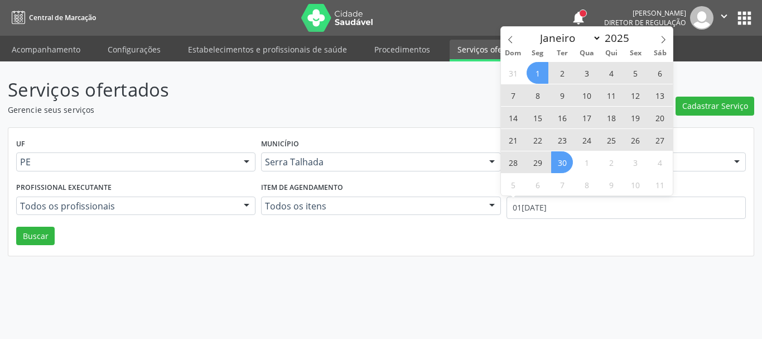
click at [559, 160] on span "30" at bounding box center [562, 162] width 22 height 22
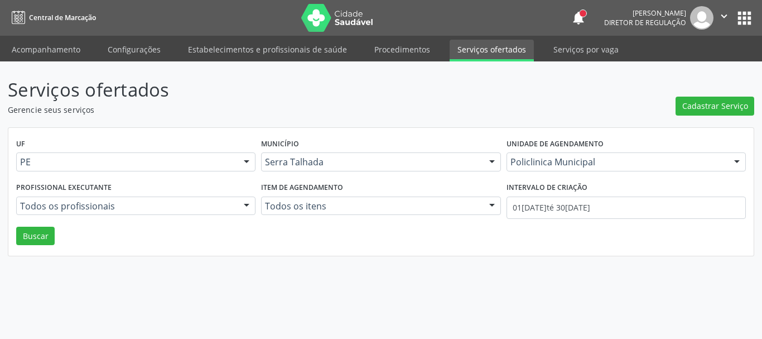
click at [54, 235] on div "UF PE PE Nenhum resultado encontrado para: " " Não há nenhuma opção para ser ex…" at bounding box center [380, 192] width 745 height 128
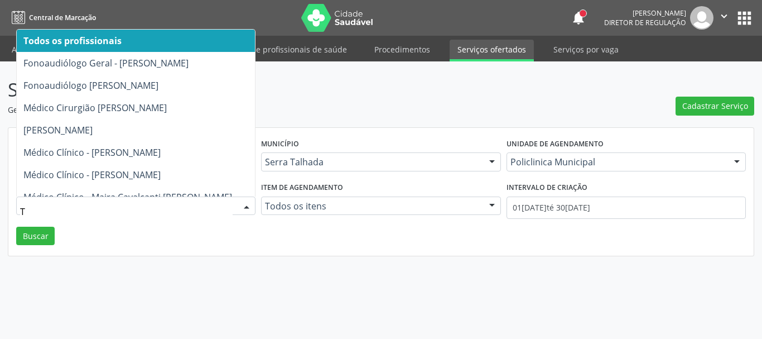
type input "TH"
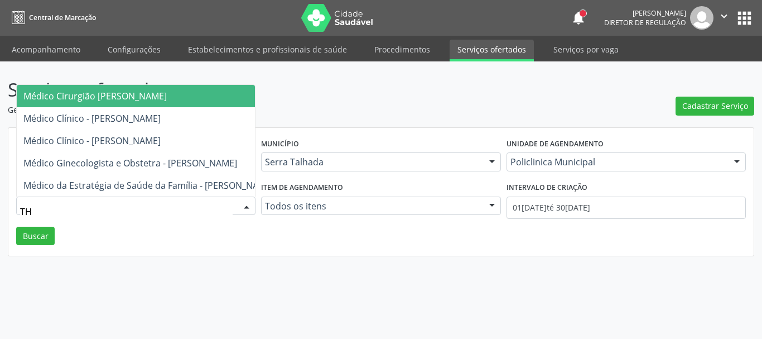
click at [71, 90] on span "Médico Cirurgião Geral - Thiago Figueiredo Felix" at bounding box center [94, 96] width 143 height 12
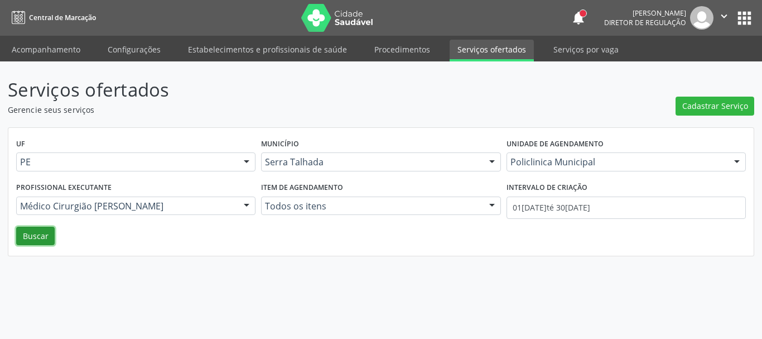
click at [35, 228] on button "Buscar" at bounding box center [35, 235] width 38 height 19
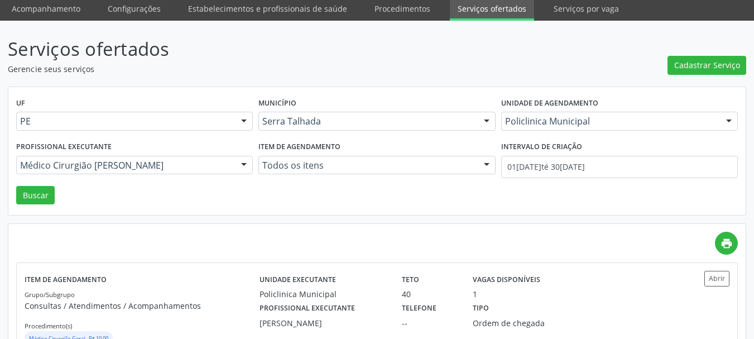
scroll to position [82, 0]
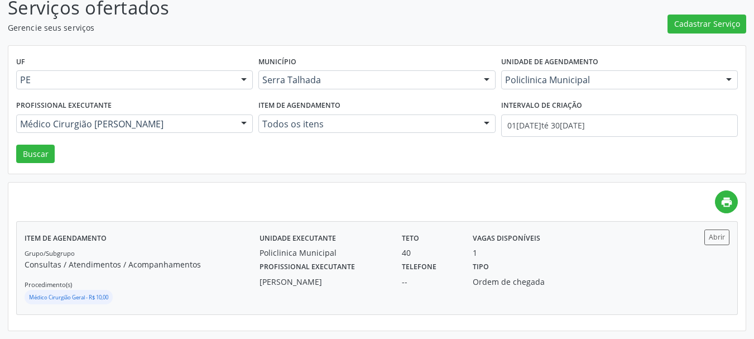
click at [539, 254] on div "1" at bounding box center [517, 253] width 91 height 12
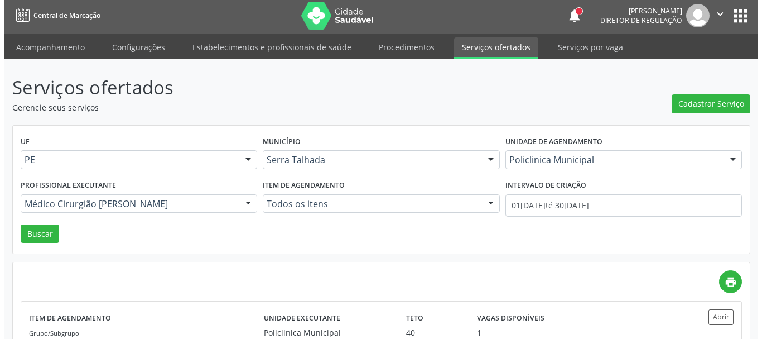
scroll to position [0, 0]
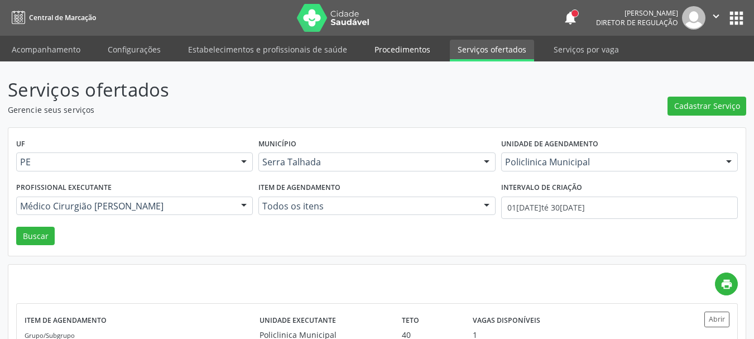
click at [380, 44] on link "Procedimentos" at bounding box center [401, 50] width 71 height 20
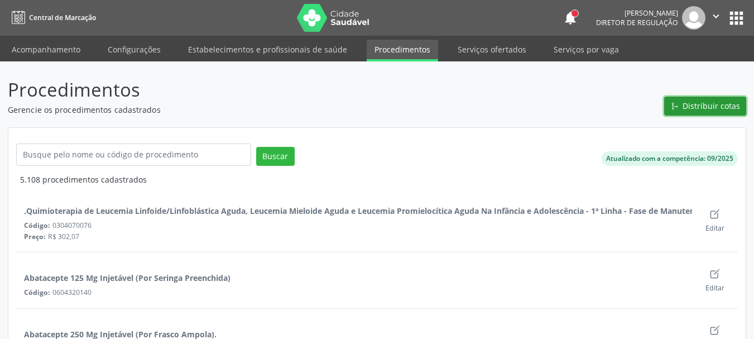
click at [713, 102] on span "Distribuir cotas" at bounding box center [710, 106] width 57 height 12
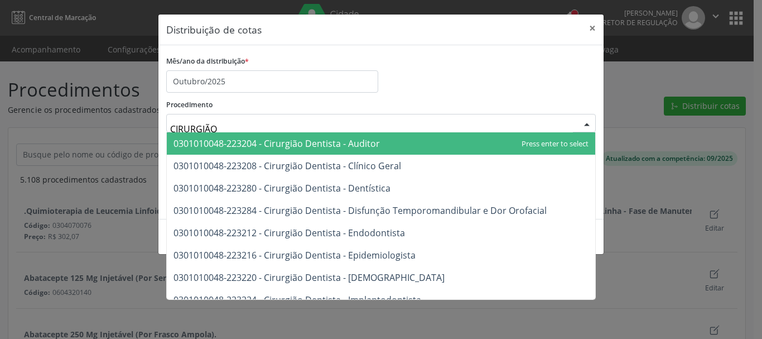
type input "CIRURGIÃO G"
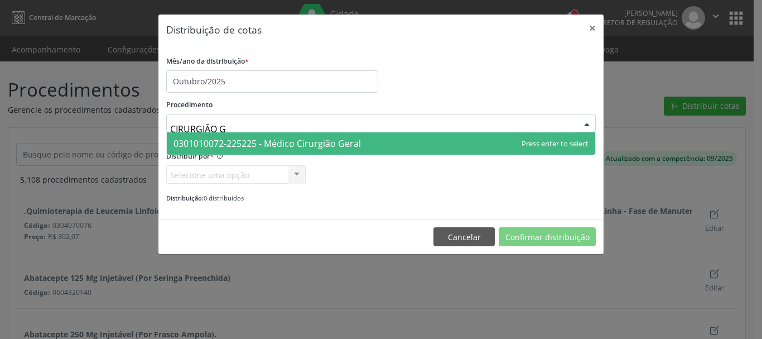
click at [323, 151] on span "0301010072-225225 - Médico Cirurgião Geral" at bounding box center [381, 143] width 428 height 22
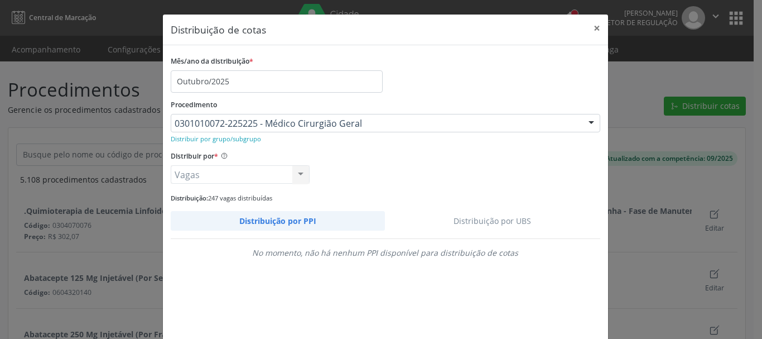
click at [515, 220] on link "Distribuição por UBS" at bounding box center [492, 221] width 215 height 20
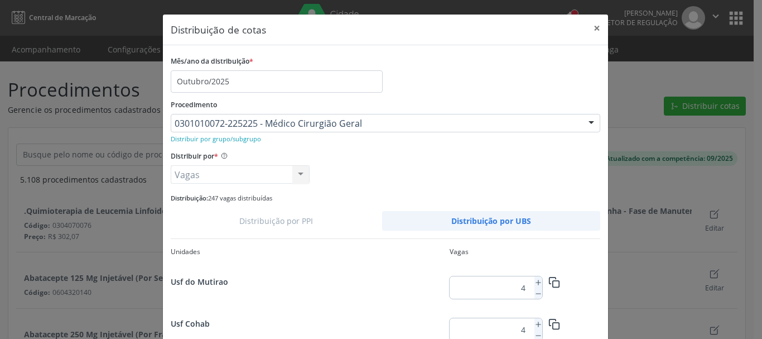
scroll to position [249, 0]
click at [536, 326] on line at bounding box center [538, 326] width 4 height 0
type input "7"
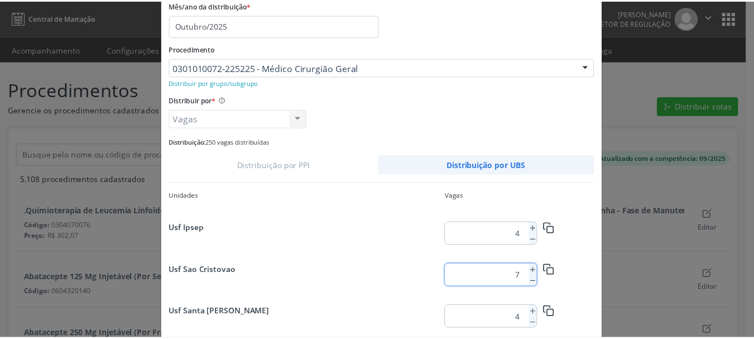
scroll to position [105, 0]
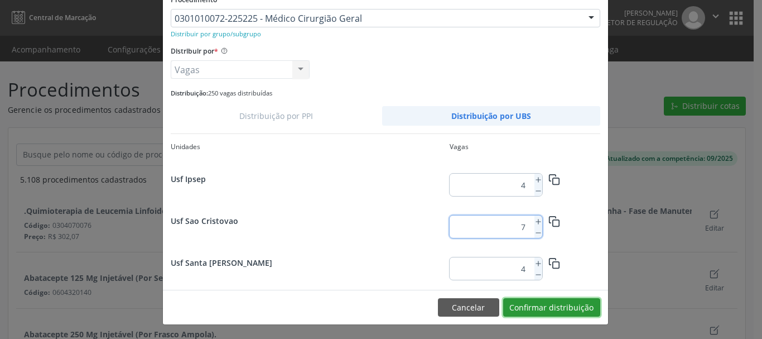
click at [563, 314] on button "Confirmar distribuição" at bounding box center [551, 307] width 97 height 19
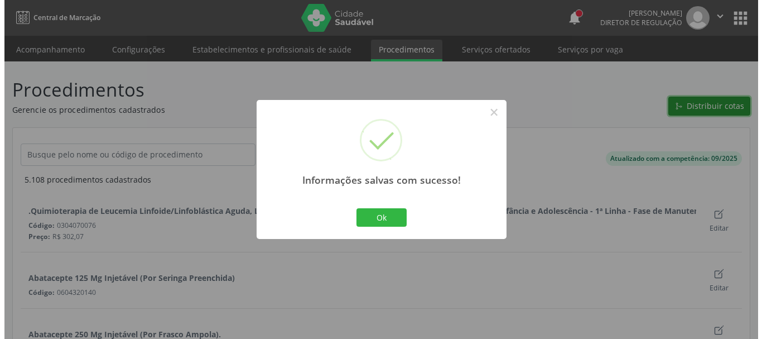
scroll to position [0, 0]
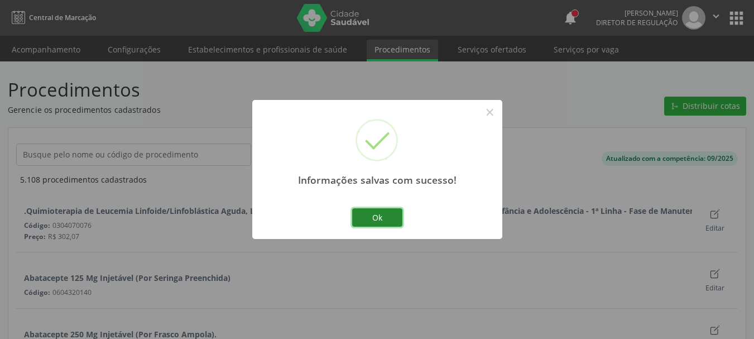
click at [391, 218] on button "Ok" at bounding box center [377, 217] width 50 height 19
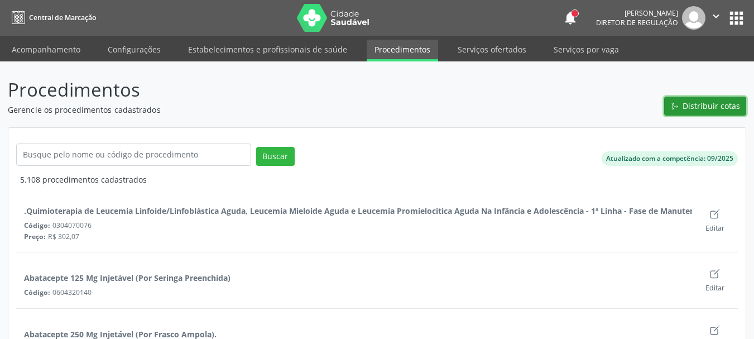
click at [736, 103] on span "Distribuir cotas" at bounding box center [710, 106] width 57 height 12
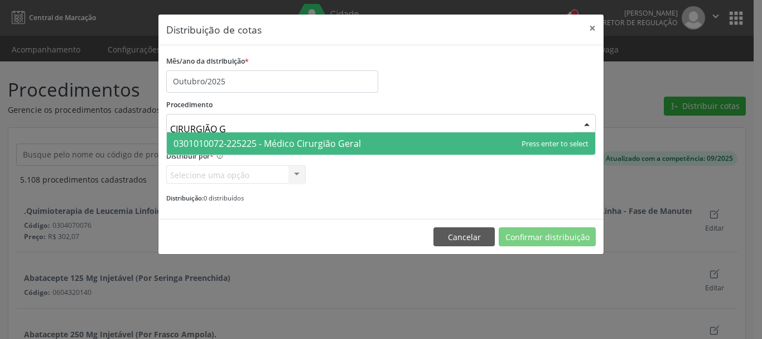
type input "CIRURGIÃO GE"
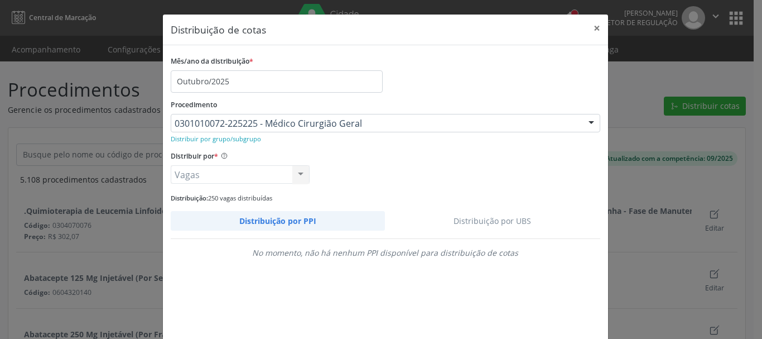
click at [466, 215] on link "Distribuição por UBS" at bounding box center [492, 221] width 215 height 20
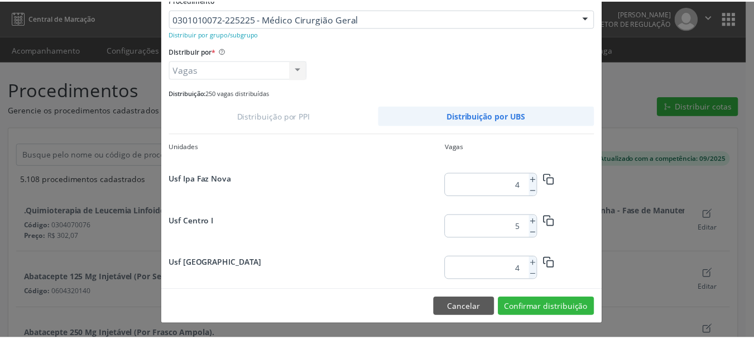
scroll to position [835, 0]
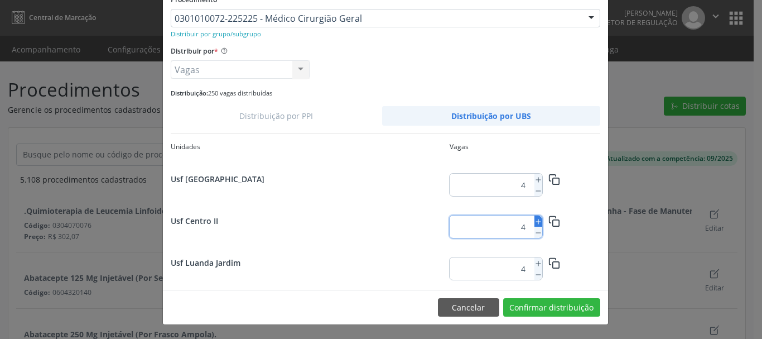
click at [536, 219] on icon at bounding box center [538, 222] width 8 height 8
type input "5"
click at [542, 310] on button "Confirmar distribuição" at bounding box center [551, 307] width 97 height 19
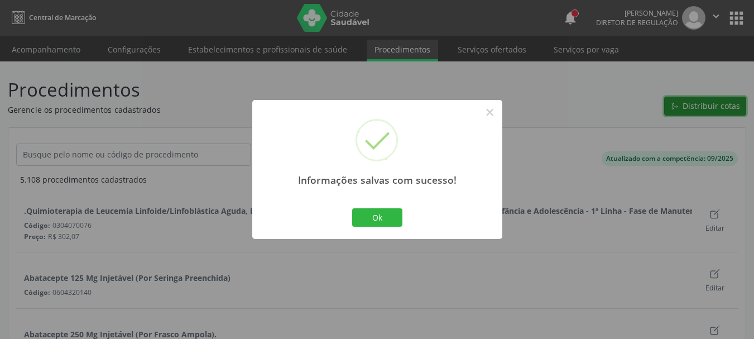
scroll to position [0, 0]
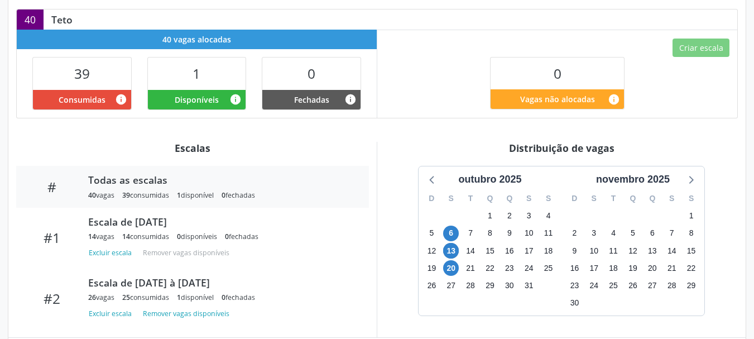
scroll to position [335, 0]
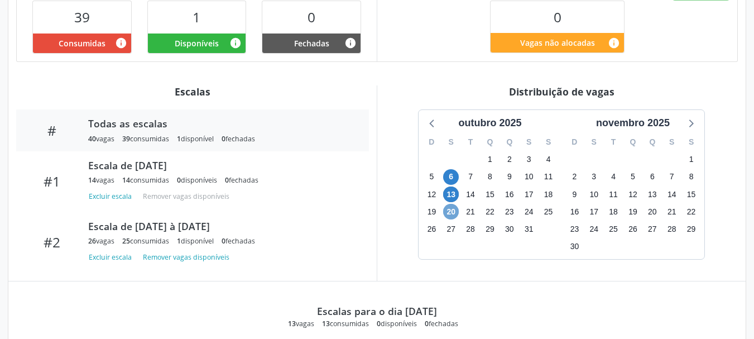
click at [449, 204] on span "20" at bounding box center [451, 212] width 16 height 16
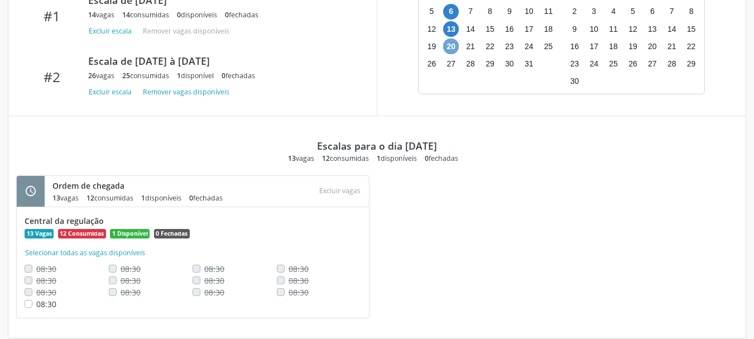
scroll to position [502, 0]
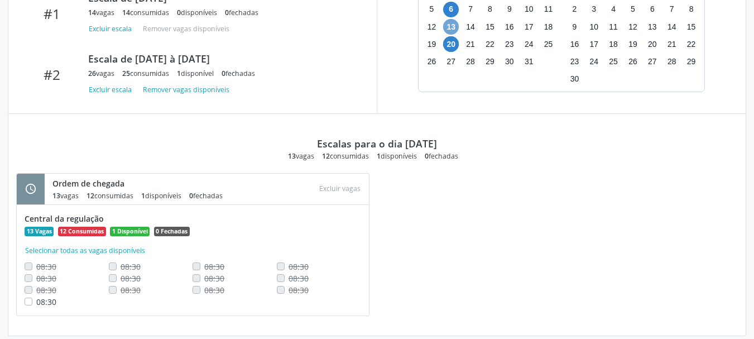
click at [454, 19] on span "13" at bounding box center [451, 27] width 16 height 16
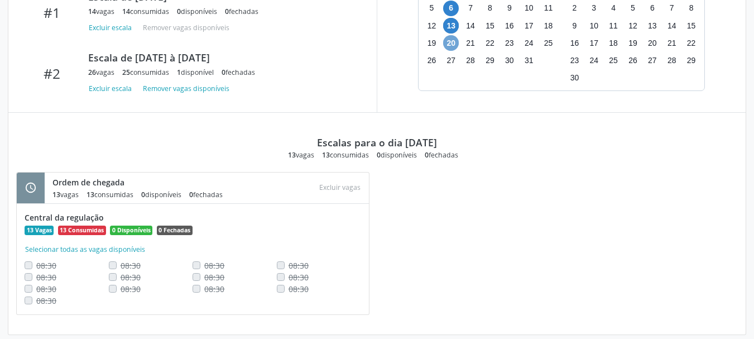
click at [449, 35] on span "20" at bounding box center [451, 43] width 16 height 16
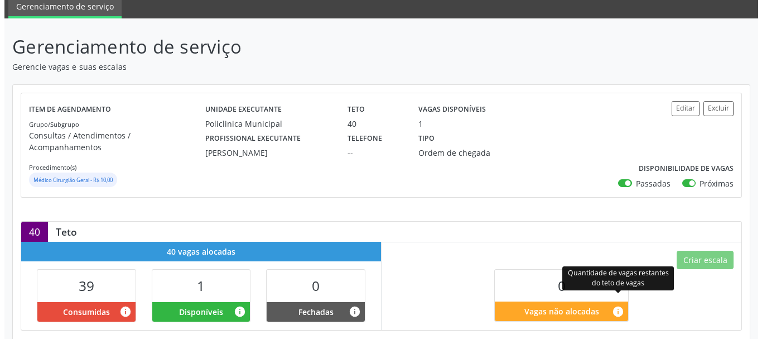
scroll to position [57, 0]
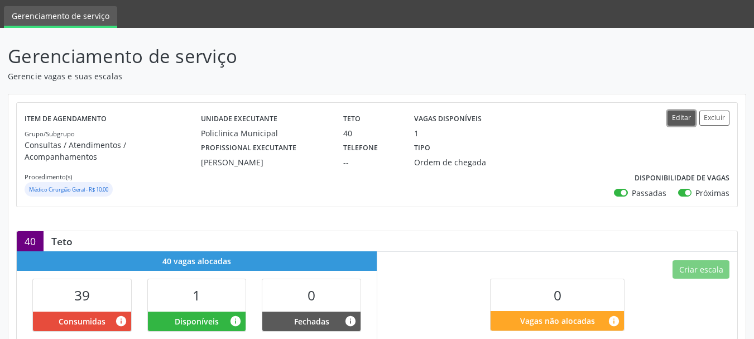
click at [678, 121] on button "Editar" at bounding box center [681, 117] width 28 height 15
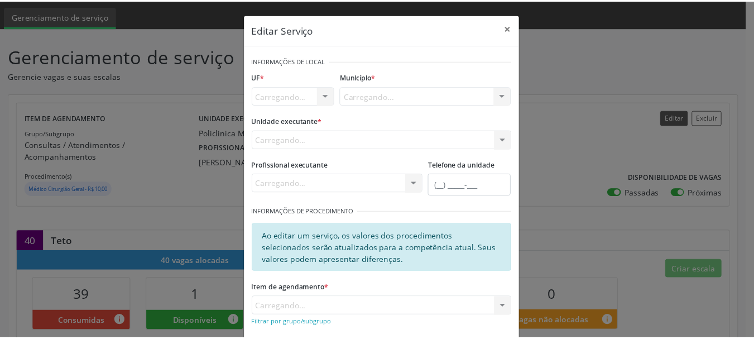
scroll to position [0, 0]
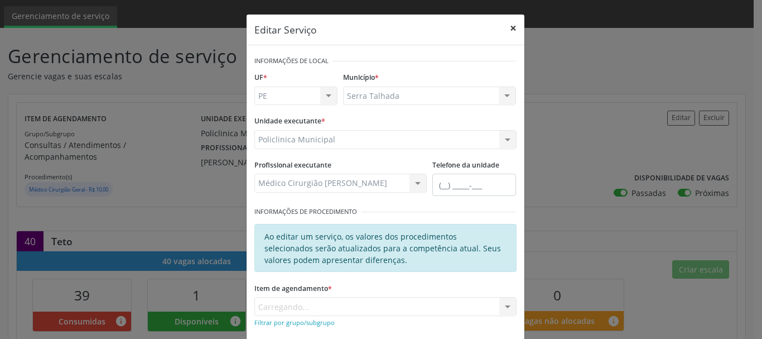
click at [505, 27] on button "×" at bounding box center [513, 28] width 22 height 27
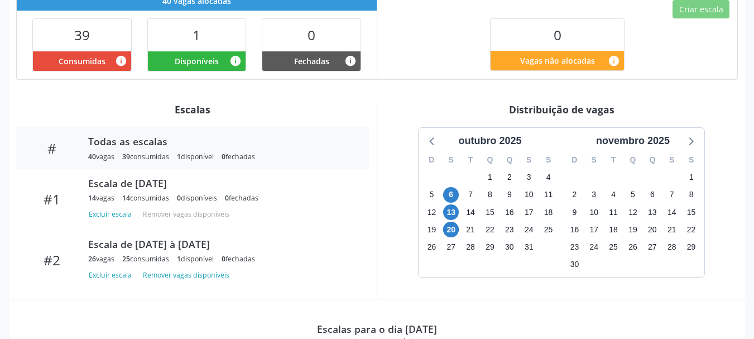
scroll to position [392, 0]
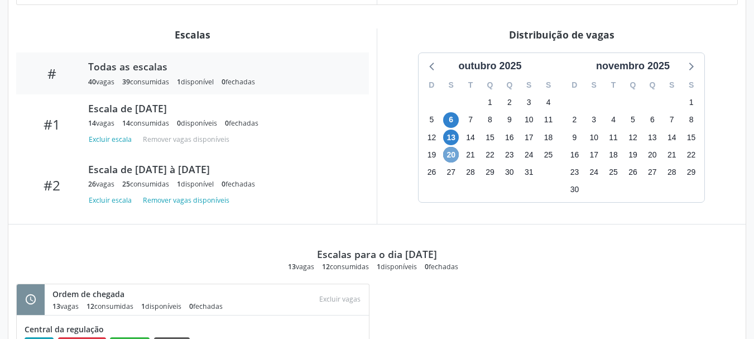
click at [449, 147] on span "20" at bounding box center [451, 155] width 16 height 16
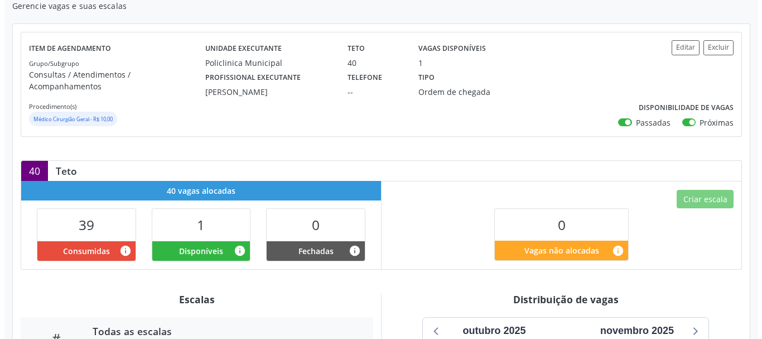
scroll to position [113, 0]
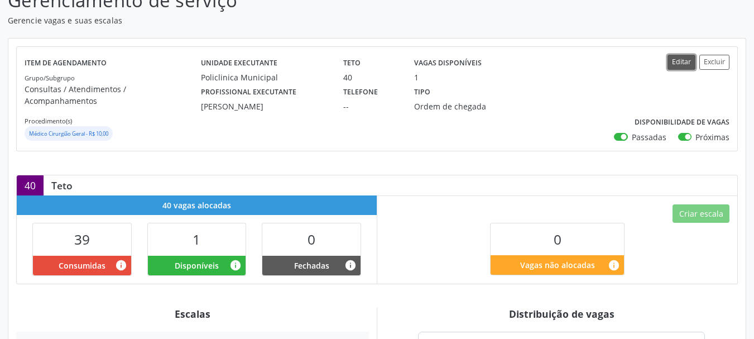
click at [673, 63] on button "Editar" at bounding box center [681, 62] width 28 height 15
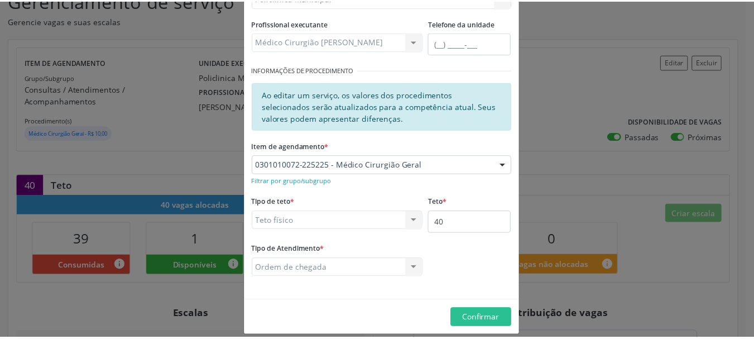
scroll to position [152, 0]
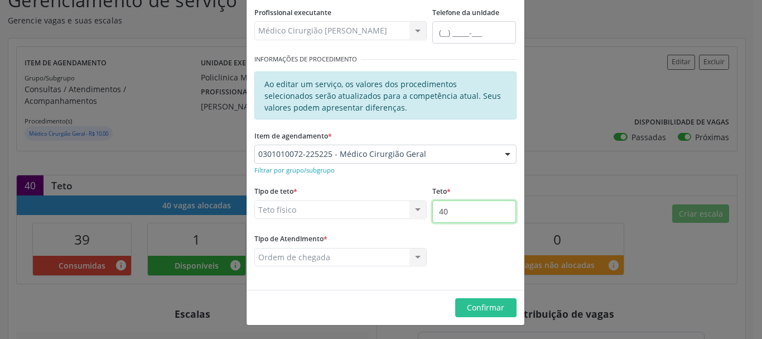
click at [443, 210] on input "40" at bounding box center [474, 211] width 84 height 22
type input "42"
click at [455, 303] on button "Confirmar" at bounding box center [485, 307] width 61 height 19
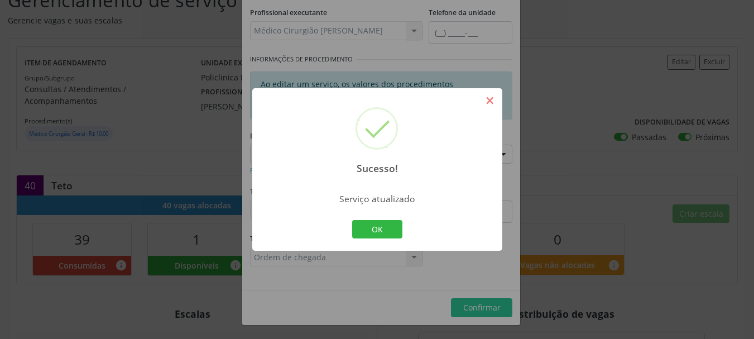
click at [488, 99] on button "×" at bounding box center [489, 100] width 19 height 19
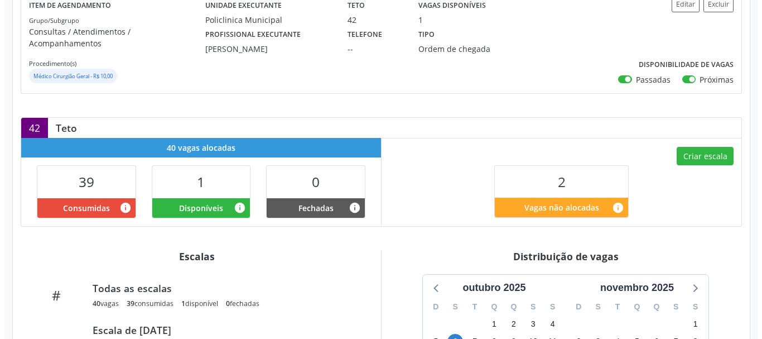
scroll to position [168, 0]
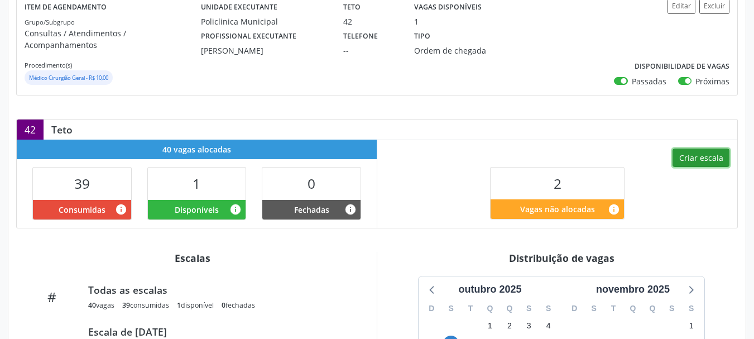
click at [686, 148] on button "Criar escala" at bounding box center [700, 157] width 57 height 19
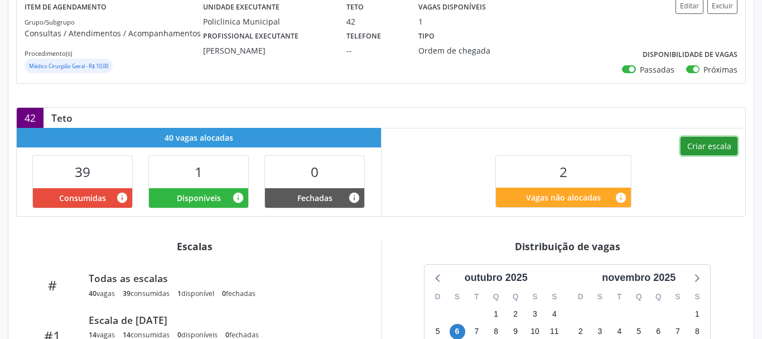
select select "9"
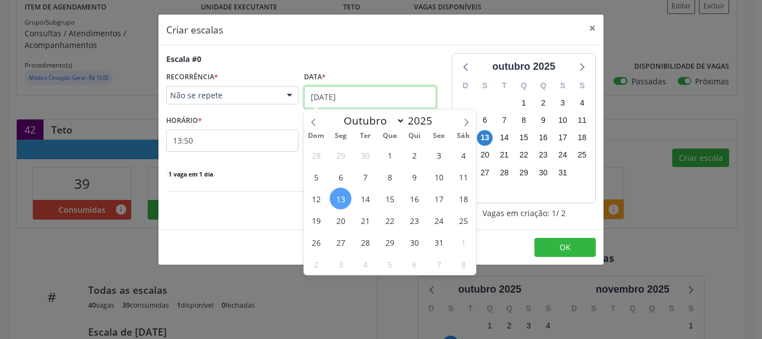
click at [326, 93] on input "[DATE]" at bounding box center [370, 97] width 132 height 22
click at [344, 219] on span "20" at bounding box center [341, 220] width 22 height 22
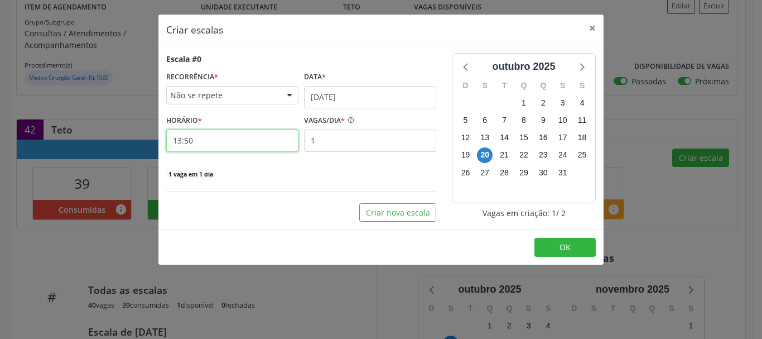
click at [253, 146] on input "13:50" at bounding box center [232, 140] width 132 height 22
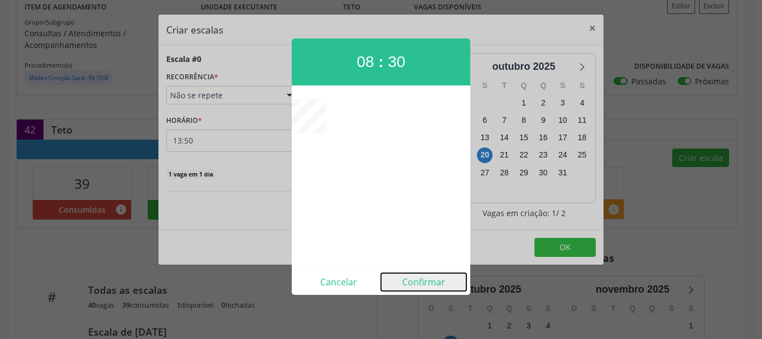
click at [421, 280] on button "Confirmar" at bounding box center [423, 282] width 85 height 18
type input "08:30"
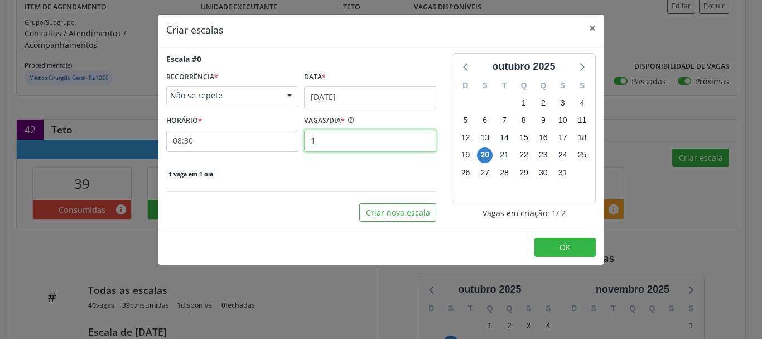
click at [349, 136] on input "1" at bounding box center [370, 140] width 132 height 22
type input "2"
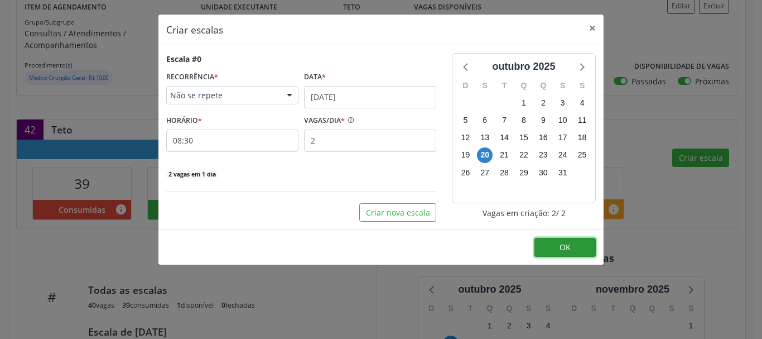
click at [560, 250] on span "OK" at bounding box center [565, 247] width 11 height 11
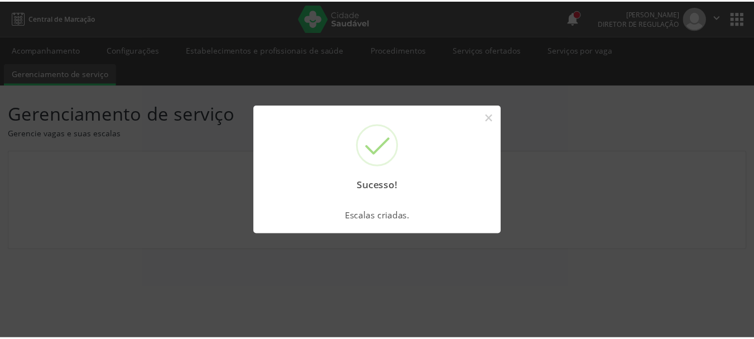
scroll to position [0, 0]
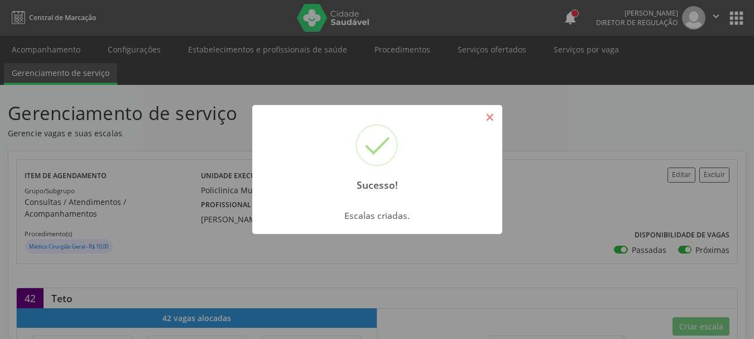
click at [485, 117] on button "×" at bounding box center [489, 117] width 19 height 19
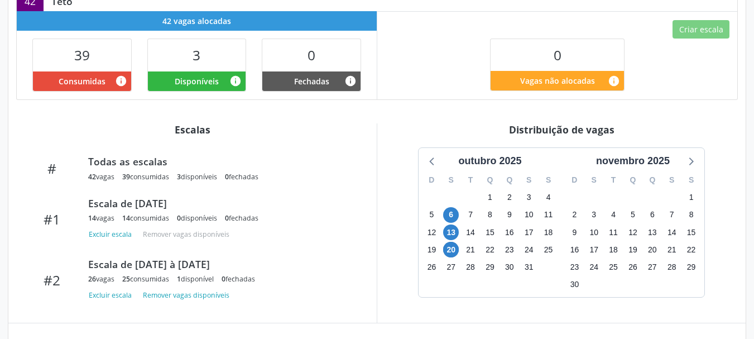
scroll to position [284, 0]
